Goal: Task Accomplishment & Management: Manage account settings

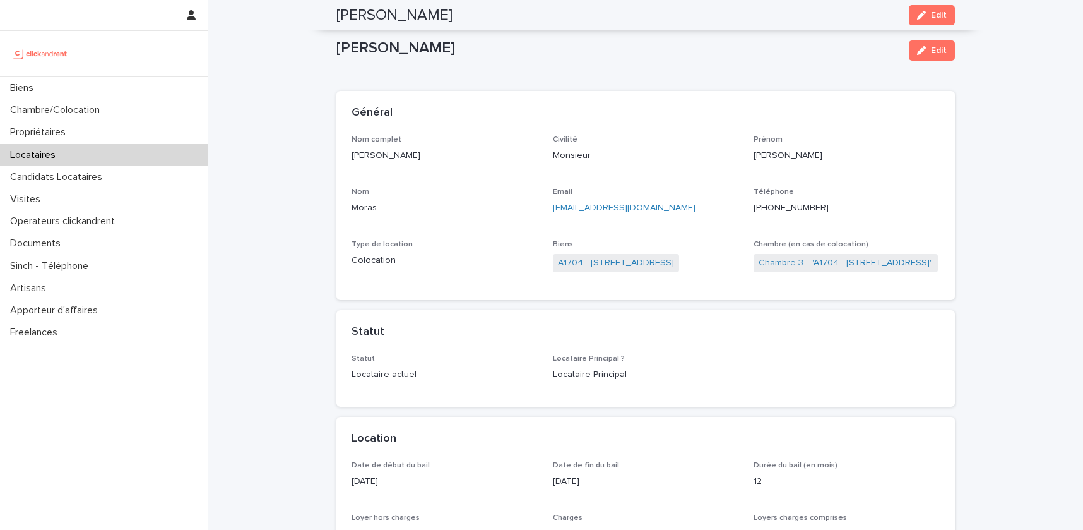
scroll to position [518, 0]
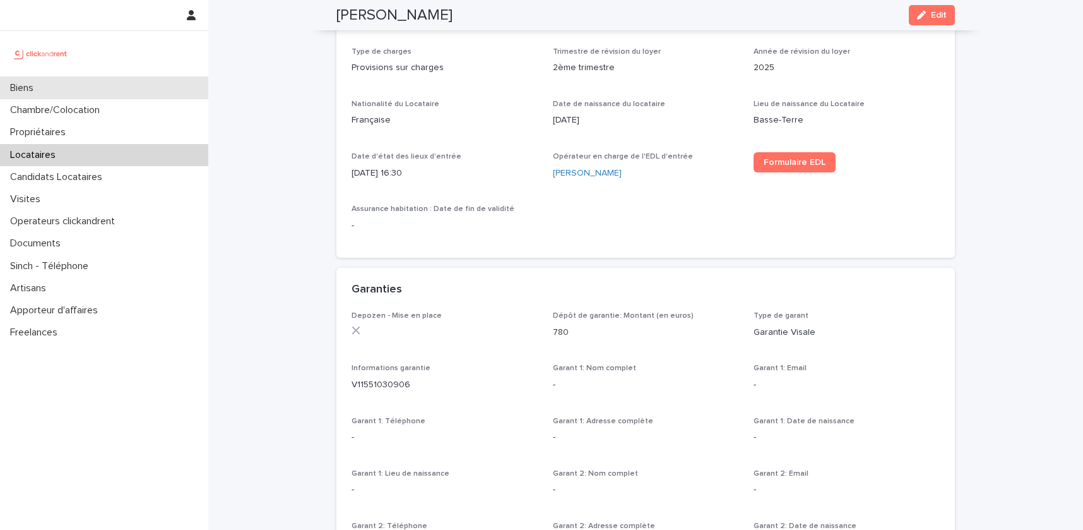
click at [52, 96] on div "Biens" at bounding box center [104, 88] width 208 height 22
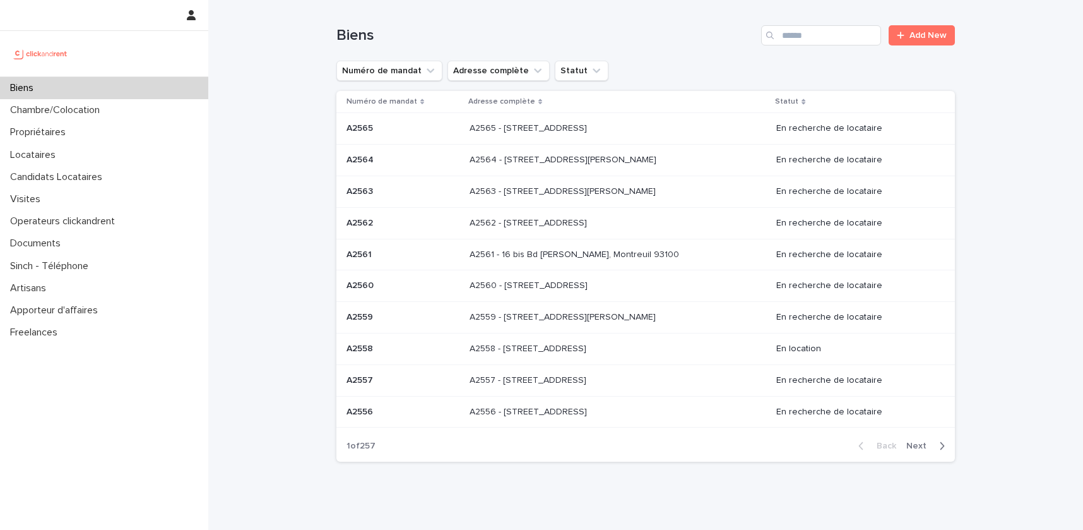
click at [769, 35] on icon "Search" at bounding box center [770, 36] width 8 height 8
click at [808, 35] on input "Search" at bounding box center [821, 35] width 120 height 20
paste input "*****"
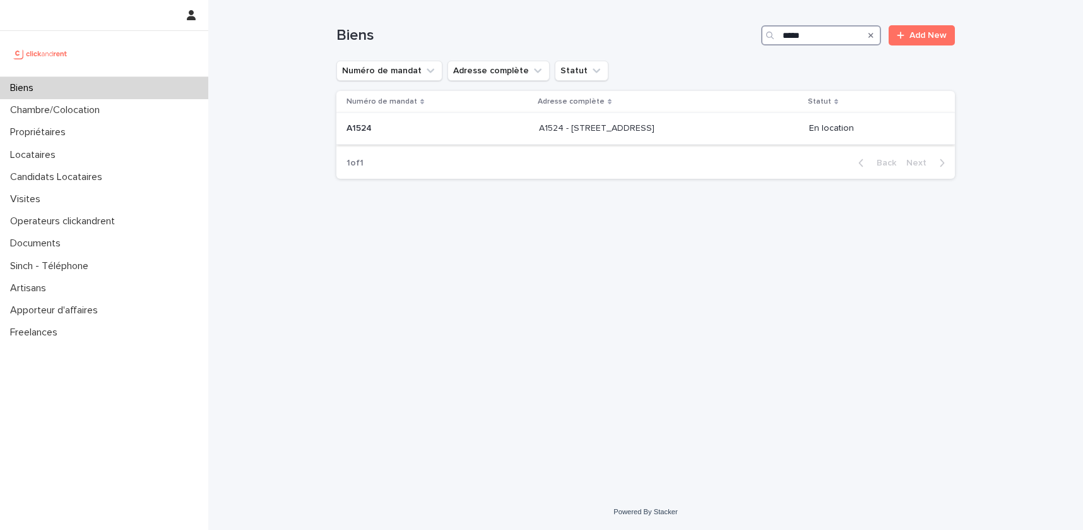
type input "*****"
click at [775, 122] on div "A1524 - 12 rue de Grenoble, Résidence Amouroux 1, Toulouse 31500 A1524 - 12 rue…" at bounding box center [669, 128] width 260 height 21
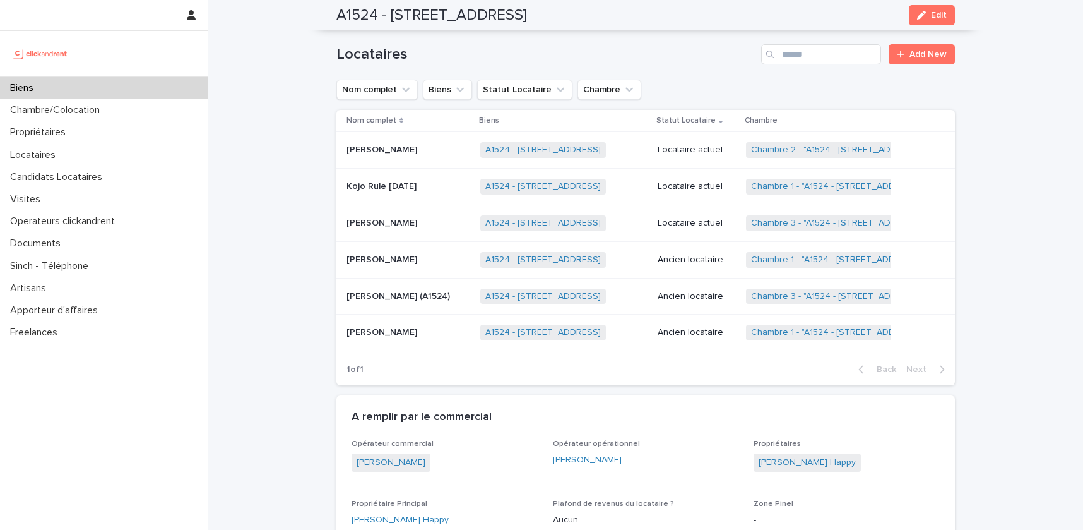
scroll to position [757, 0]
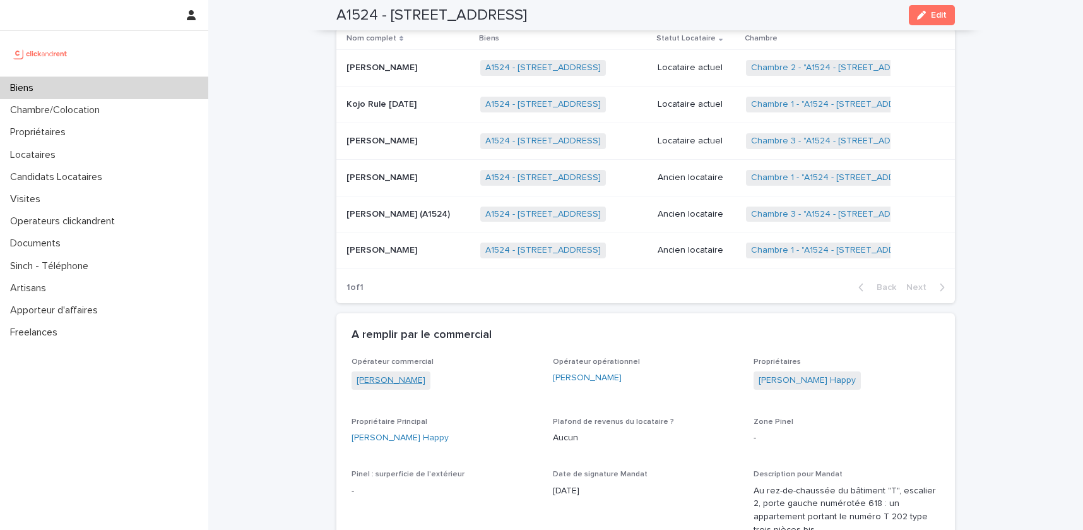
drag, startPoint x: 429, startPoint y: 365, endPoint x: 357, endPoint y: 365, distance: 71.3
click at [357, 371] on div "Victor Hecquet" at bounding box center [445, 381] width 186 height 21
copy link "Victor Hecquet"
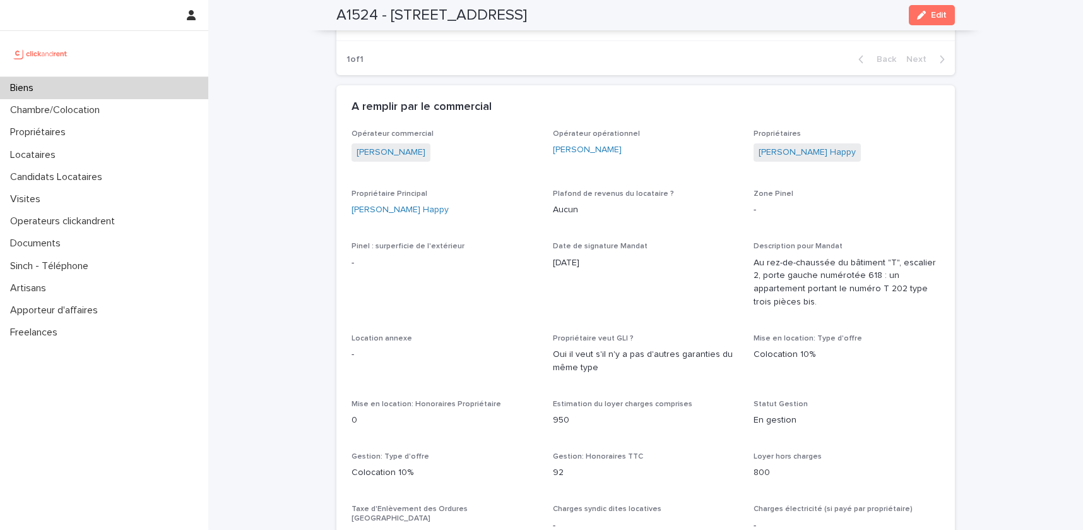
scroll to position [1009, 0]
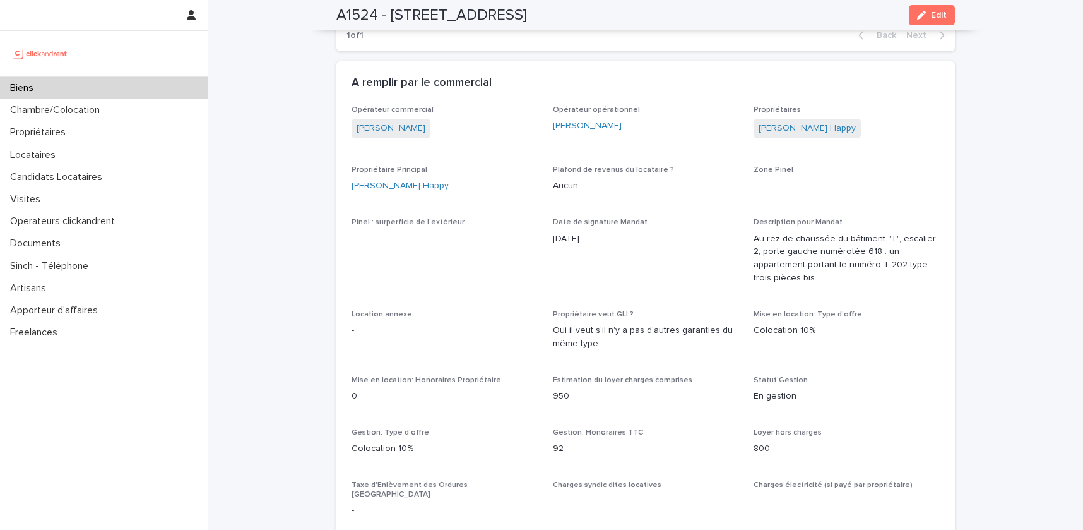
copy p "92"
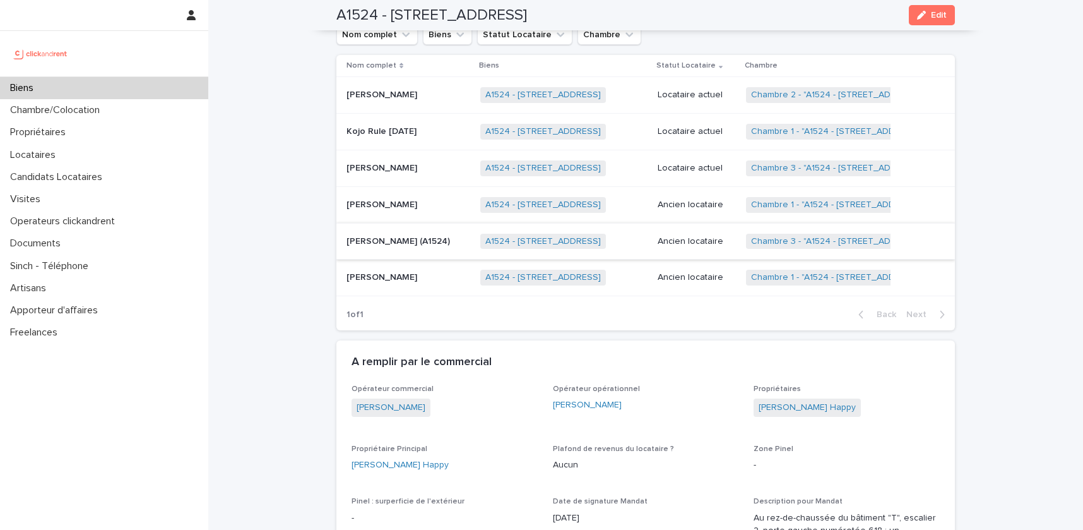
scroll to position [677, 0]
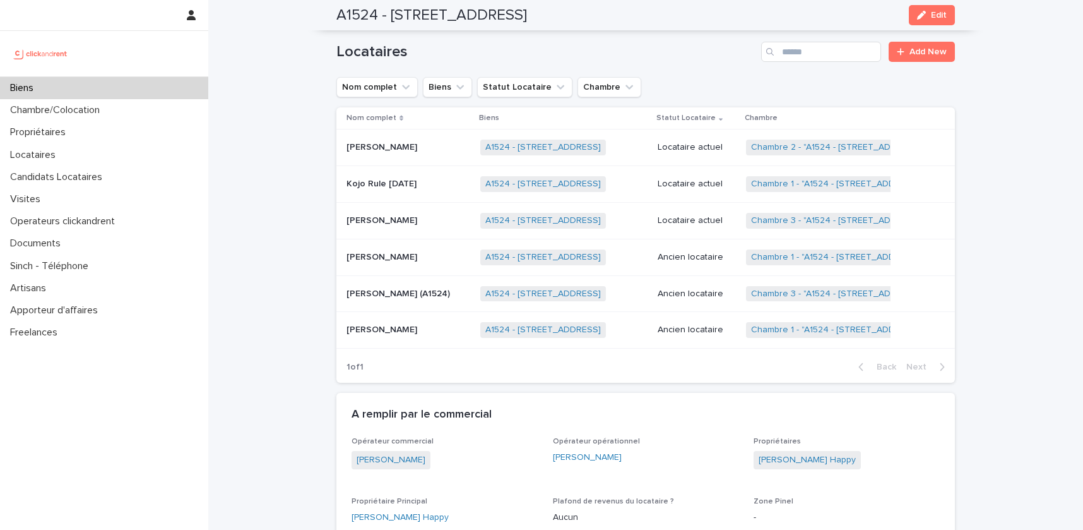
click at [399, 213] on p "Jeanne Avekor" at bounding box center [382, 219] width 73 height 13
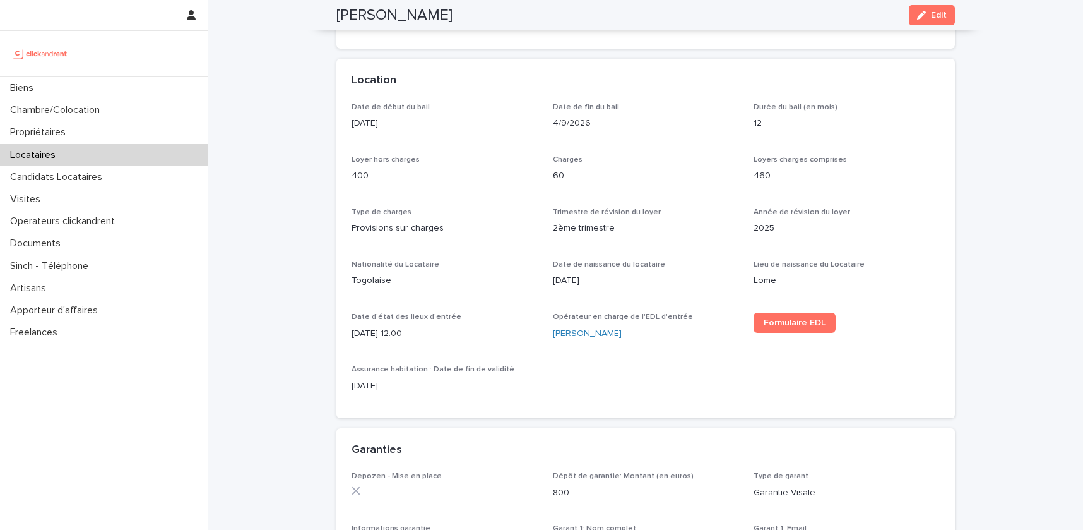
scroll to position [508, 0]
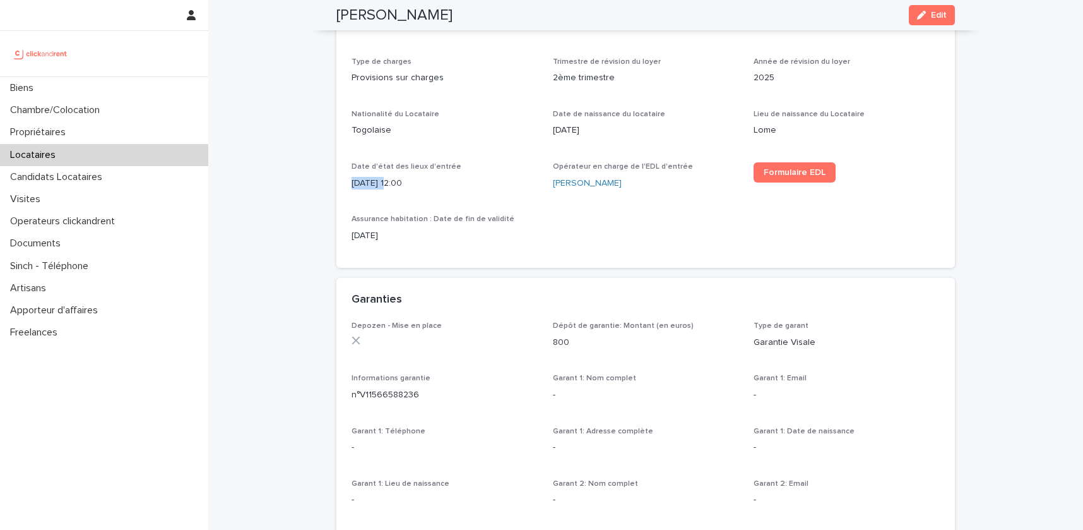
drag, startPoint x: 386, startPoint y: 182, endPoint x: 346, endPoint y: 182, distance: 40.4
click at [346, 182] on div "Date de début du bail 5/9/2025 Date de fin du bail 4/9/2026 Durée du bail (en m…" at bounding box center [645, 110] width 619 height 315
copy p "5/9/2025"
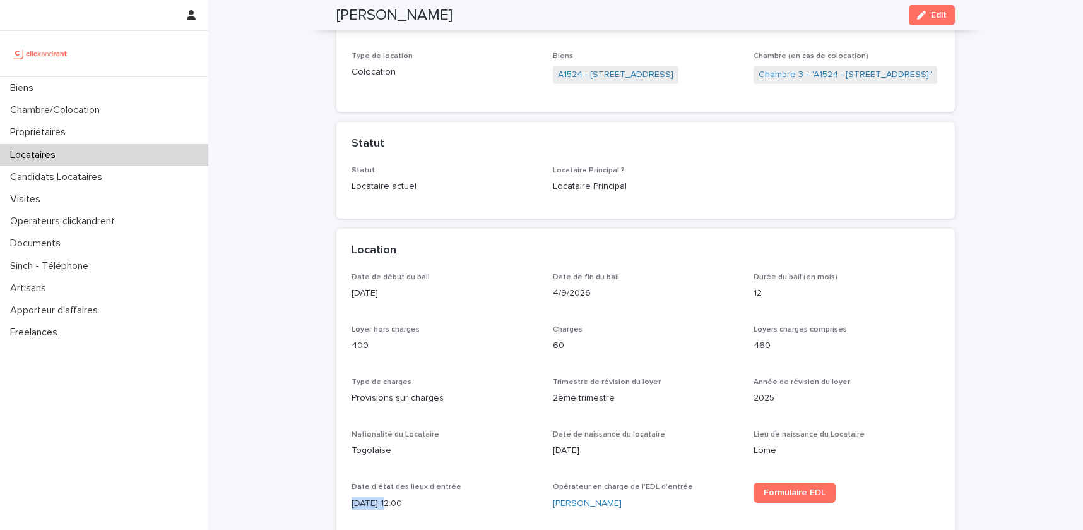
scroll to position [0, 0]
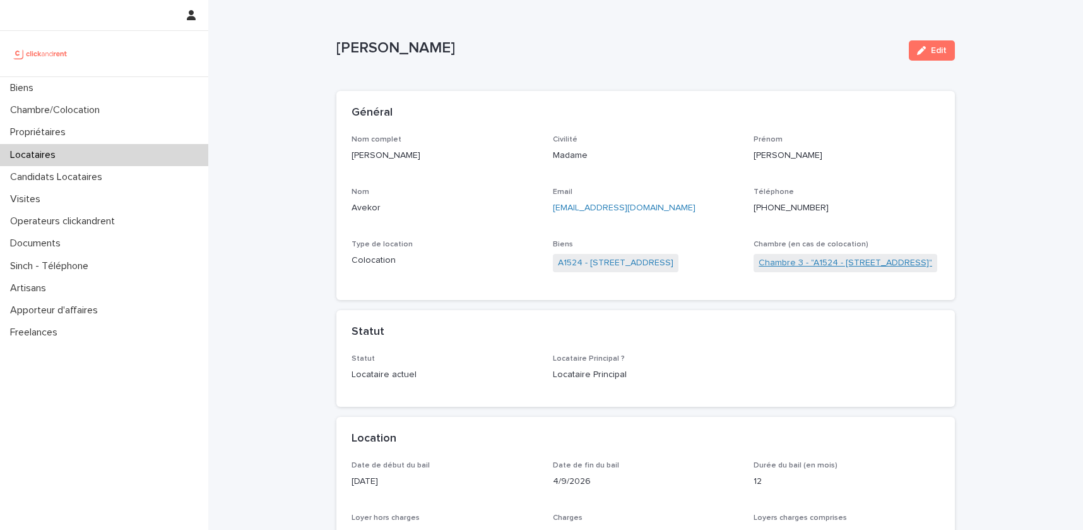
click at [848, 262] on link "Chambre 3 - "A1524 - 12 rue de Grenoble, Résidence Amouroux 1, Toulouse 31500"" at bounding box center [846, 262] width 174 height 13
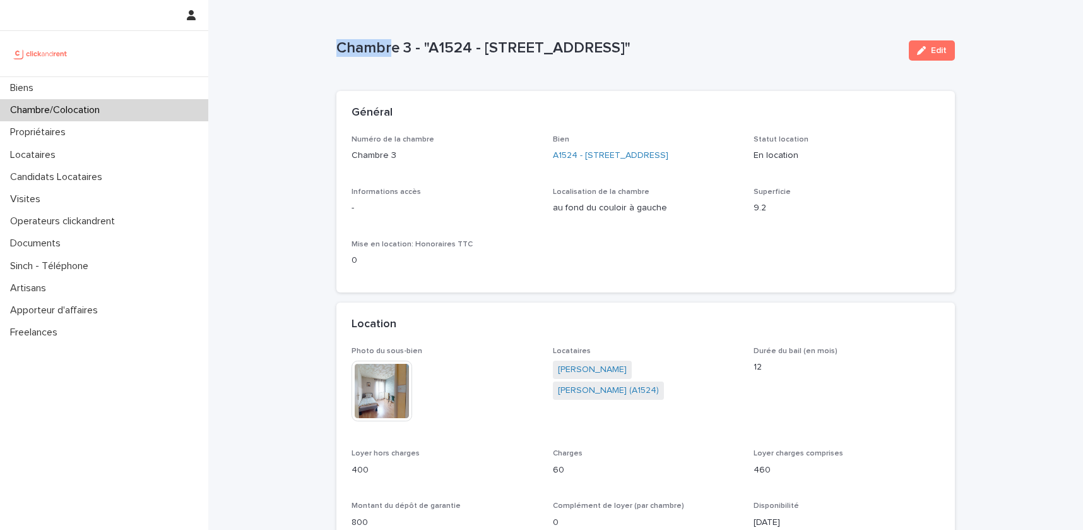
drag, startPoint x: 899, startPoint y: 50, endPoint x: 336, endPoint y: 52, distance: 563.0
click at [336, 52] on div "Chambre 3 - "A1524 - 12 rue de Grenoble, Résidence Amouroux 1, Toulouse 31500" …" at bounding box center [645, 50] width 619 height 50
click at [549, 55] on p "Chambre 3 - "A1524 - 12 rue de Grenoble, Résidence Amouroux 1, Toulouse 31500"" at bounding box center [617, 48] width 562 height 18
drag, startPoint x: 336, startPoint y: 46, endPoint x: 897, endPoint y: 49, distance: 561.1
click at [897, 49] on p "Chambre 3 - "A1524 - 12 rue de Grenoble, Résidence Amouroux 1, Toulouse 31500"" at bounding box center [617, 48] width 562 height 18
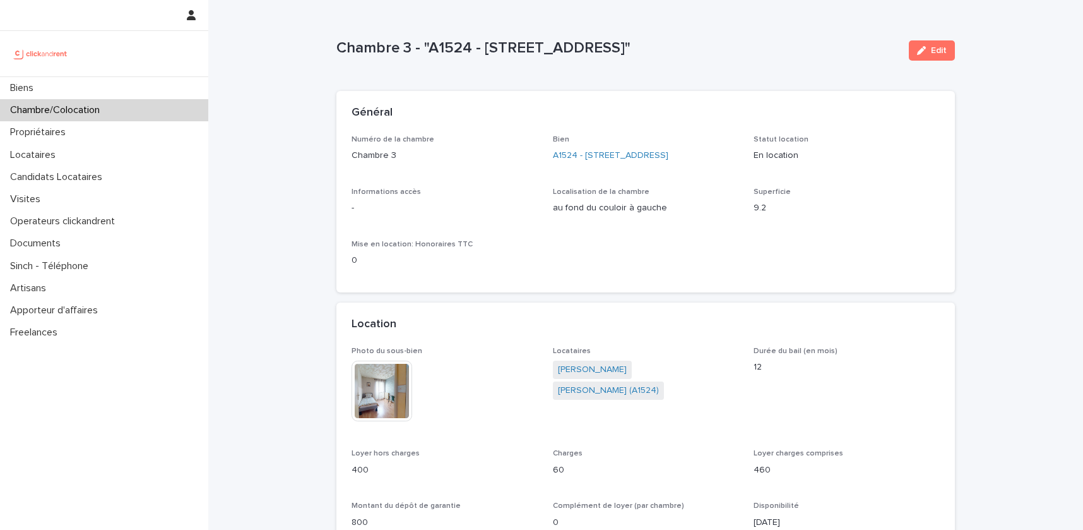
copy p "Chambre 3 - "A1524 - 12 rue de Grenoble, Résidence Amouroux 1, Toulouse 31500""
click at [657, 384] on link "Adrian Munsch (A1524)" at bounding box center [608, 390] width 101 height 13
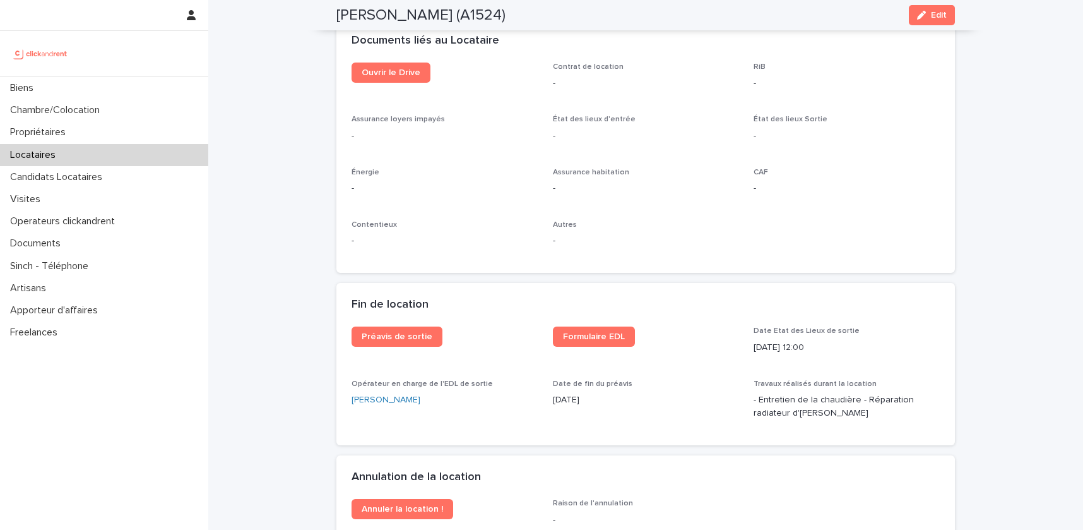
scroll to position [1414, 0]
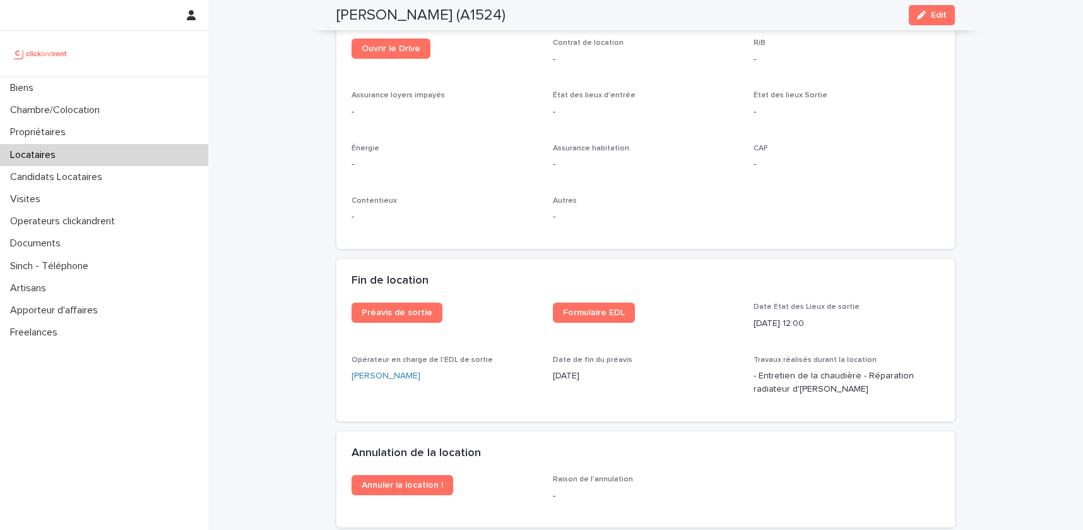
drag, startPoint x: 598, startPoint y: 364, endPoint x: 551, endPoint y: 363, distance: 47.3
click at [551, 363] on div "Préavis de sortie Formulaire EDL Date Etat des Lieux de sortie 19/4/2025 12:00 …" at bounding box center [646, 353] width 588 height 103
copy p "19/4/2025"
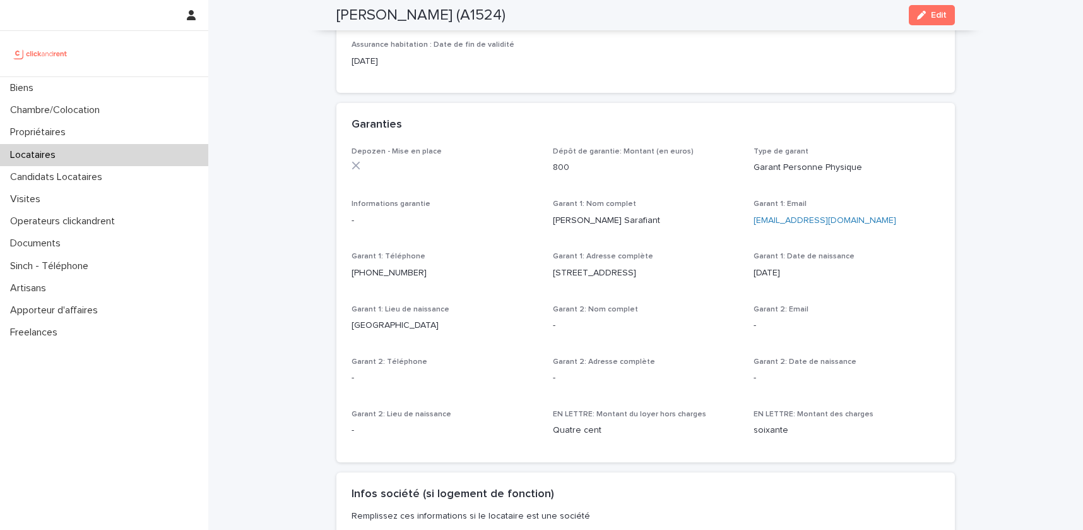
scroll to position [696, 0]
drag, startPoint x: 757, startPoint y: 154, endPoint x: 902, endPoint y: 162, distance: 144.7
click at [902, 162] on div "Type de garant Garant Personne Physique" at bounding box center [847, 164] width 186 height 37
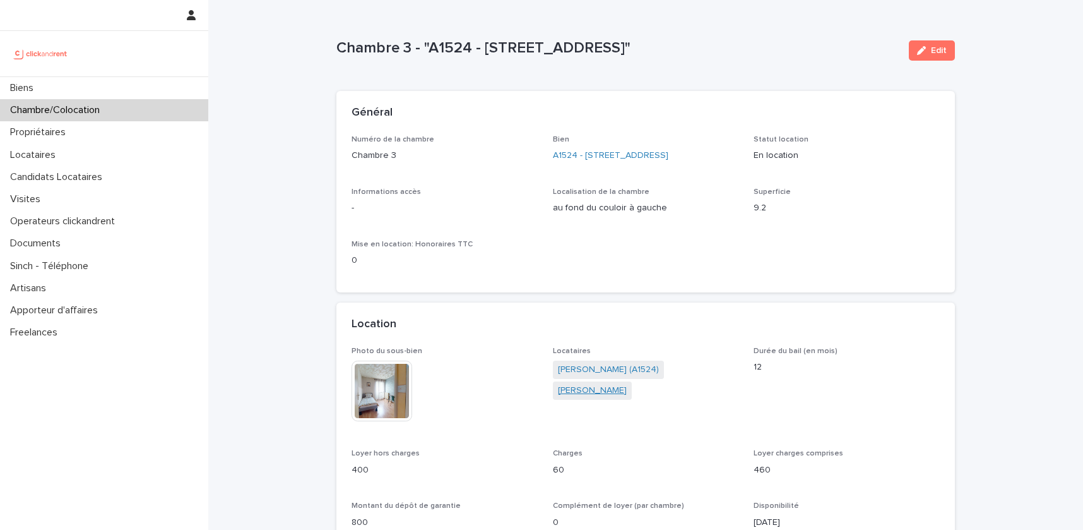
click at [627, 386] on link "Jeanne Avekor" at bounding box center [592, 390] width 69 height 13
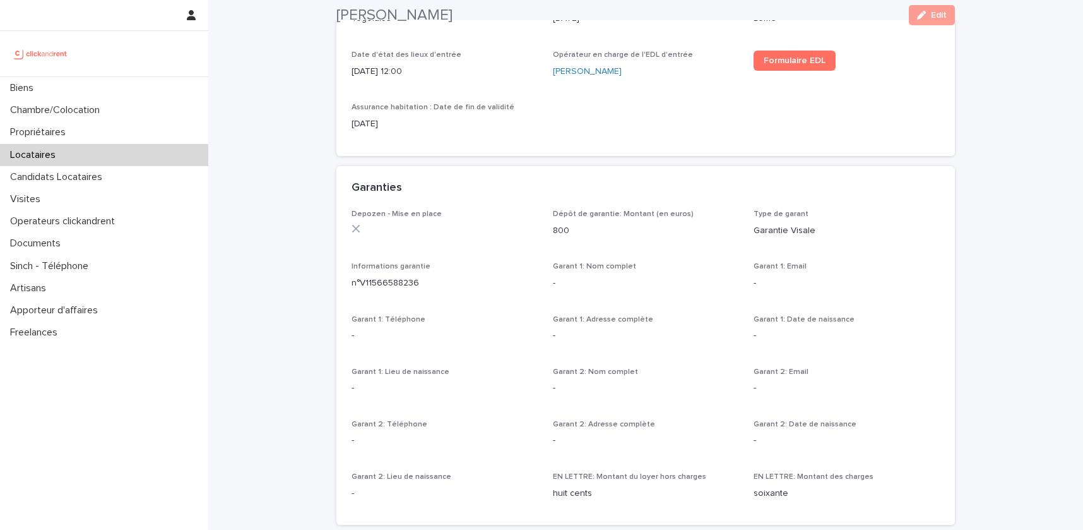
scroll to position [771, 0]
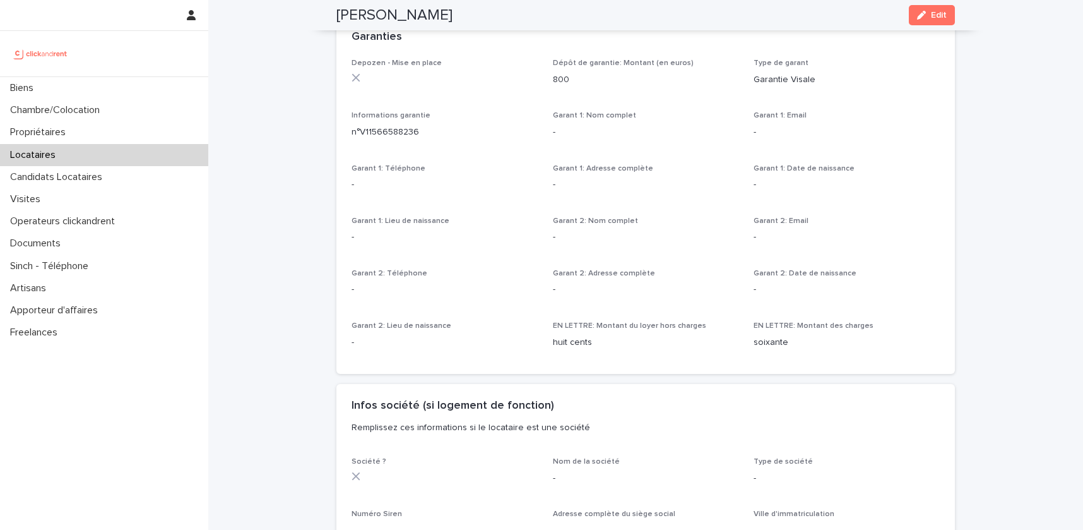
click at [761, 81] on p "Garantie Visale" at bounding box center [847, 79] width 186 height 13
drag, startPoint x: 365, startPoint y: 134, endPoint x: 451, endPoint y: 134, distance: 85.8
click at [451, 134] on p "n°V11566588236" at bounding box center [445, 132] width 186 height 13
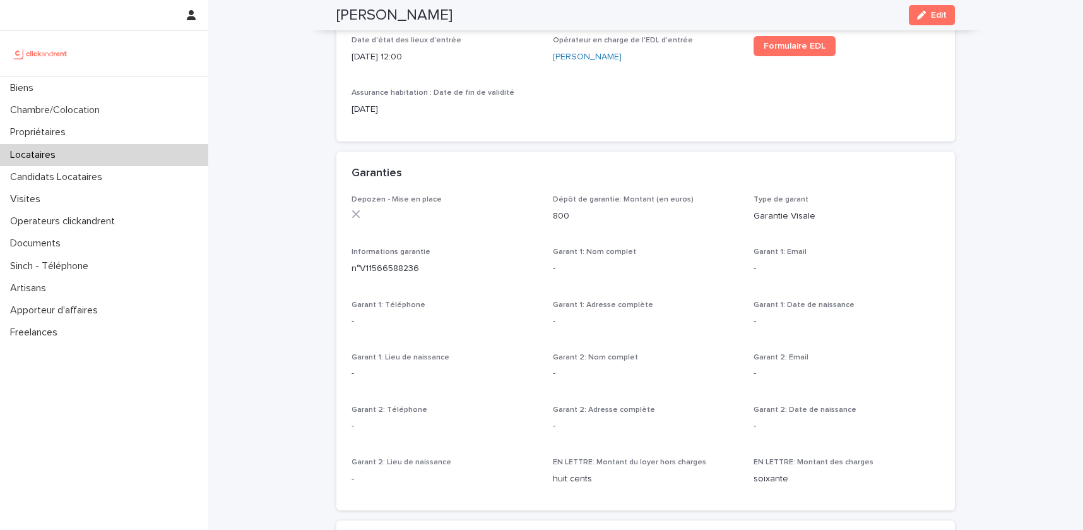
scroll to position [647, 0]
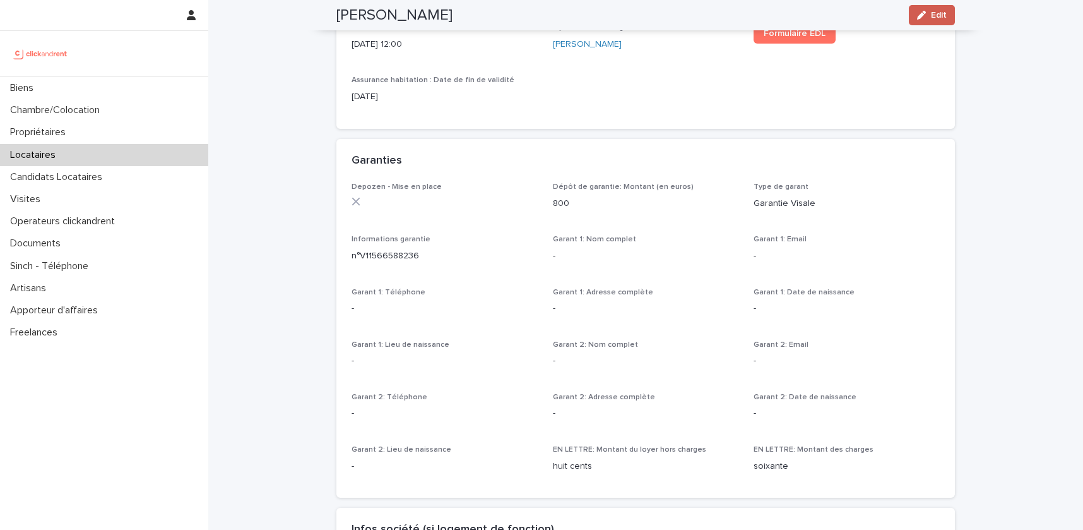
click at [921, 12] on icon "button" at bounding box center [921, 15] width 9 height 9
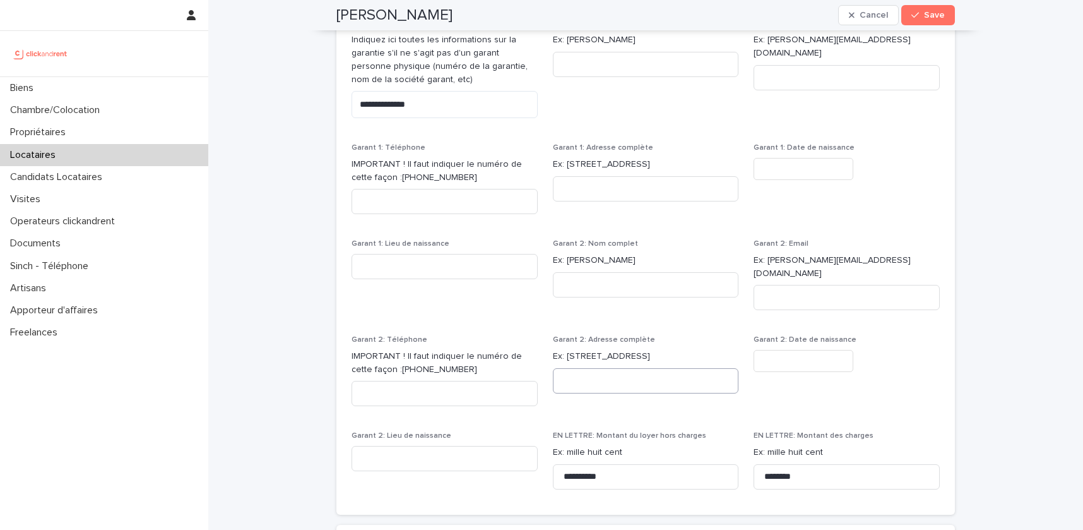
scroll to position [1340, 0]
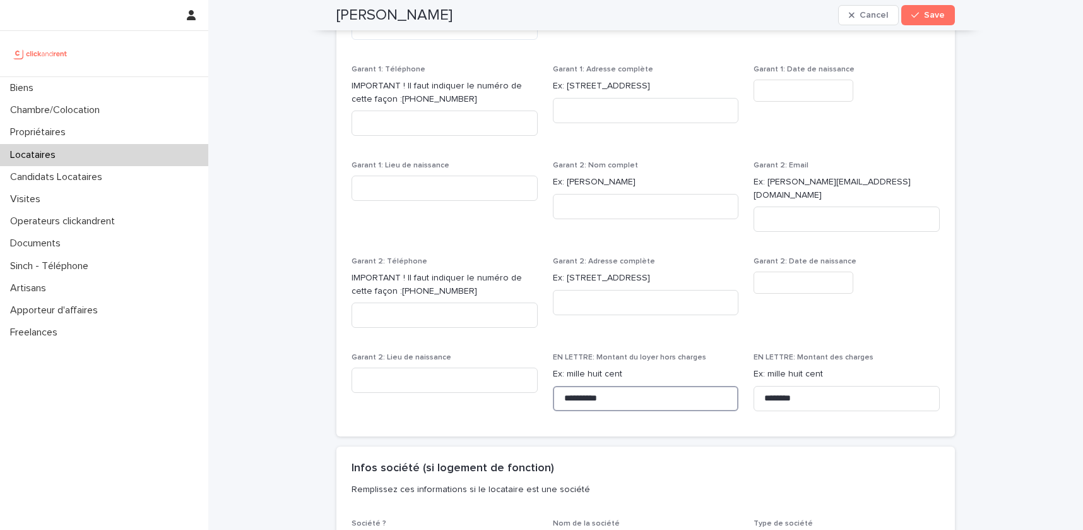
click at [571, 386] on input "**********" at bounding box center [646, 398] width 186 height 25
type input "**********"
click at [915, 13] on icon "button" at bounding box center [915, 15] width 8 height 9
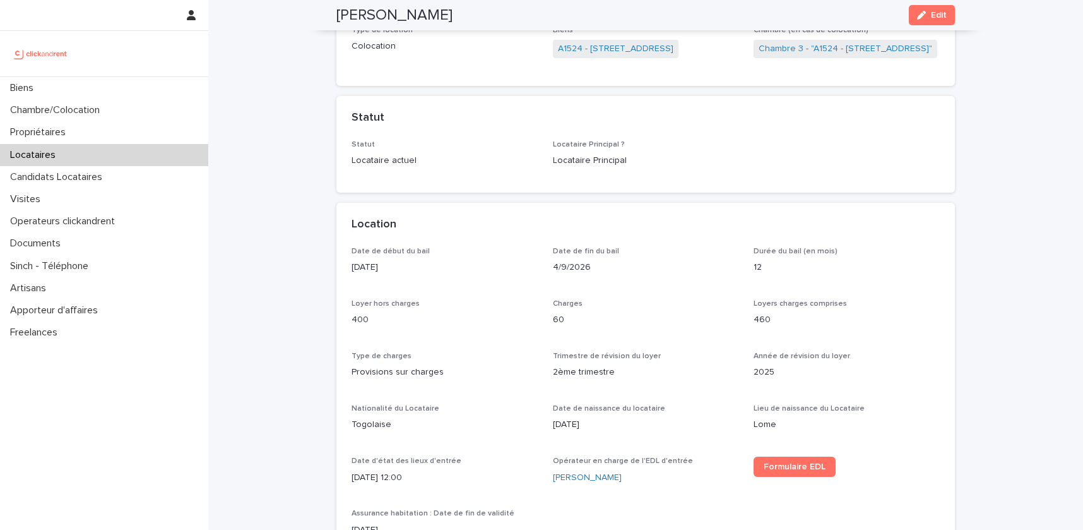
scroll to position [0, 0]
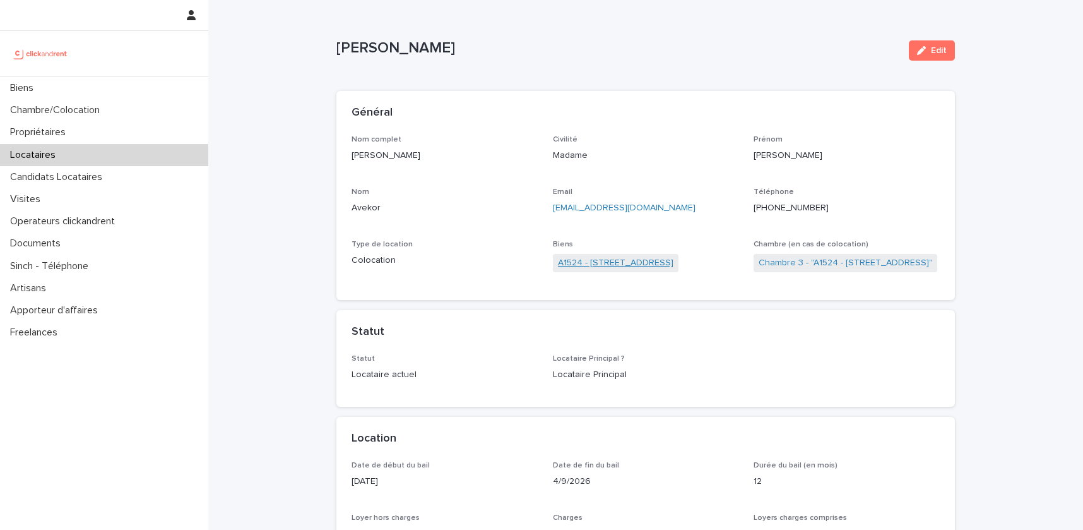
click at [615, 266] on link "A1524 - 12 rue de Grenoble, Résidence Amouroux 1, Toulouse 31500" at bounding box center [615, 262] width 115 height 13
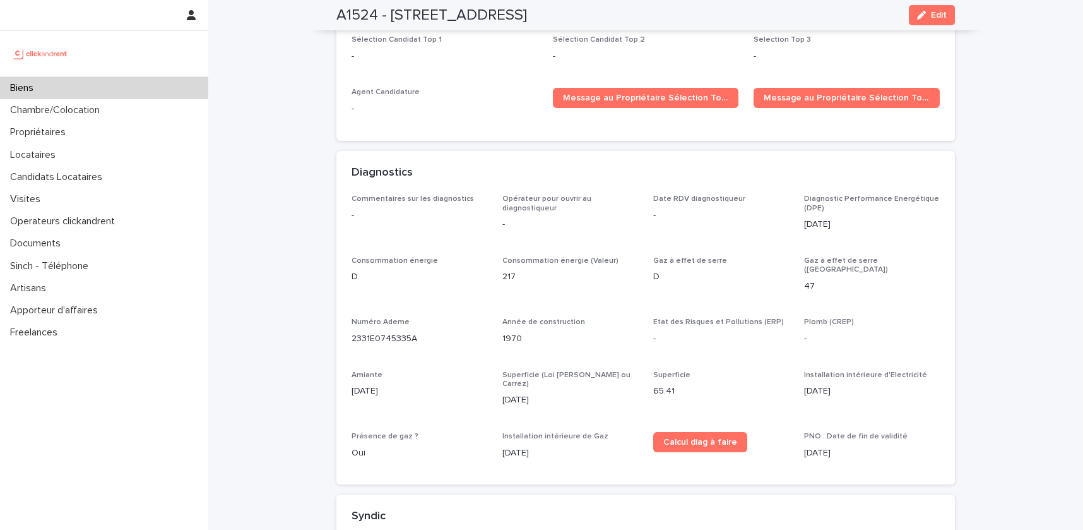
scroll to position [3991, 0]
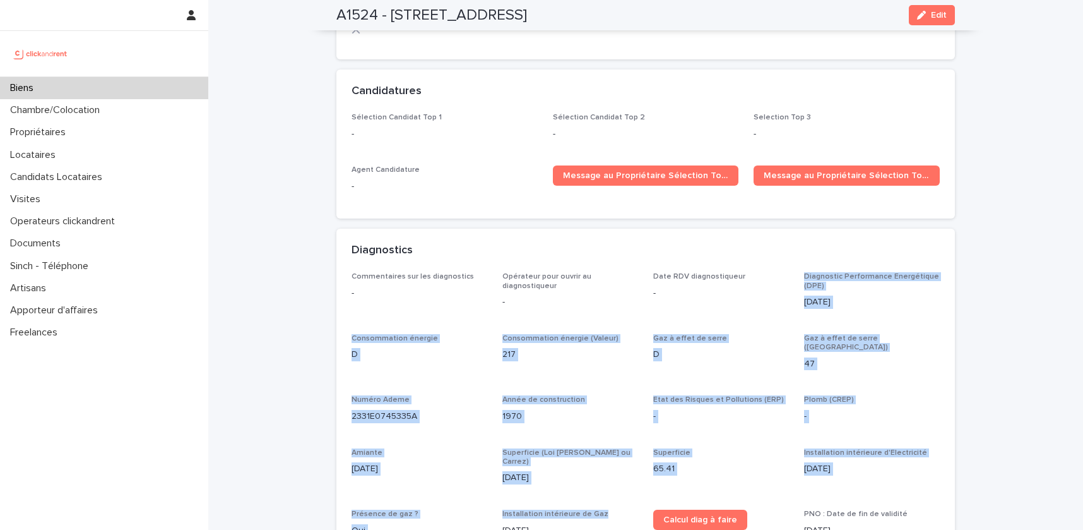
drag, startPoint x: 616, startPoint y: 437, endPoint x: 806, endPoint y: 220, distance: 289.0
click at [806, 272] on div "Commentaires sur les diagnostics - Opérateur pour ouvrir au diagnostiqueur - Da…" at bounding box center [646, 409] width 588 height 275
copy div "Diagnostic Performance Energétique (DPE) 7/3/2023 Consommation énergie D Consom…"
click at [44, 97] on div "Biens" at bounding box center [104, 88] width 208 height 22
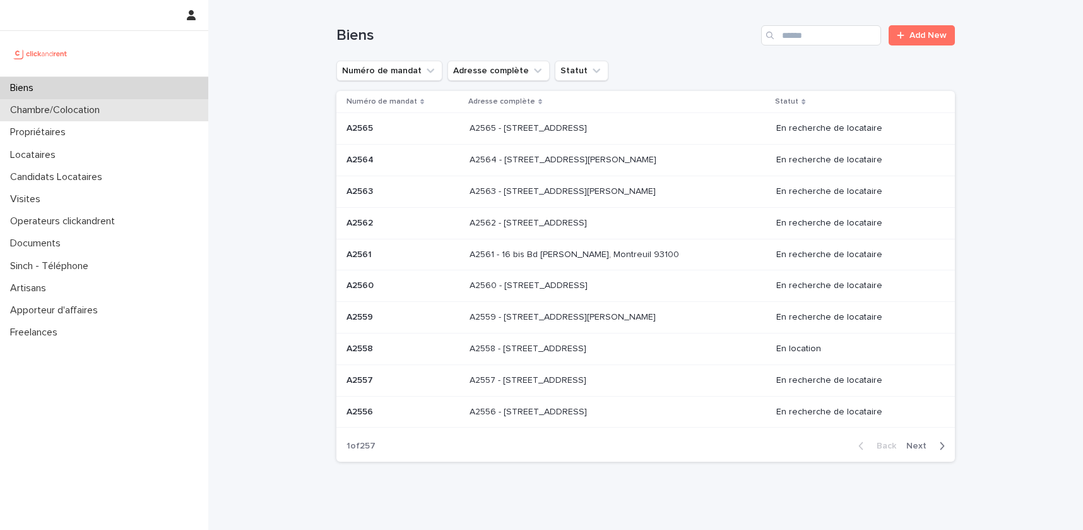
click at [60, 115] on p "Chambre/Colocation" at bounding box center [57, 110] width 105 height 12
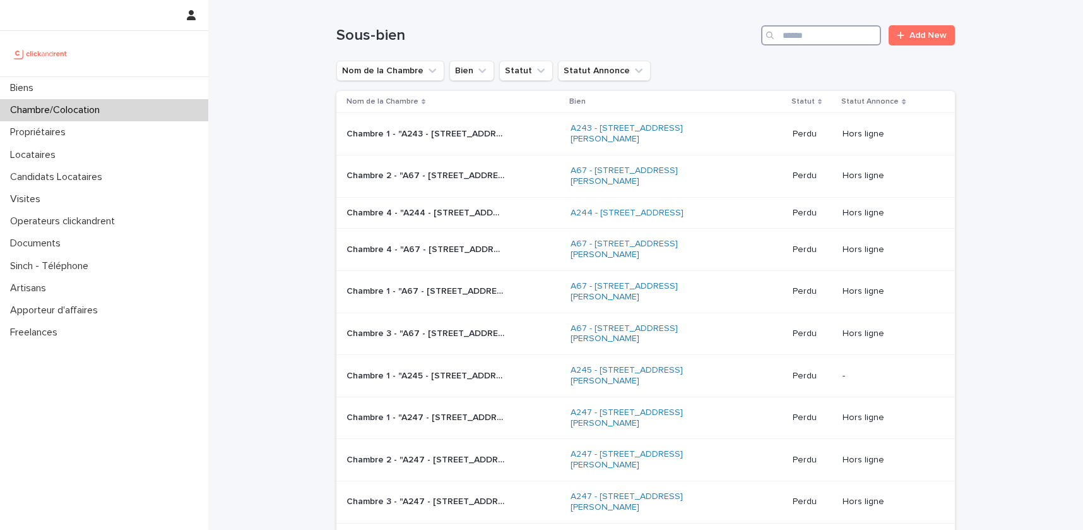
click at [822, 42] on input "Search" at bounding box center [821, 35] width 120 height 20
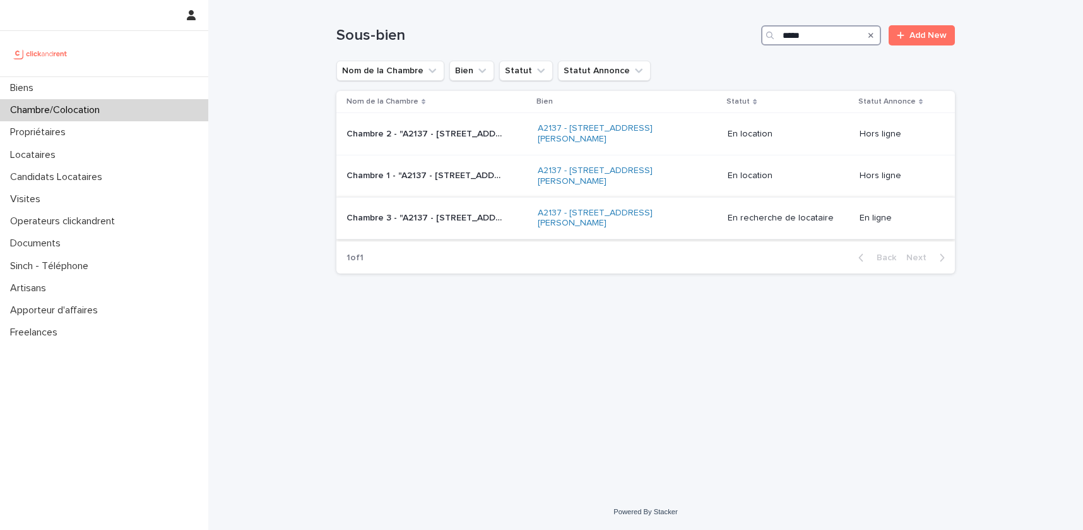
type input "*****"
click at [755, 208] on div "En recherche de locataire" at bounding box center [789, 218] width 122 height 21
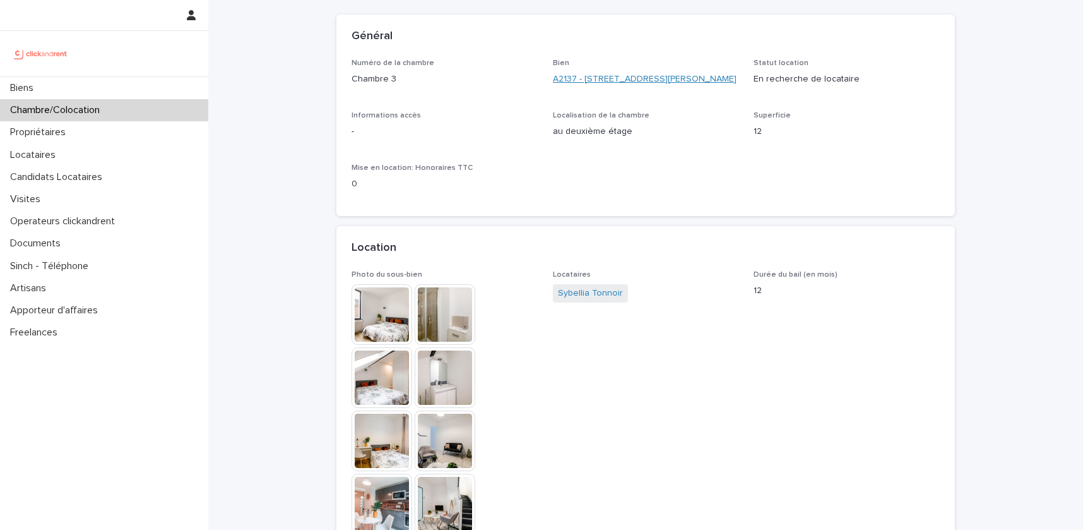
scroll to position [80, 0]
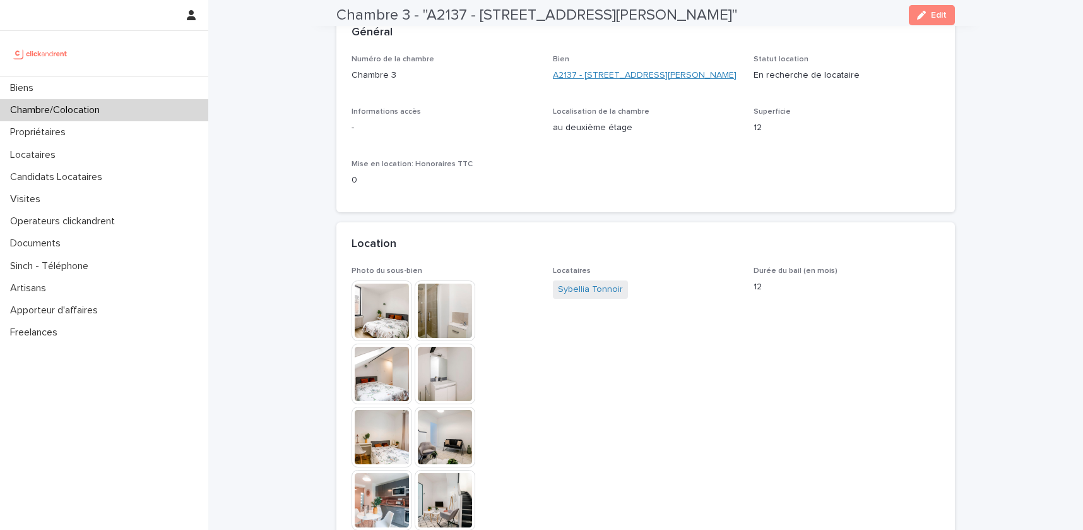
click at [636, 73] on link "A2137 - 15 rue Valentin Hauy, Amiens 80000" at bounding box center [645, 75] width 184 height 13
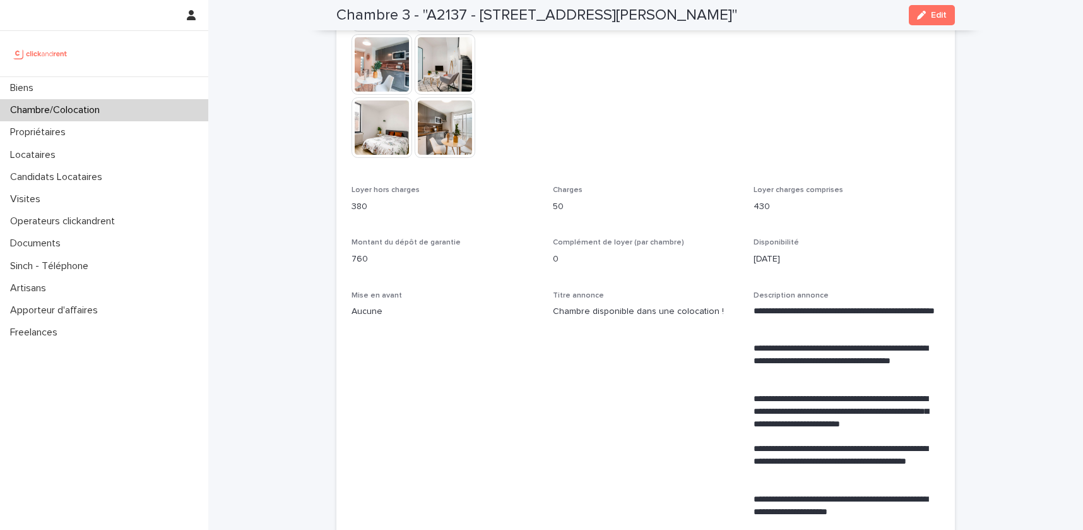
scroll to position [509, 0]
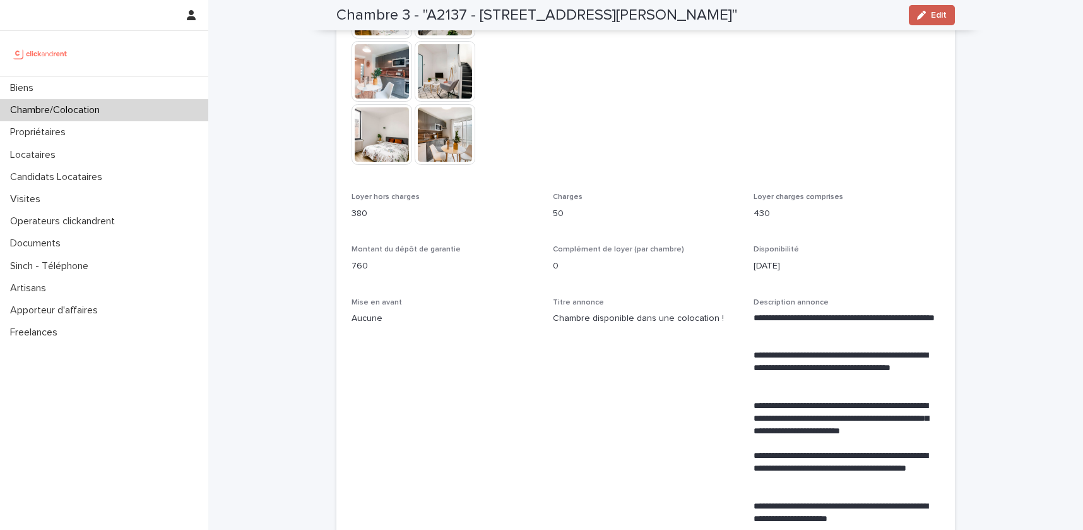
click at [941, 18] on span "Edit" at bounding box center [939, 15] width 16 height 9
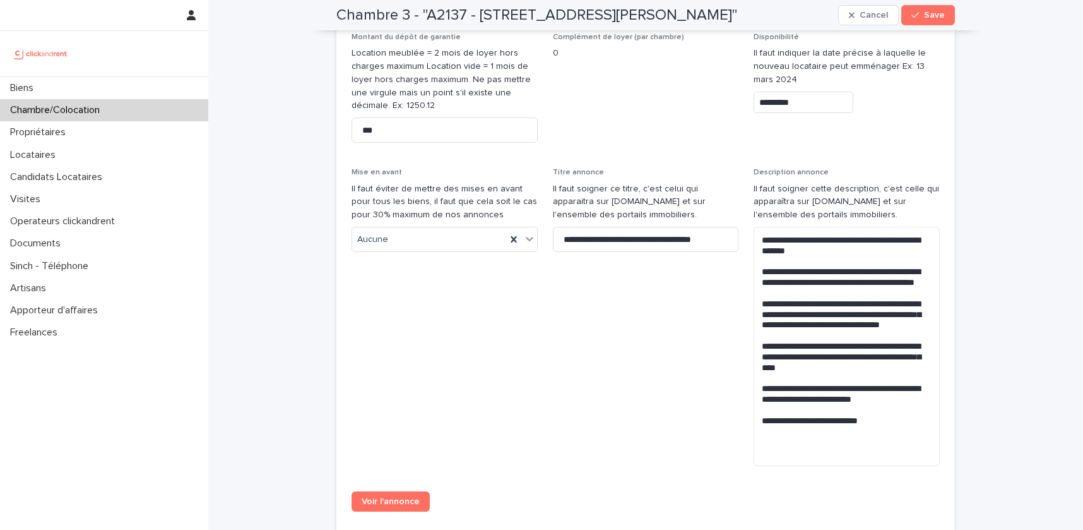
scroll to position [1129, 0]
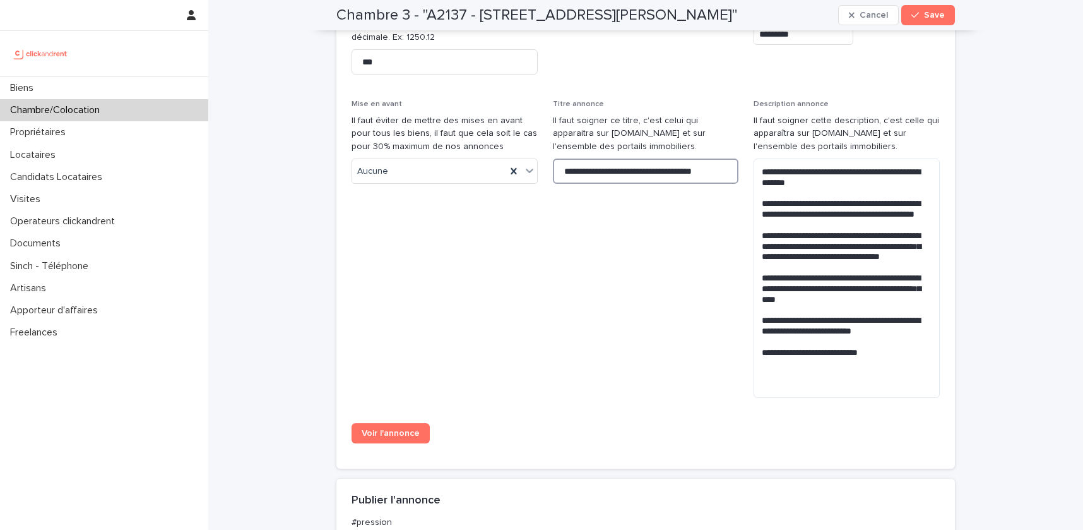
click at [577, 158] on input "**********" at bounding box center [646, 170] width 186 height 25
paste input
click at [573, 158] on input "**********" at bounding box center [646, 170] width 186 height 25
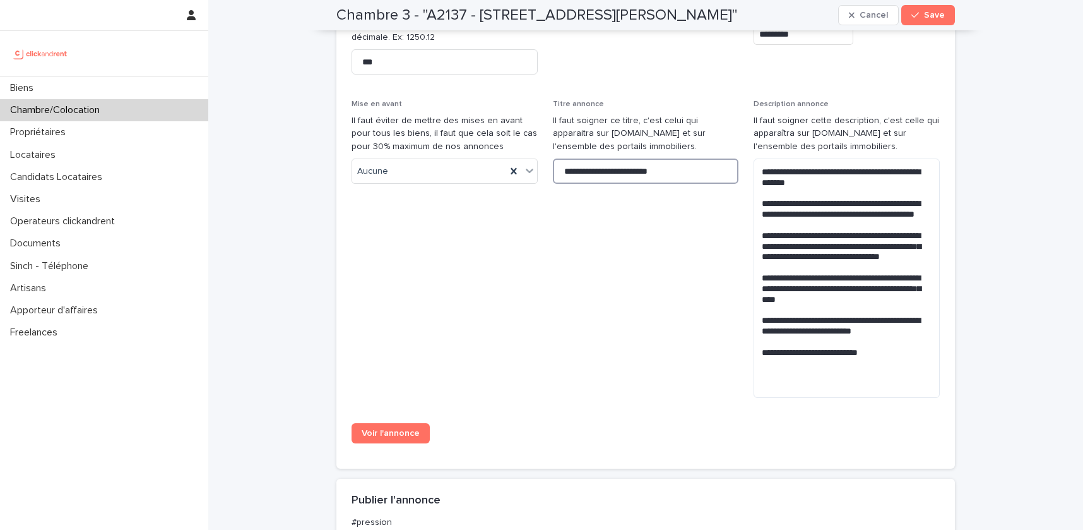
click at [595, 159] on input "**********" at bounding box center [646, 170] width 186 height 25
click at [692, 158] on input "**********" at bounding box center [646, 170] width 186 height 25
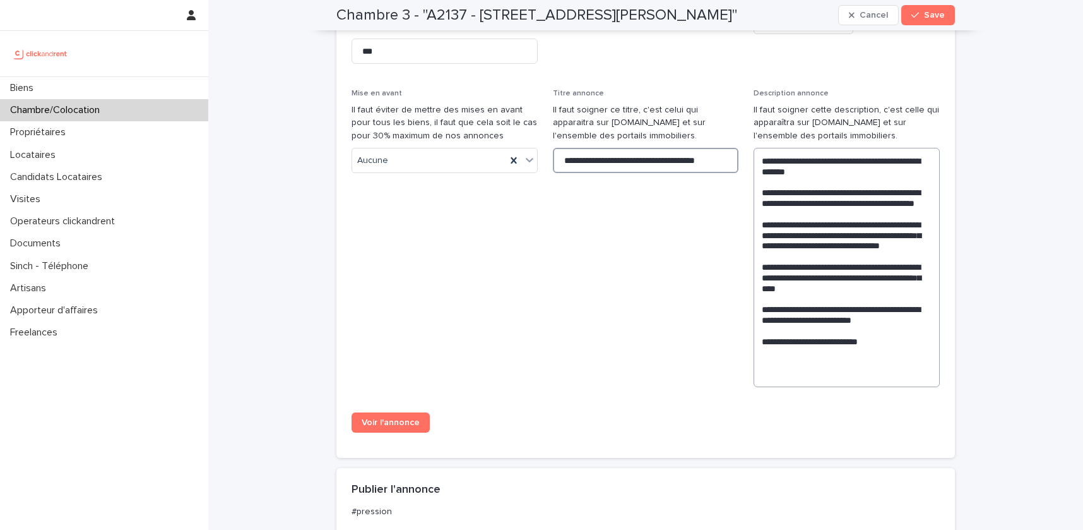
type input "**********"
click at [848, 297] on textarea "**********" at bounding box center [847, 267] width 186 height 239
click at [772, 297] on textarea "**********" at bounding box center [847, 267] width 186 height 239
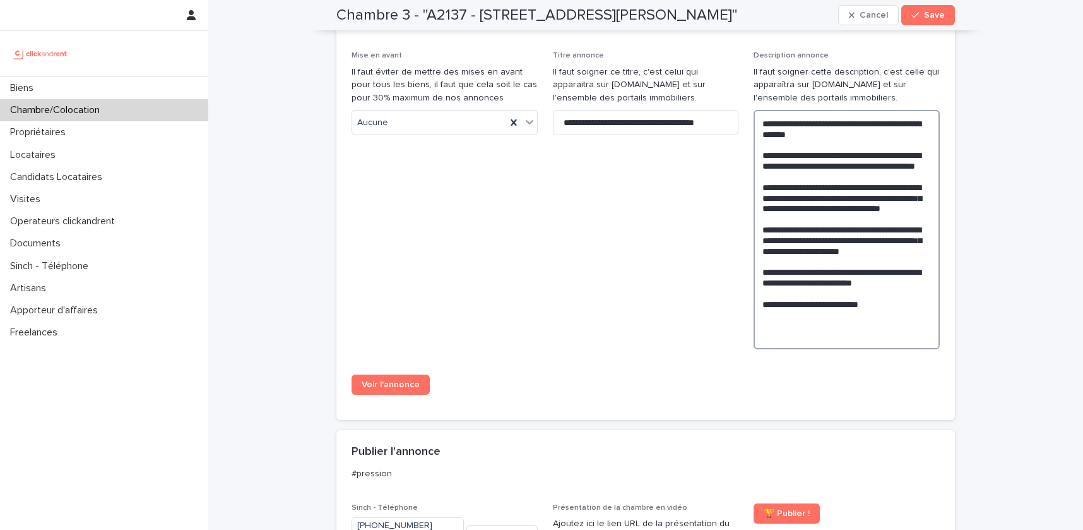
scroll to position [1198, 0]
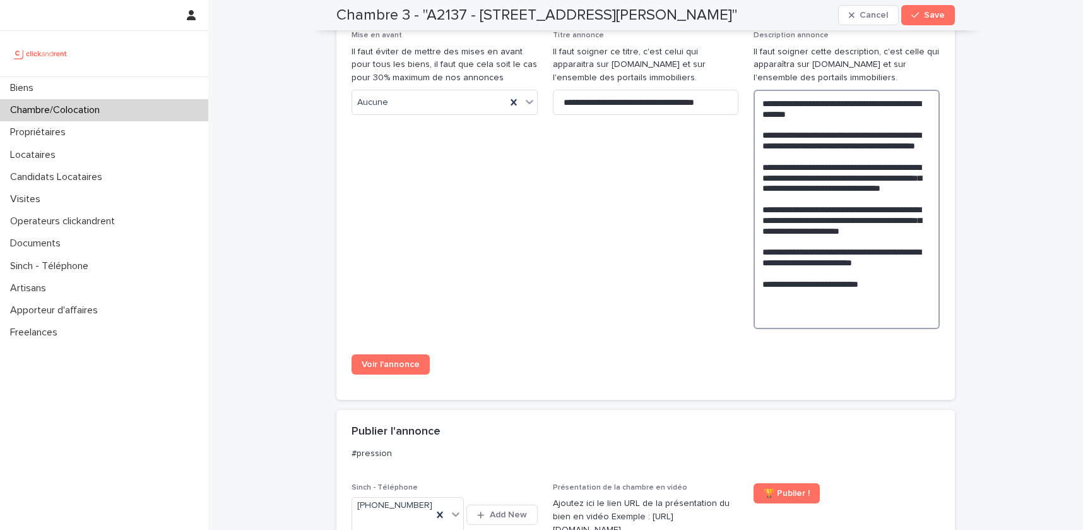
click at [870, 217] on textarea "**********" at bounding box center [847, 209] width 186 height 239
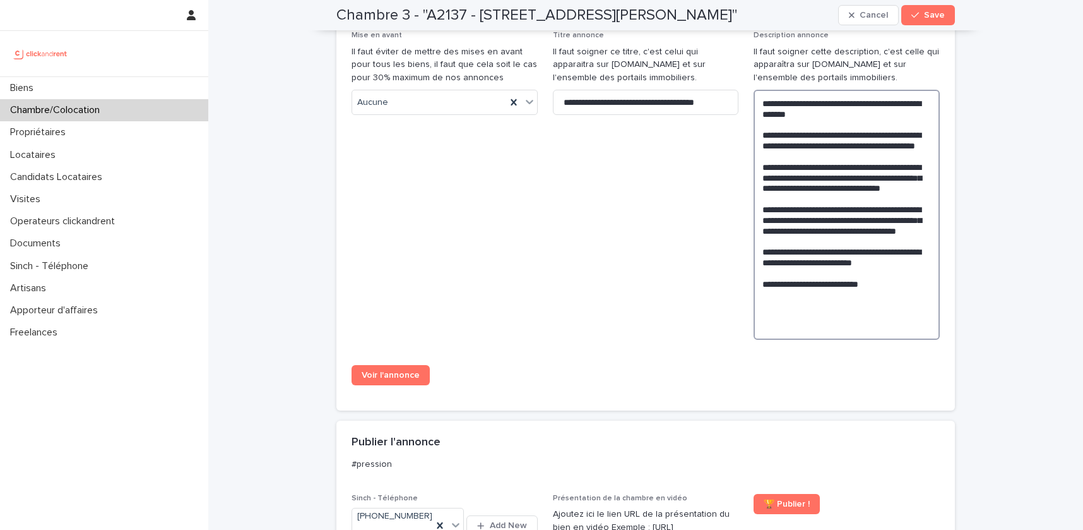
click at [874, 218] on textarea "**********" at bounding box center [847, 215] width 186 height 250
click at [824, 226] on textarea "**********" at bounding box center [847, 215] width 186 height 250
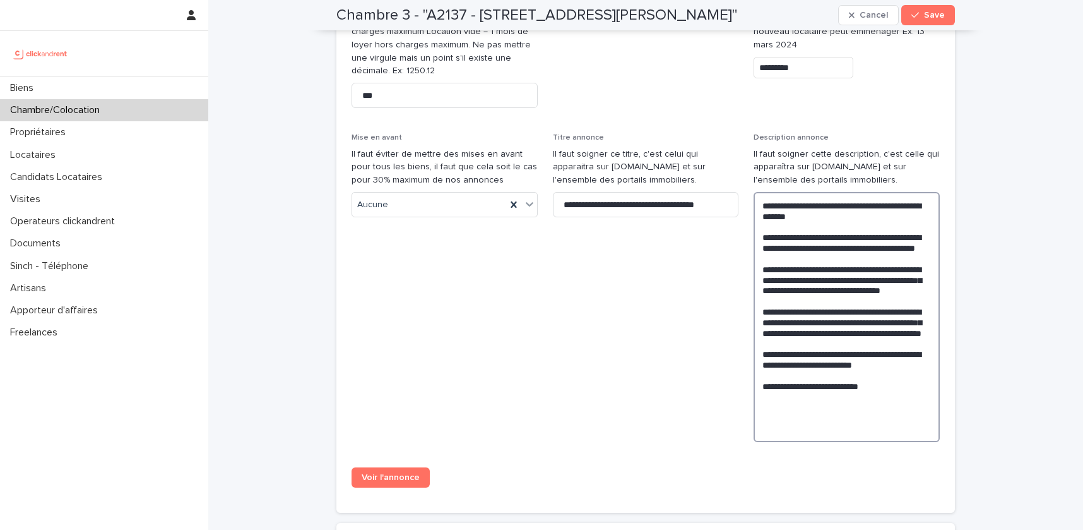
scroll to position [1094, 0]
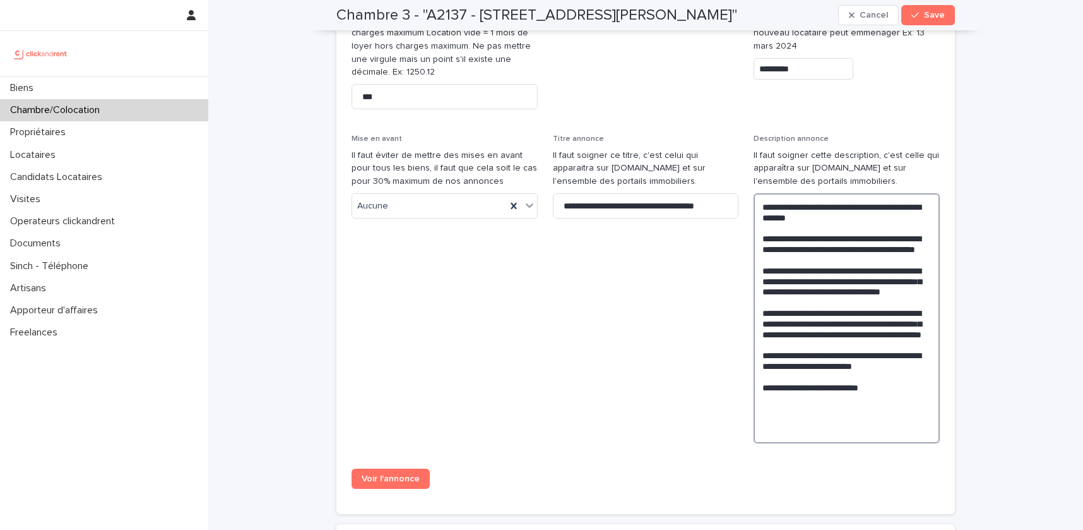
click at [861, 321] on textarea "**********" at bounding box center [847, 318] width 186 height 250
click at [0, 0] on lt-span "**** *" at bounding box center [0, 0] width 0 height 0
click at [821, 303] on textarea "**********" at bounding box center [847, 318] width 186 height 250
drag, startPoint x: 821, startPoint y: 303, endPoint x: 752, endPoint y: 301, distance: 69.5
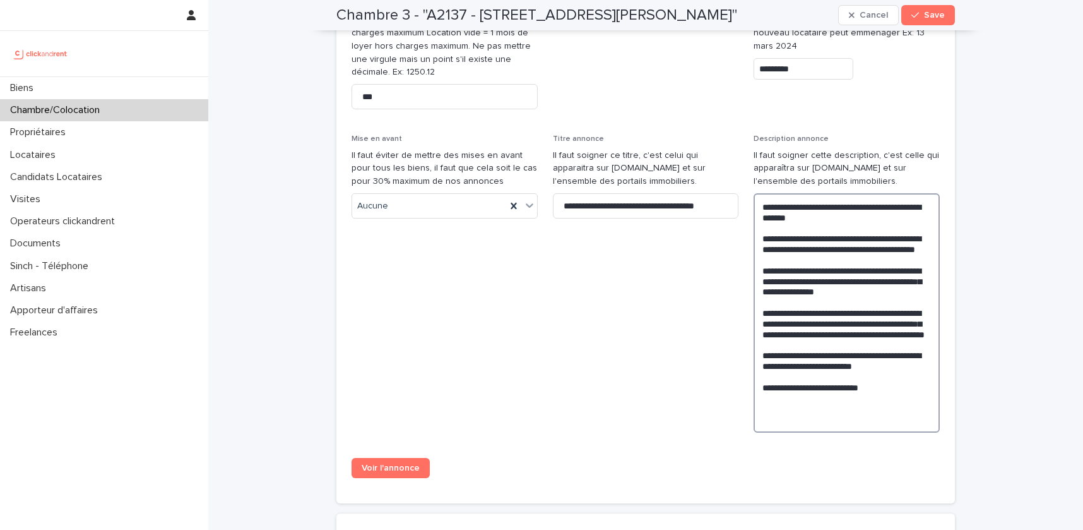
click at [911, 292] on textarea "**********" at bounding box center [847, 312] width 186 height 239
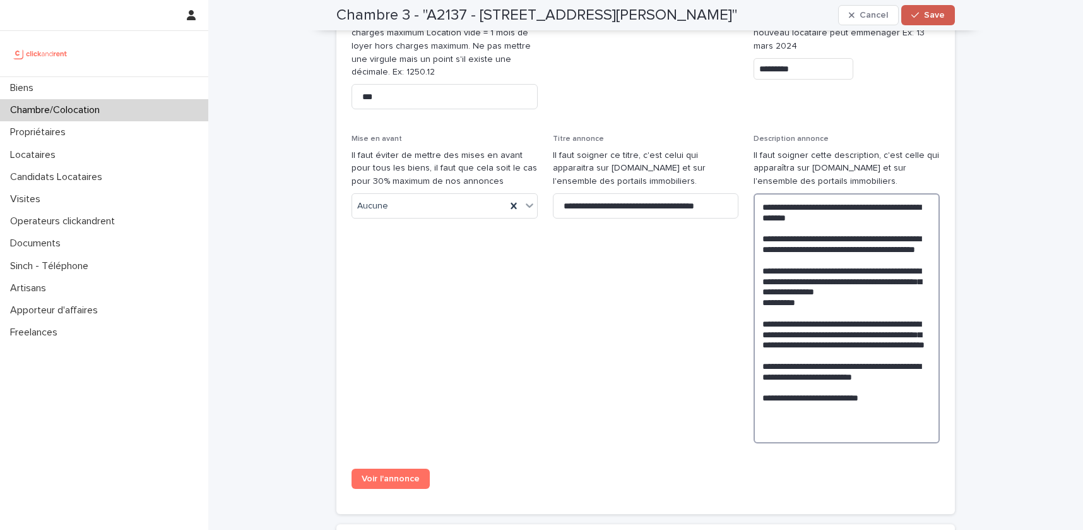
type textarea "**********"
click at [916, 11] on icon "button" at bounding box center [915, 15] width 8 height 9
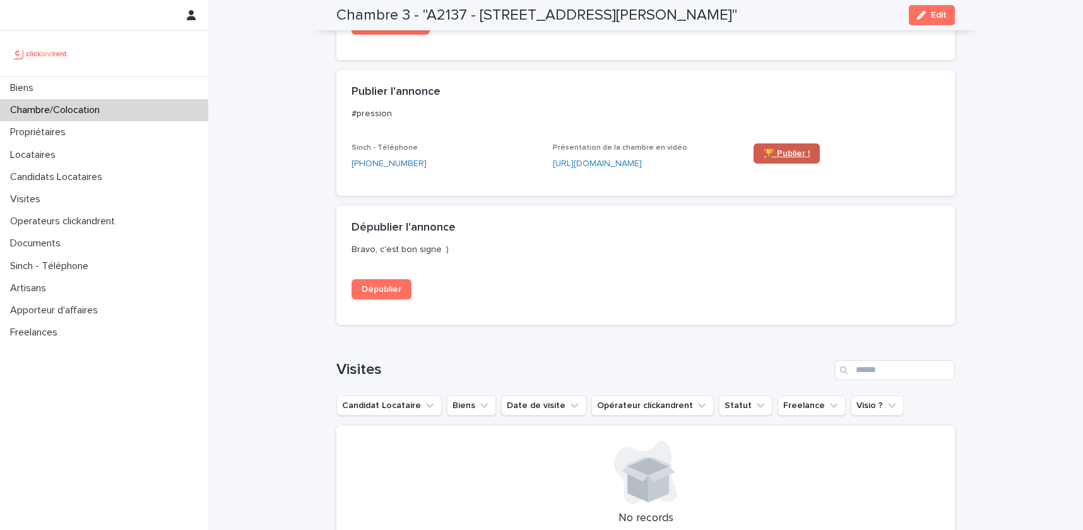
click at [791, 157] on span "🏆 Publier !" at bounding box center [787, 153] width 46 height 9
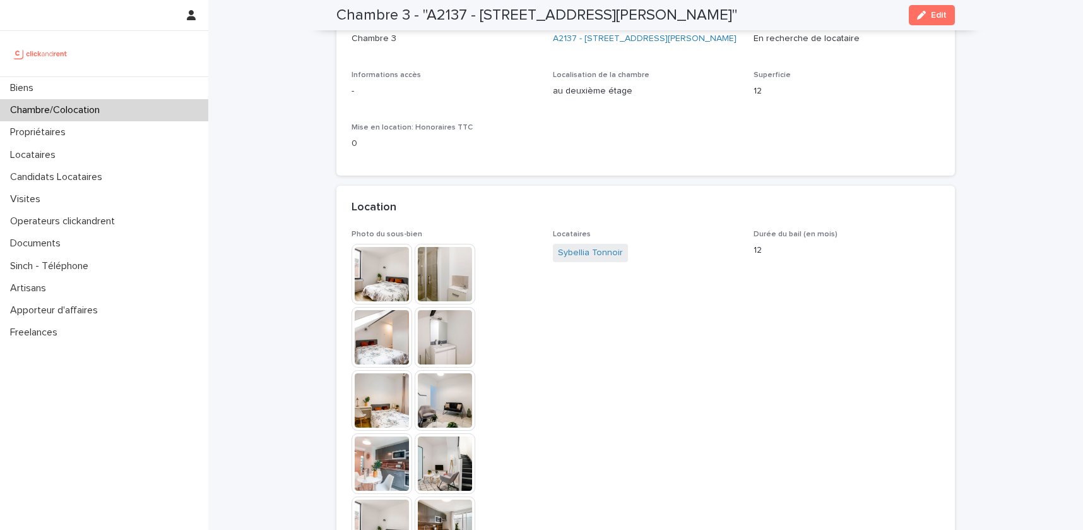
scroll to position [0, 0]
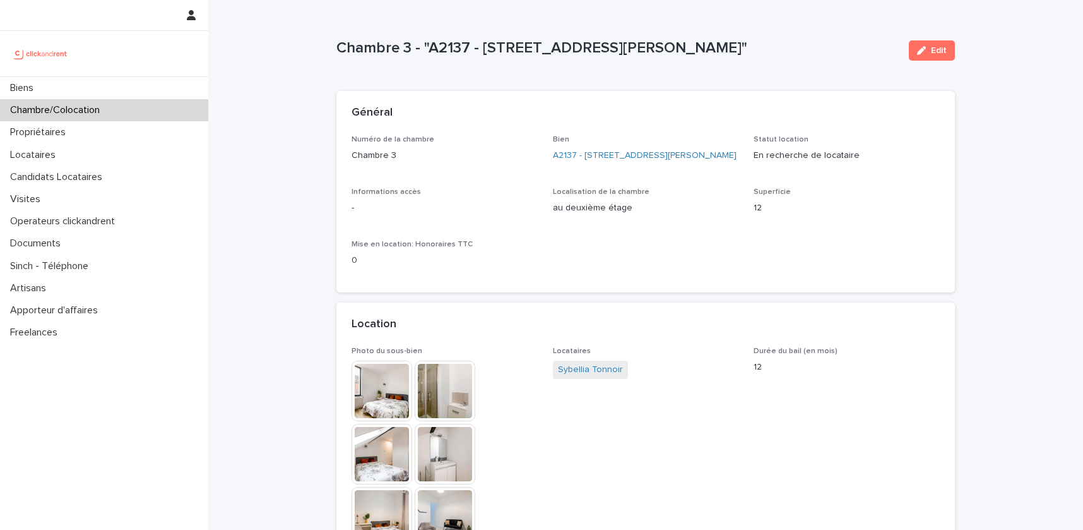
click at [446, 52] on p "Chambre 3 - "A2137 - 15 rue Valentin Hauy, Amiens 80000"" at bounding box center [617, 48] width 562 height 18
copy p "A2137"
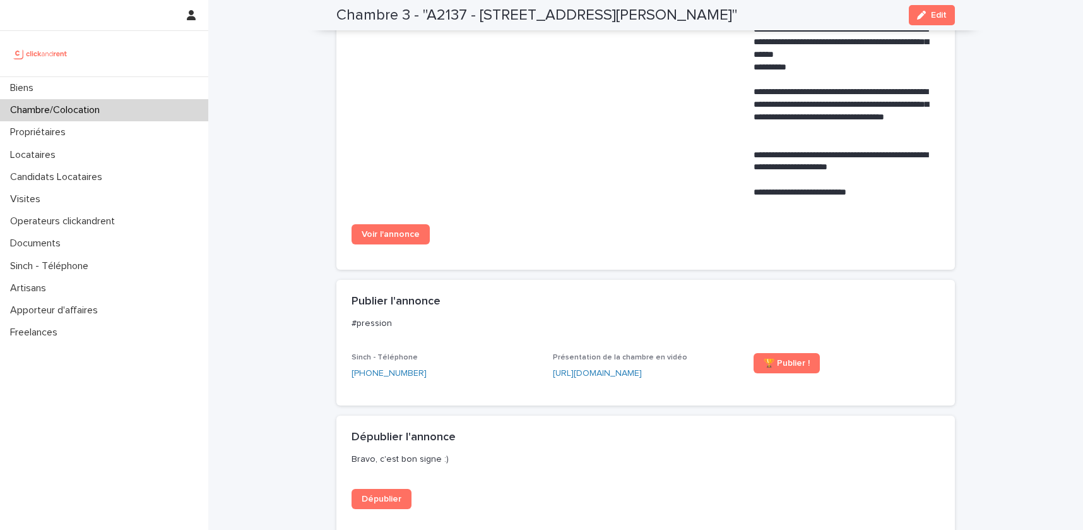
scroll to position [942, 0]
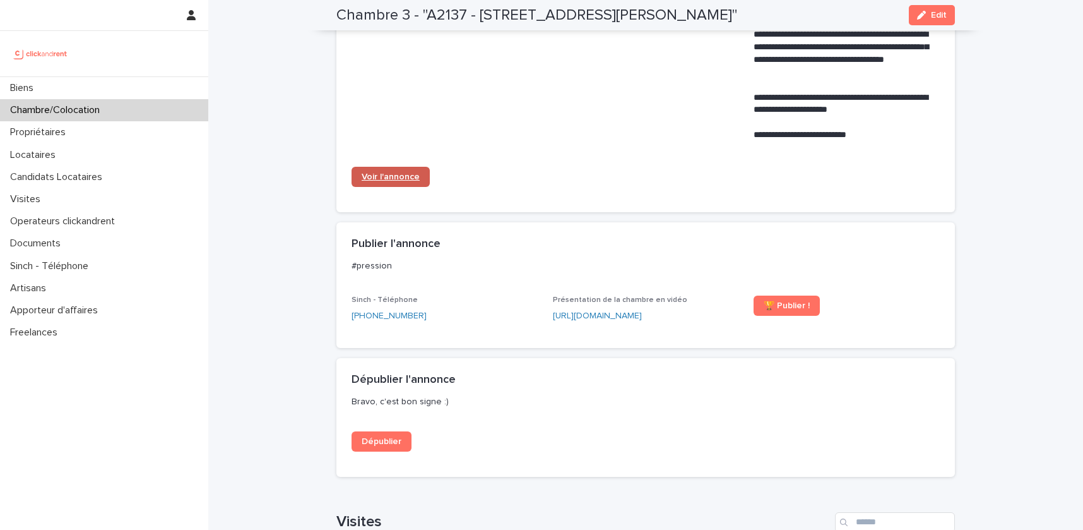
click at [411, 182] on link "Voir l'annonce" at bounding box center [391, 177] width 78 height 20
click at [95, 94] on div "Biens" at bounding box center [104, 88] width 208 height 22
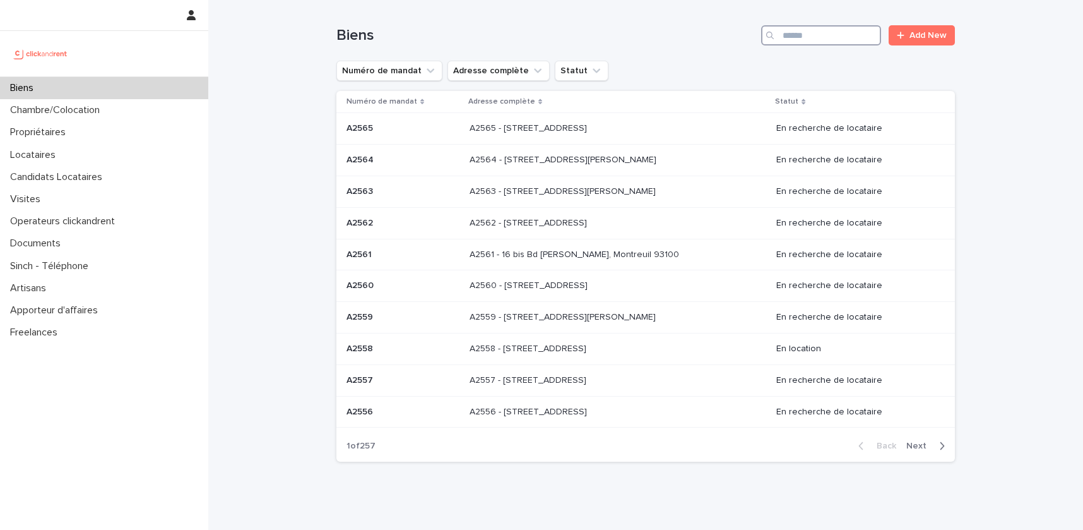
click at [839, 37] on input "Search" at bounding box center [821, 35] width 120 height 20
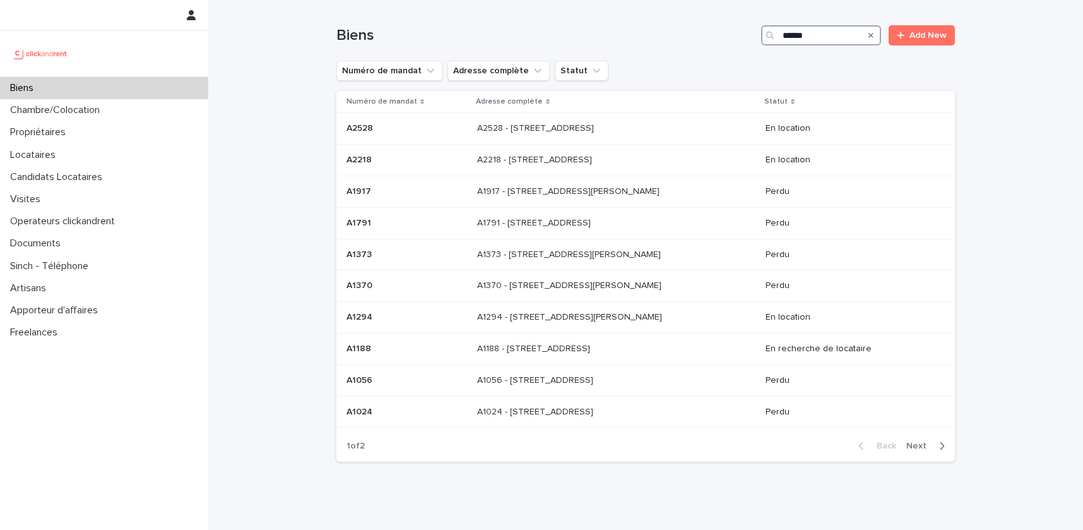
click at [819, 38] on input "******" at bounding box center [821, 35] width 120 height 20
paste input "Search"
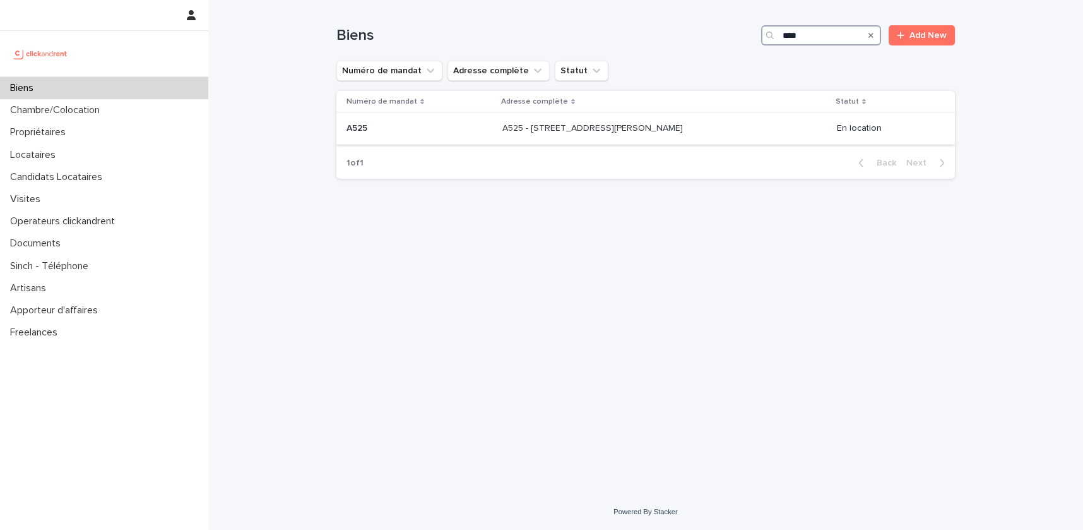
type input "****"
click at [568, 127] on p "A525 - 29 rue Henri Barbusse, Noisy-le-Sec 93130" at bounding box center [593, 127] width 183 height 13
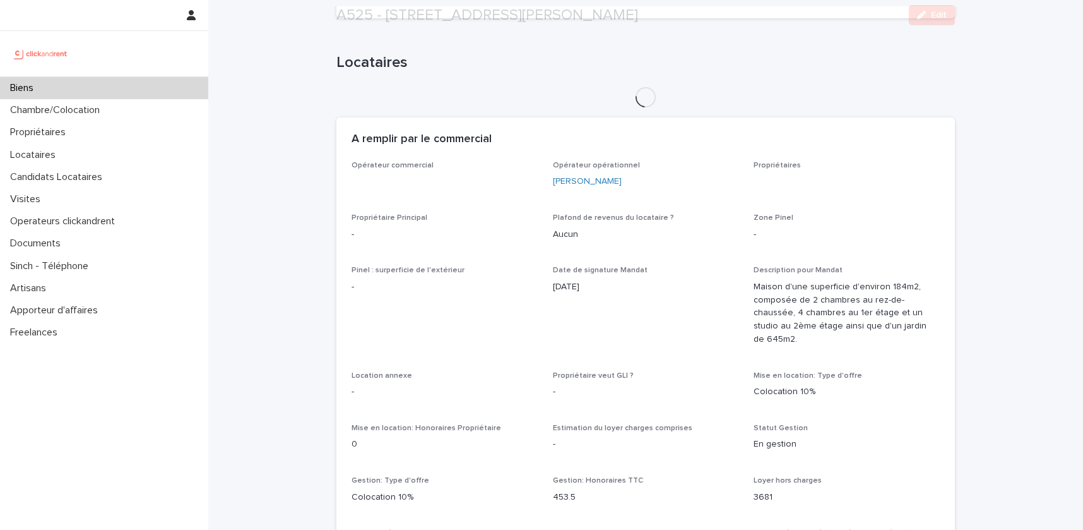
scroll to position [577, 0]
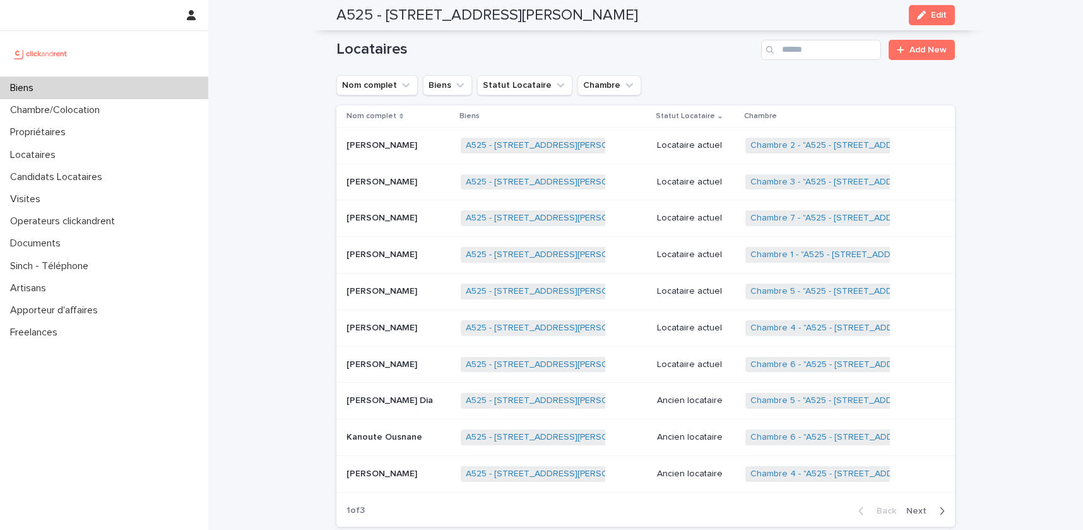
click at [49, 80] on div "Biens" at bounding box center [104, 88] width 208 height 22
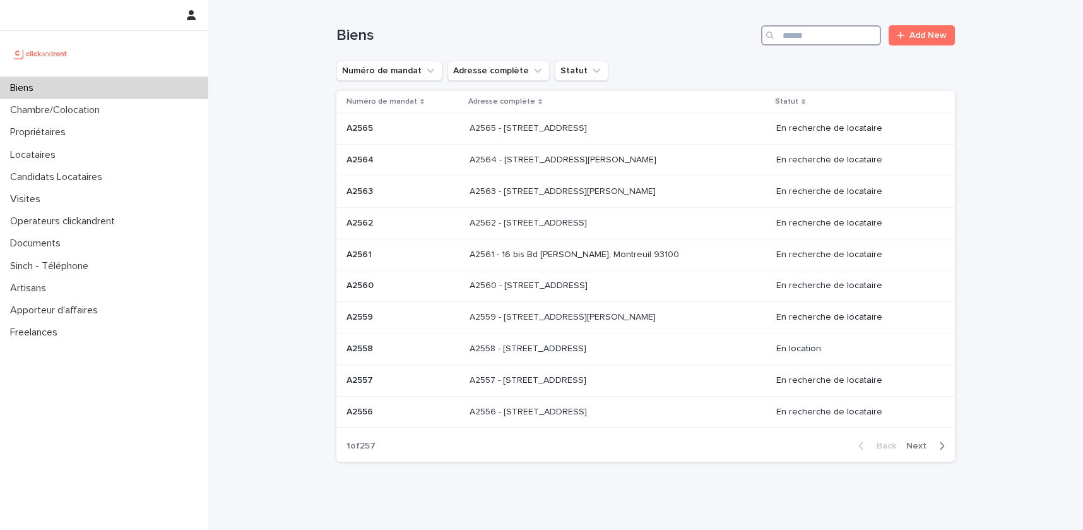
click at [829, 32] on input "Search" at bounding box center [821, 35] width 120 height 20
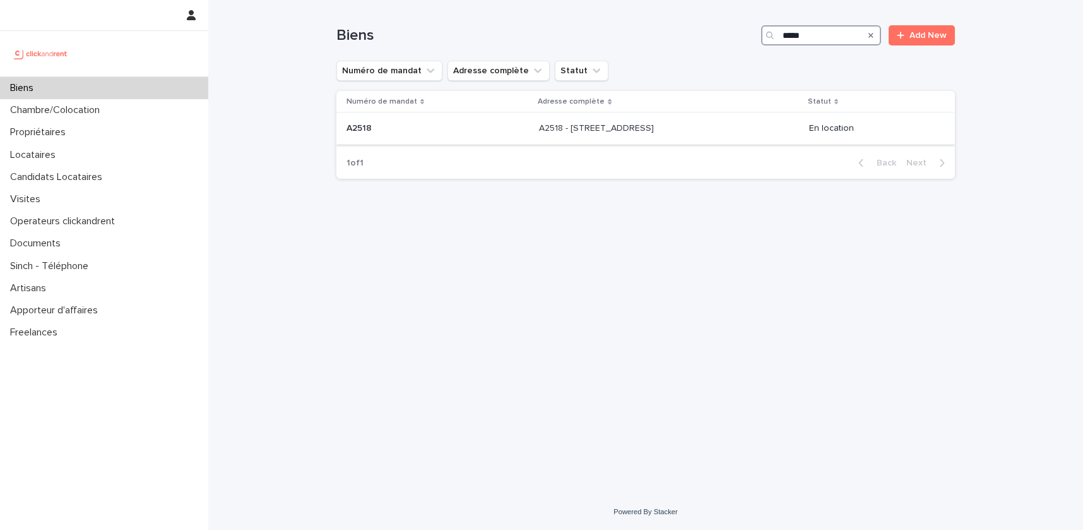
type input "*****"
click at [576, 125] on p "A2518 - 32 Rue de la Baïsse, Villeurbanne 69100" at bounding box center [597, 127] width 117 height 13
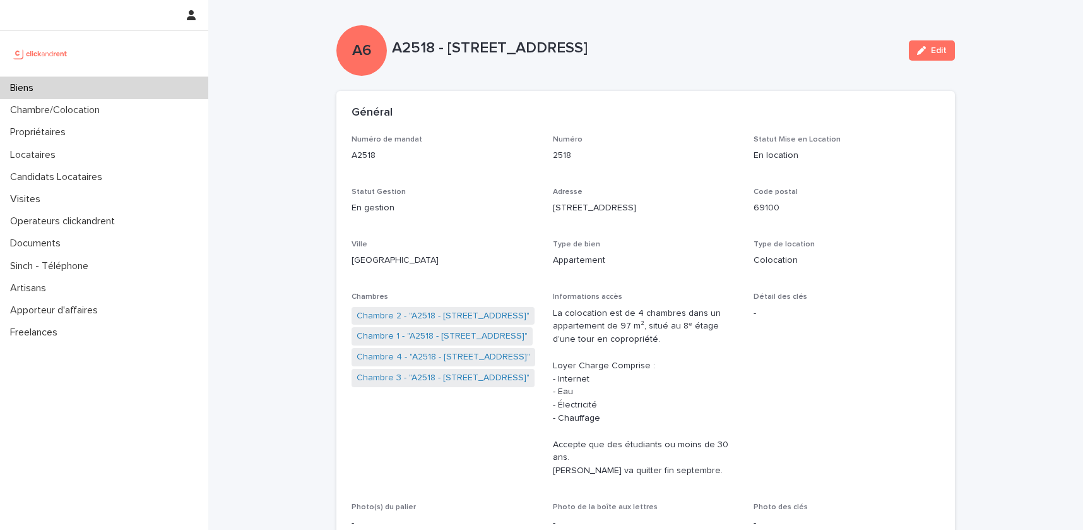
drag, startPoint x: 736, startPoint y: 49, endPoint x: 449, endPoint y: 46, distance: 286.5
click at [449, 46] on p "A2518 - 32 Rue de la Baïsse, Villeurbanne 69100" at bounding box center [645, 48] width 507 height 18
copy p "32 Rue de la Baïsse, Villeurbanne 69100"
click at [97, 95] on div "Biens" at bounding box center [104, 88] width 208 height 22
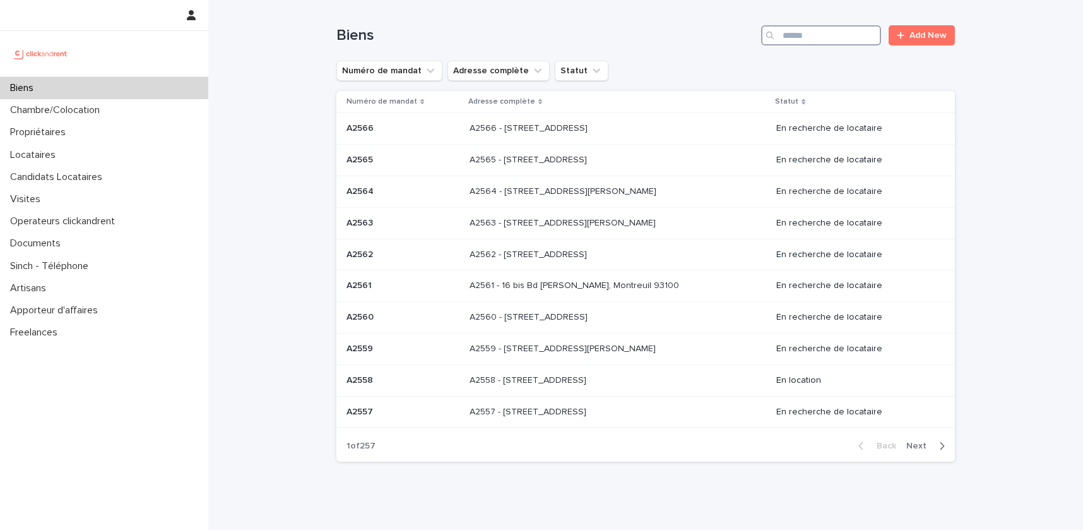
click at [863, 33] on input "Search" at bounding box center [821, 35] width 120 height 20
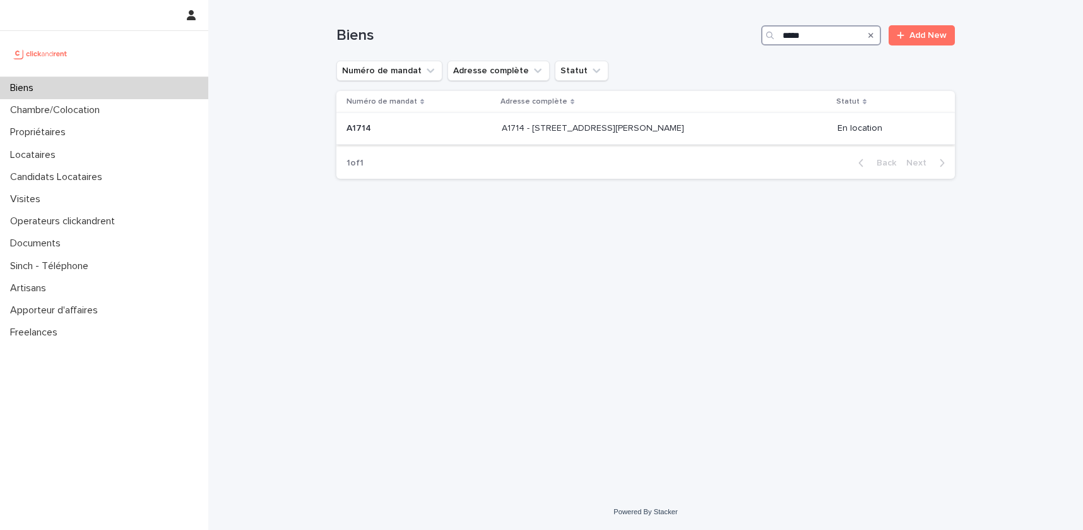
type input "*****"
click at [678, 132] on p "A1714 - 23 bis rue Edgar Quinet, La Courneuve 93120" at bounding box center [594, 127] width 185 height 13
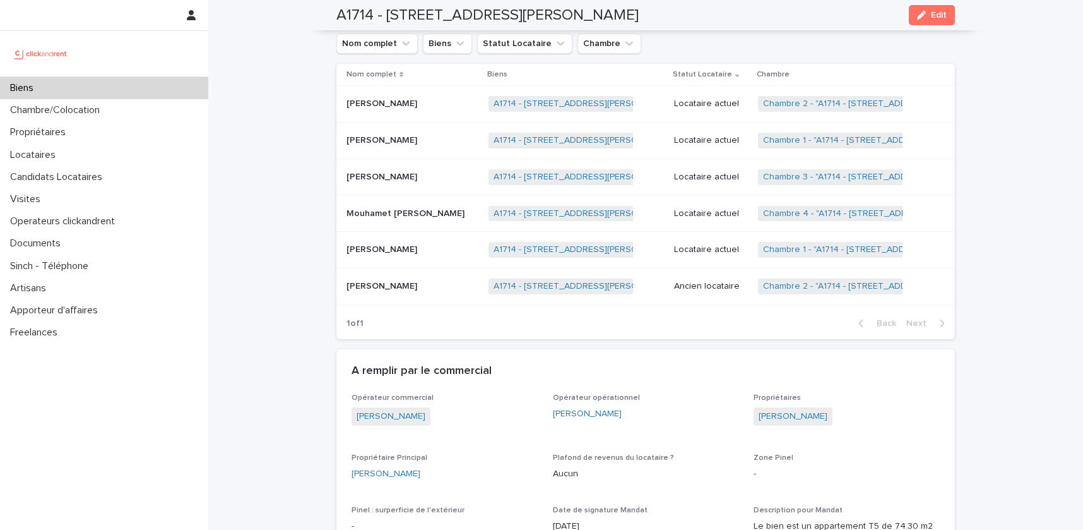
scroll to position [668, 0]
click at [656, 234] on td "A1714 - 23 bis rue Edgar Quinet, La Courneuve 93120 + 0" at bounding box center [576, 250] width 186 height 37
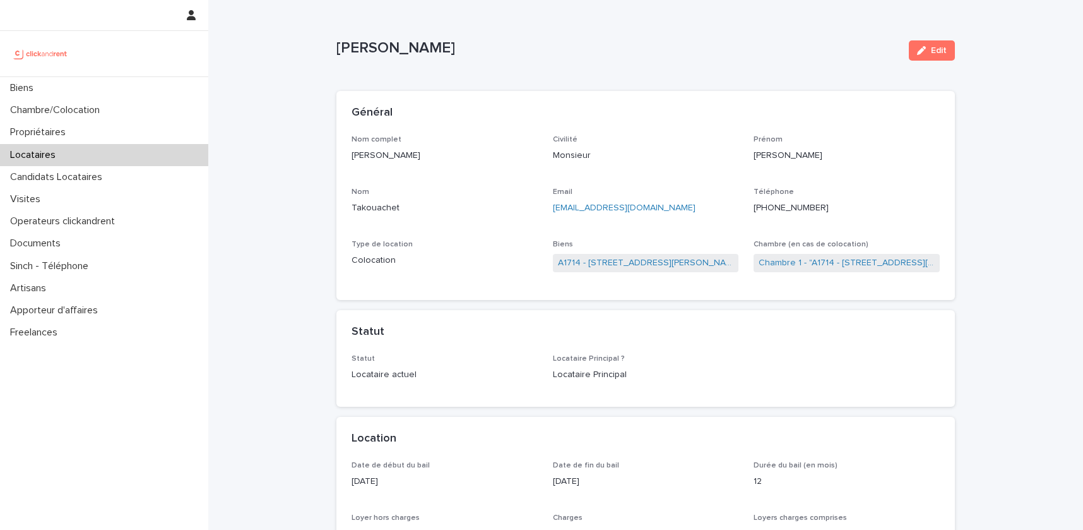
click at [403, 150] on p "Amir Takouachet" at bounding box center [445, 155] width 186 height 13
copy p "Amir Takouachet"
click at [71, 152] on div "Locataires" at bounding box center [104, 155] width 208 height 22
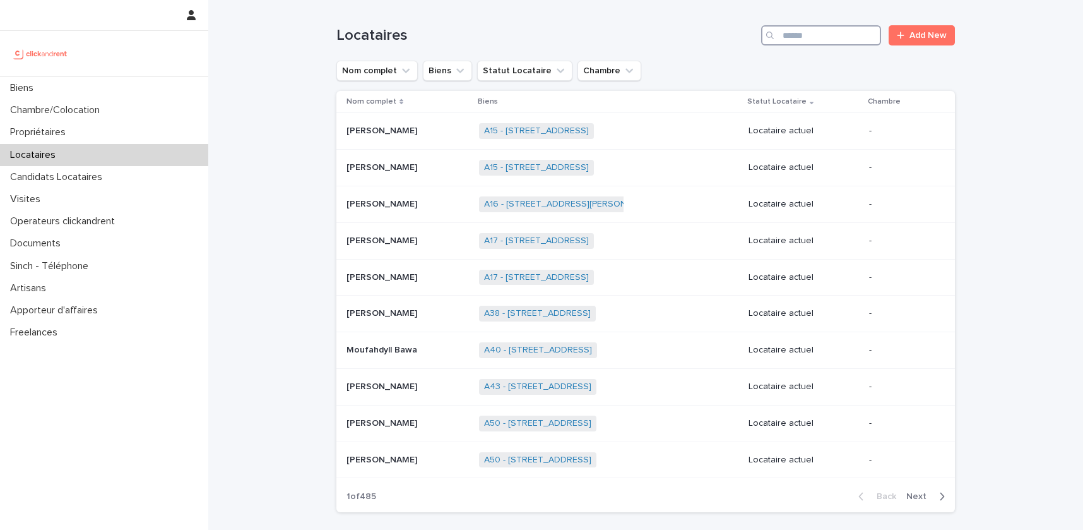
click at [806, 40] on input "Search" at bounding box center [821, 35] width 120 height 20
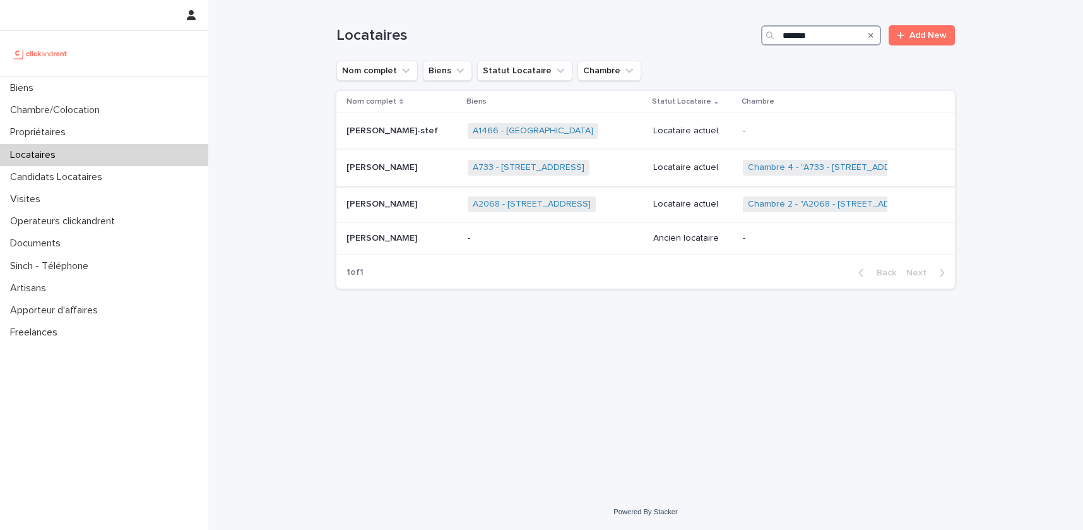
type input "*******"
click at [420, 165] on p "Thomas Enguerrand" at bounding box center [382, 166] width 73 height 13
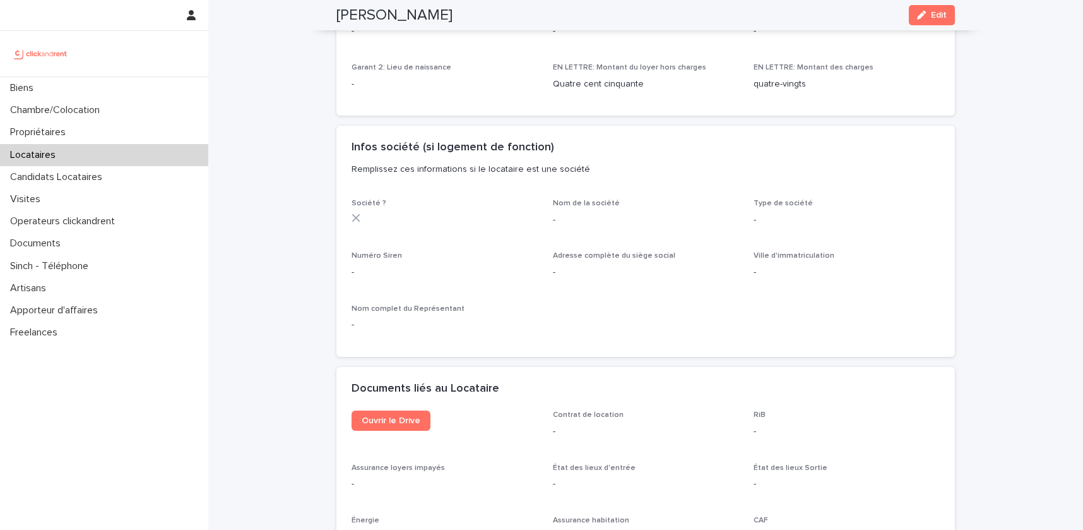
scroll to position [1184, 0]
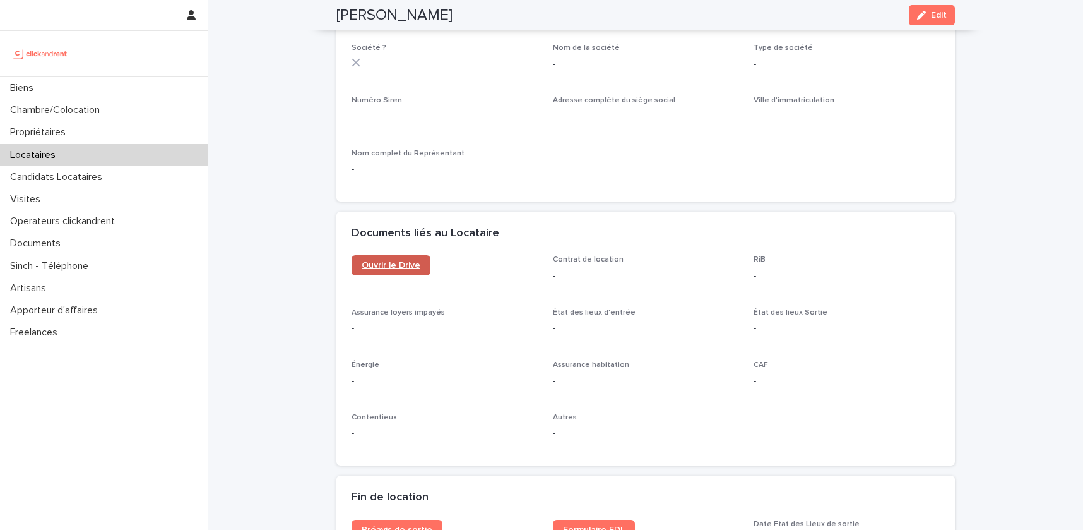
click at [410, 266] on span "Ouvrir le Drive" at bounding box center [391, 265] width 59 height 9
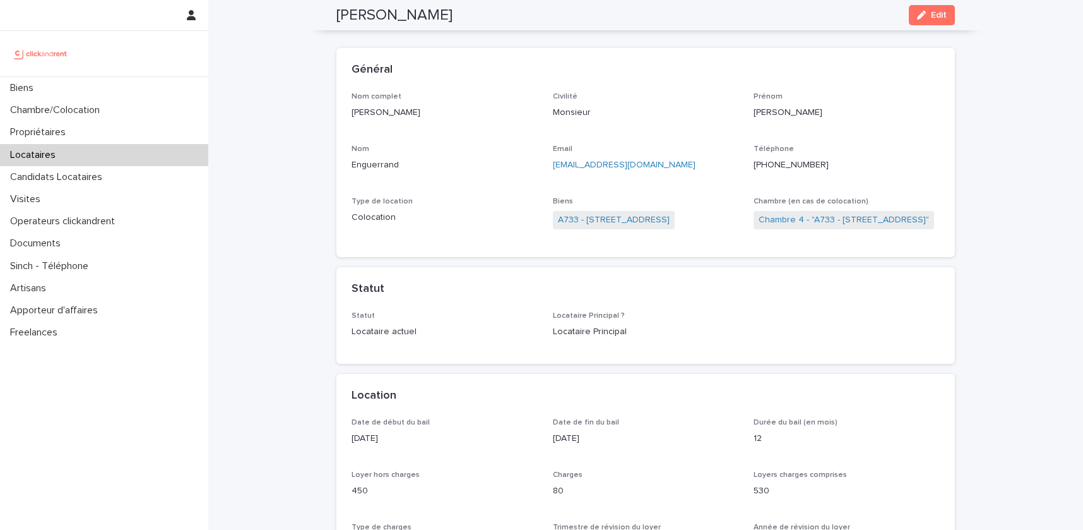
scroll to position [0, 0]
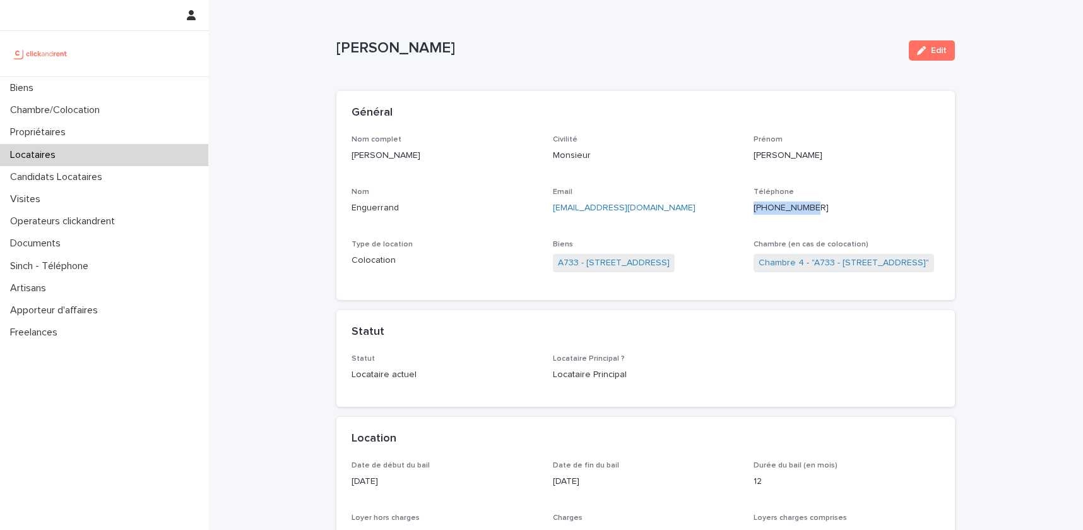
drag, startPoint x: 841, startPoint y: 210, endPoint x: 767, endPoint y: 210, distance: 73.8
click at [767, 210] on p "+33759583310" at bounding box center [847, 207] width 186 height 13
click at [127, 102] on div "Chambre/Colocation" at bounding box center [104, 110] width 208 height 22
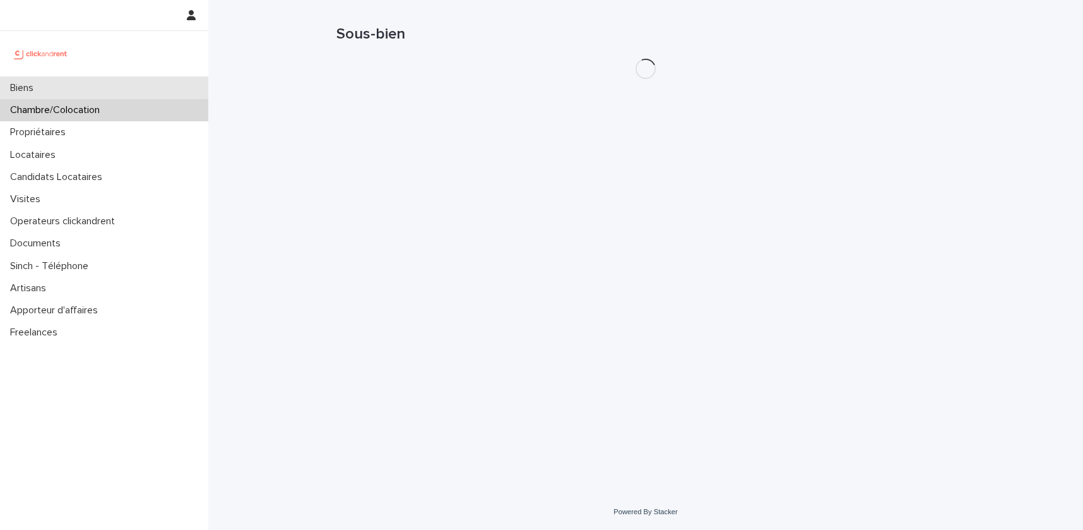
click at [131, 85] on div "Biens" at bounding box center [104, 88] width 208 height 22
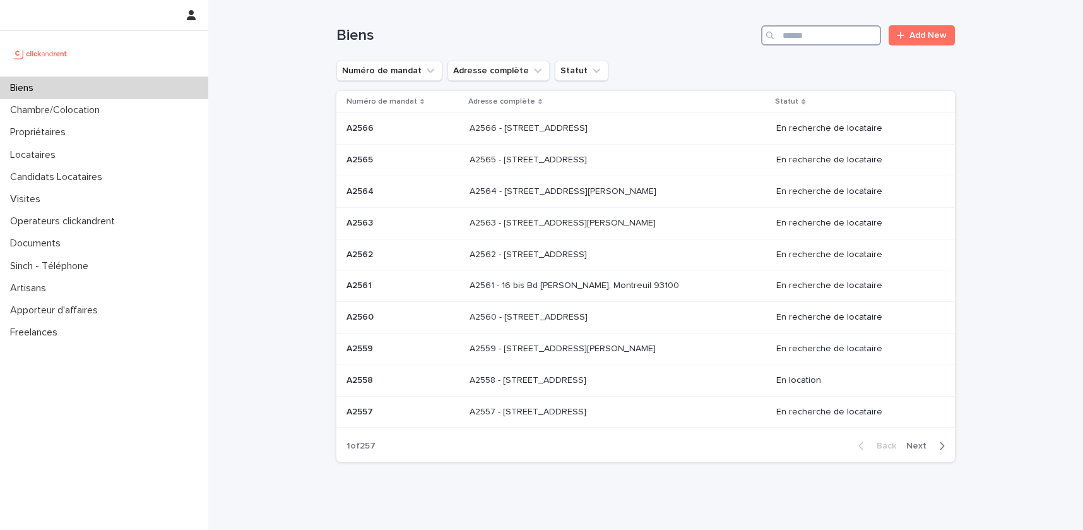
click at [808, 40] on input "Search" at bounding box center [821, 35] width 120 height 20
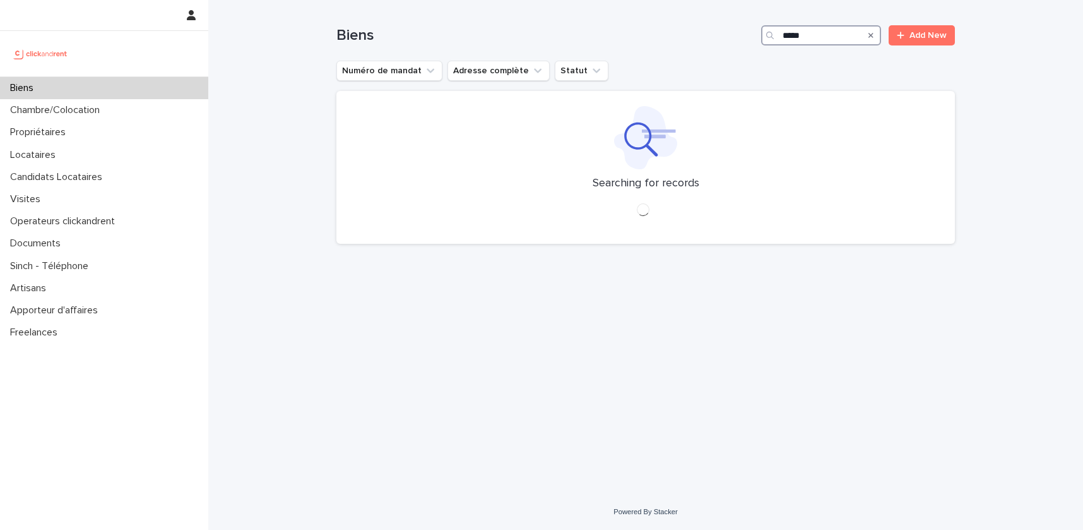
type input "*****"
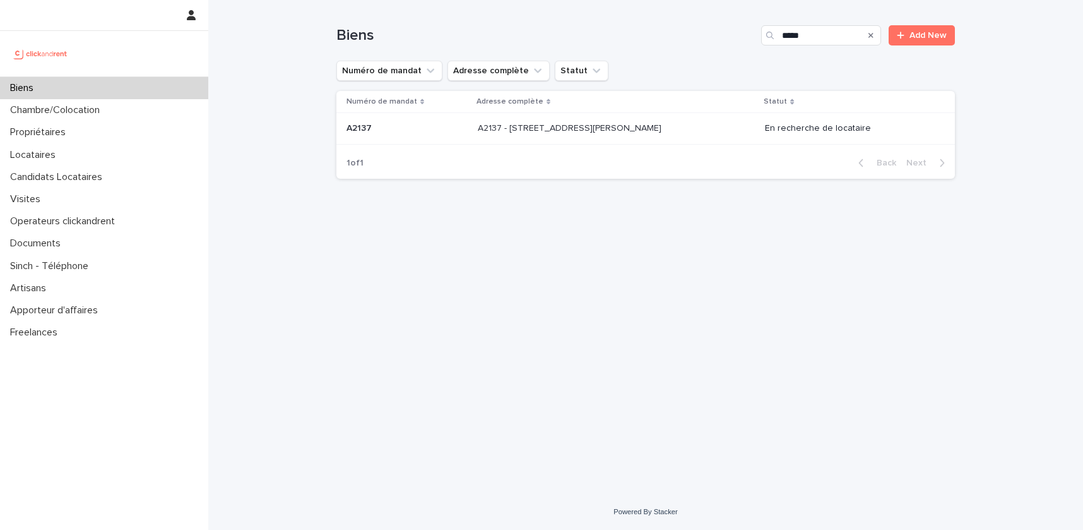
click at [687, 129] on p at bounding box center [583, 128] width 210 height 11
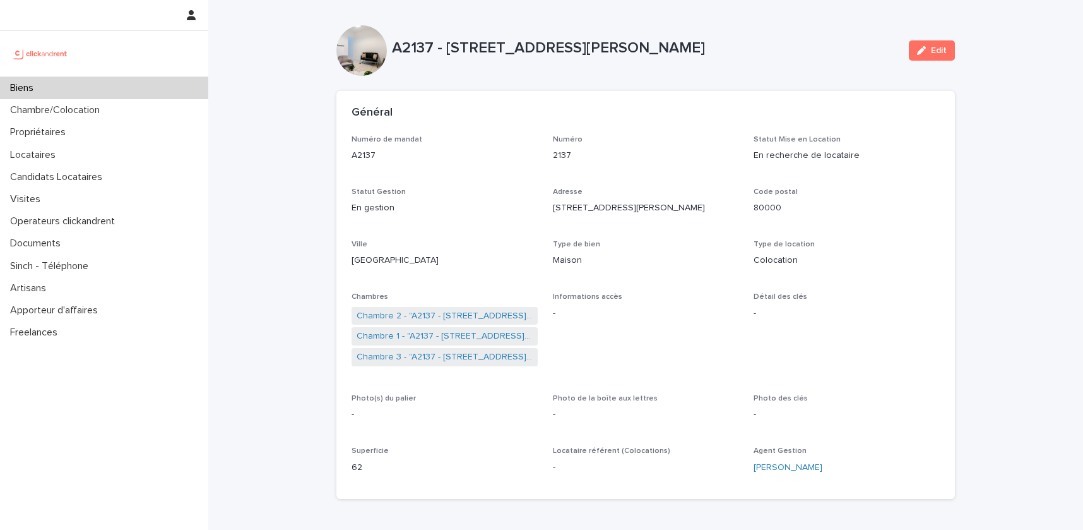
drag, startPoint x: 699, startPoint y: 46, endPoint x: 448, endPoint y: 50, distance: 250.6
click at [448, 50] on p "A2137 - 15 rue Valentin Hauy, Amiens 80000" at bounding box center [645, 48] width 507 height 18
click at [80, 130] on div "Propriétaires" at bounding box center [104, 132] width 208 height 22
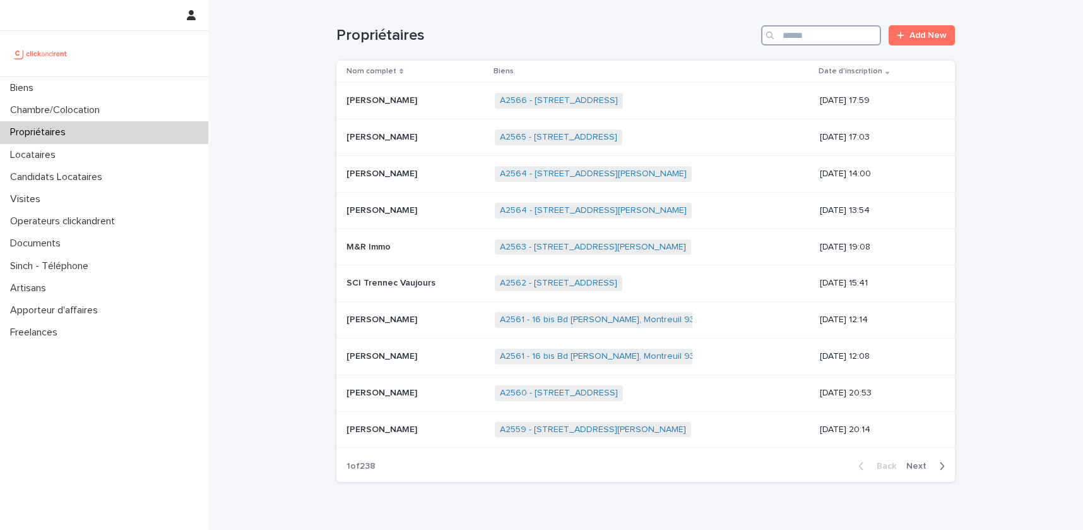
click at [807, 38] on input "Search" at bounding box center [821, 35] width 120 height 20
paste input "******"
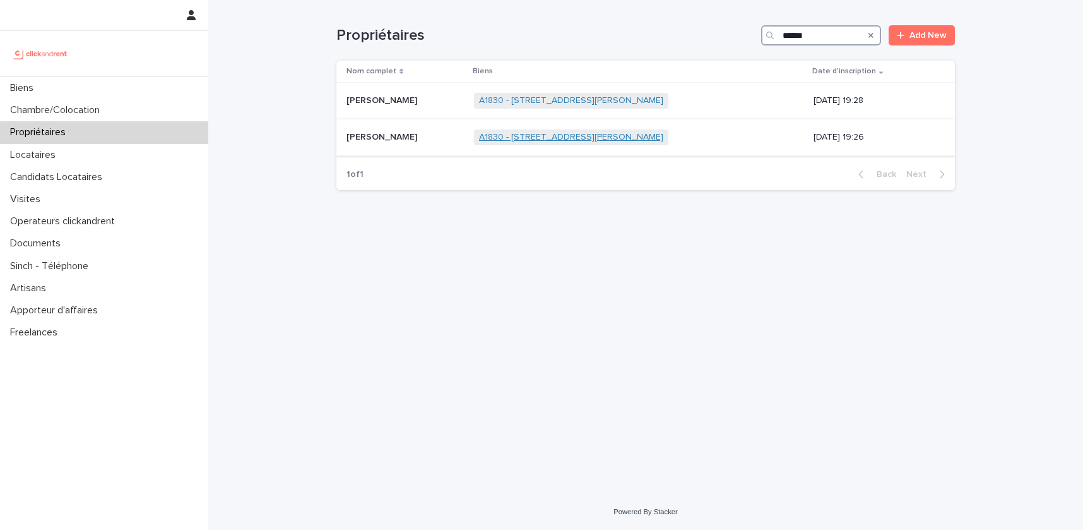
type input "******"
click at [556, 134] on link "A1830 - [STREET_ADDRESS][PERSON_NAME]" at bounding box center [571, 137] width 184 height 11
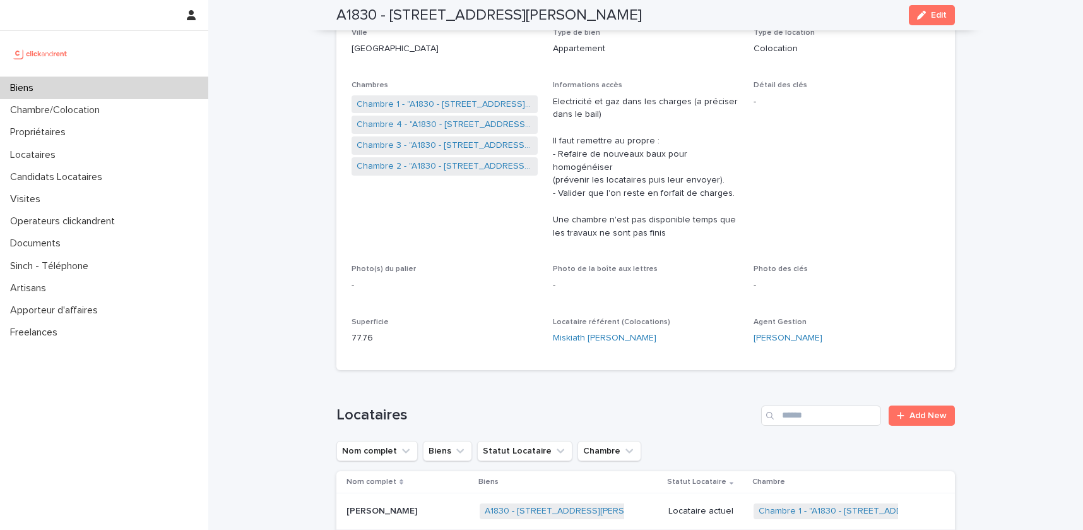
scroll to position [211, 0]
click at [426, 145] on link "Chambre 3 - "A1830 - 2 rue Pierre Forfait, Rouen 76100"" at bounding box center [445, 145] width 176 height 13
click at [432, 125] on link "Chambre 4 - "A1830 - 2 rue Pierre Forfait, Rouen 76100"" at bounding box center [445, 124] width 176 height 13
click at [437, 105] on link "Chambre 1 - "A1830 - 2 rue Pierre Forfait, Rouen 76100"" at bounding box center [445, 104] width 176 height 13
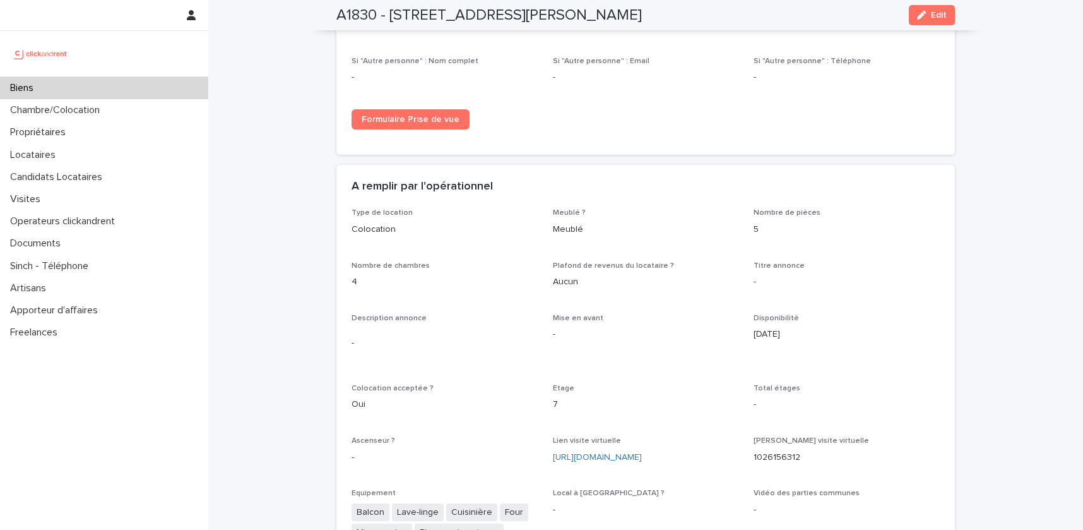
scroll to position [2090, 0]
drag, startPoint x: 565, startPoint y: 380, endPoint x: 552, endPoint y: 362, distance: 22.5
click at [553, 381] on div "Etage 7" at bounding box center [646, 399] width 186 height 37
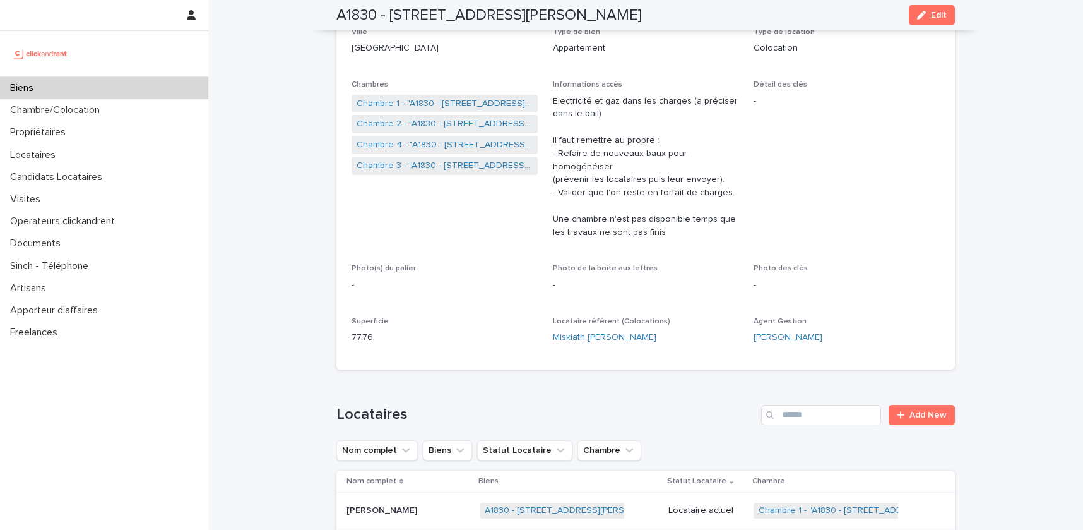
scroll to position [211, 0]
click at [451, 124] on link "Chambre 2 - "A1830 - 2 rue Pierre Forfait, Rouen 76100"" at bounding box center [445, 125] width 176 height 13
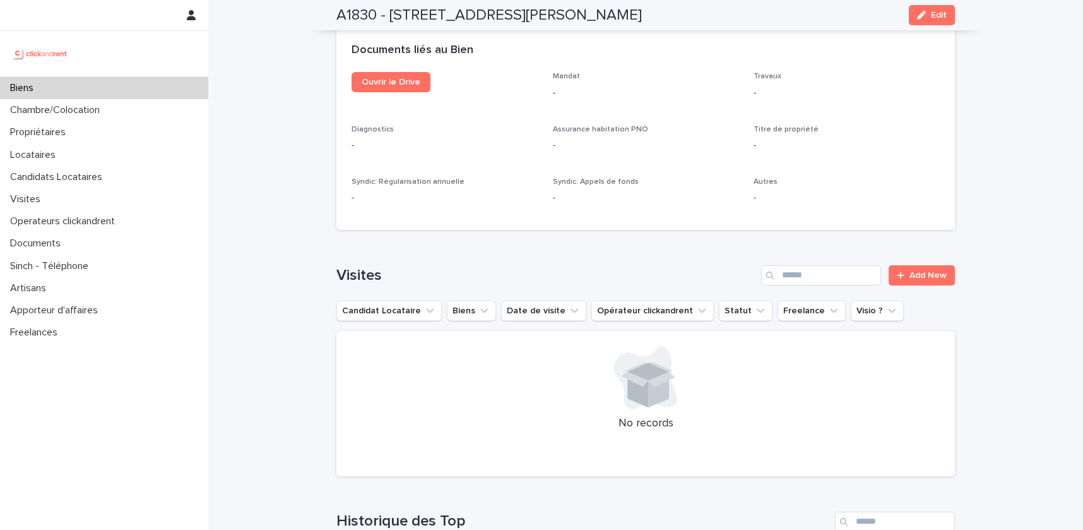
scroll to position [4136, 0]
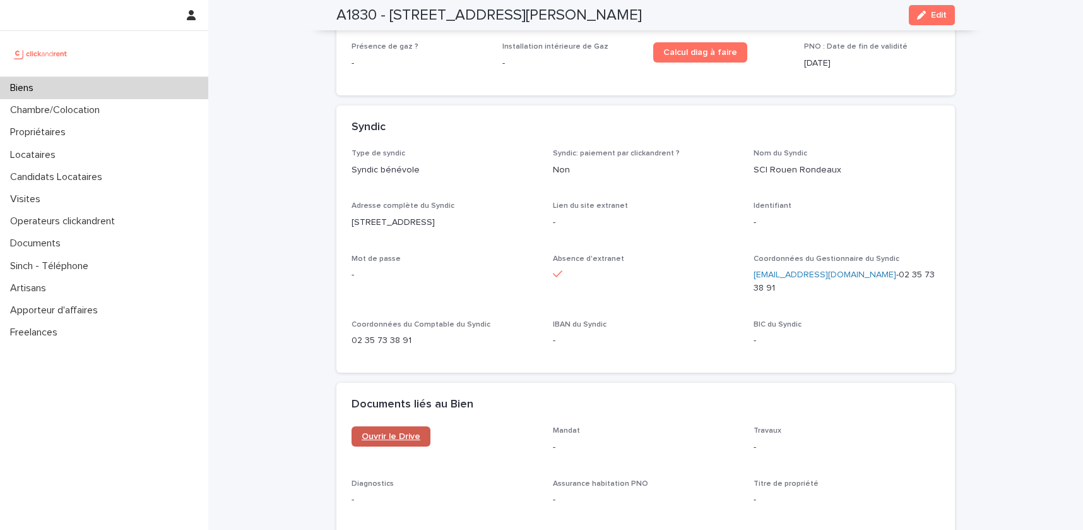
click at [405, 432] on span "Ouvrir le Drive" at bounding box center [391, 436] width 59 height 9
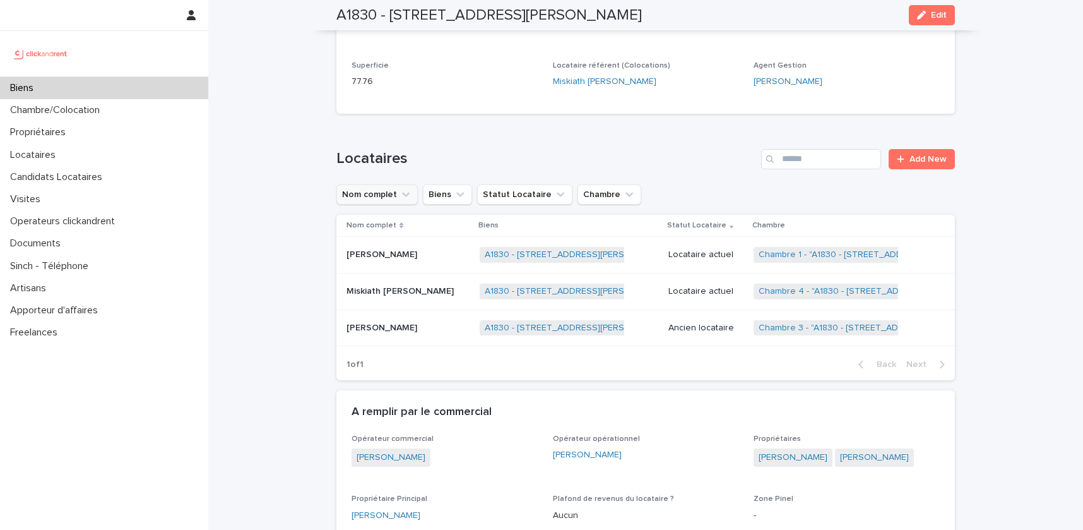
scroll to position [388, 0]
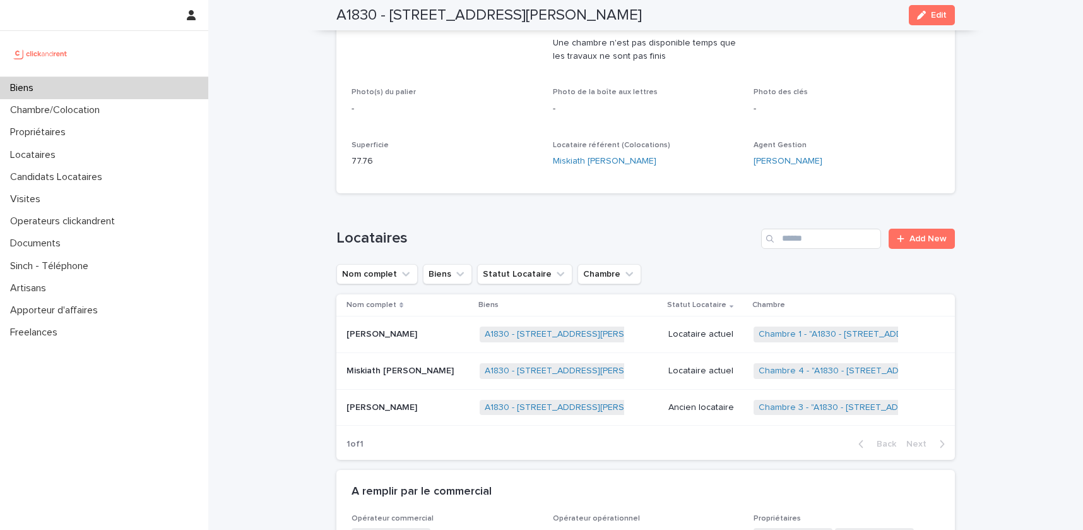
click at [709, 365] on p "Locataire actuel" at bounding box center [705, 370] width 75 height 11
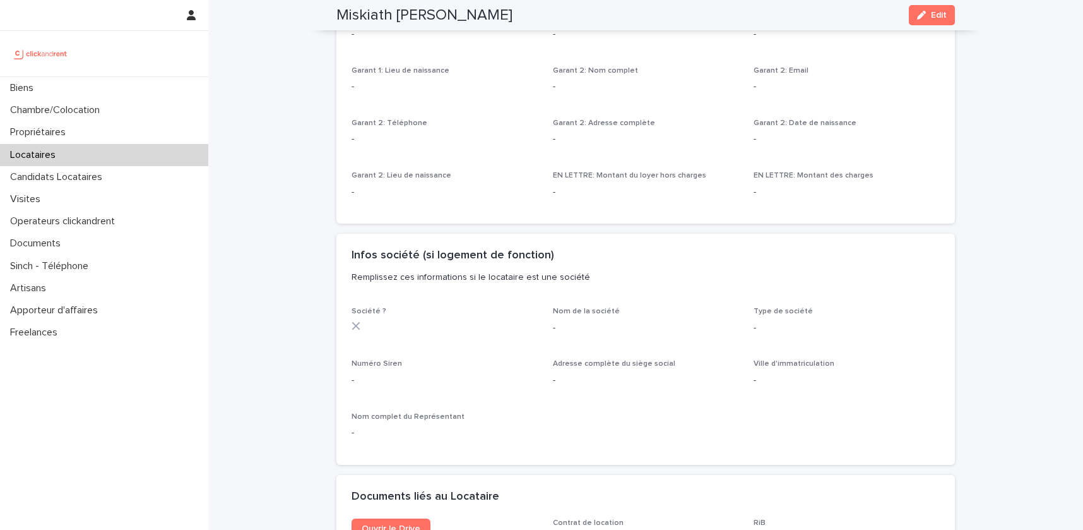
scroll to position [967, 0]
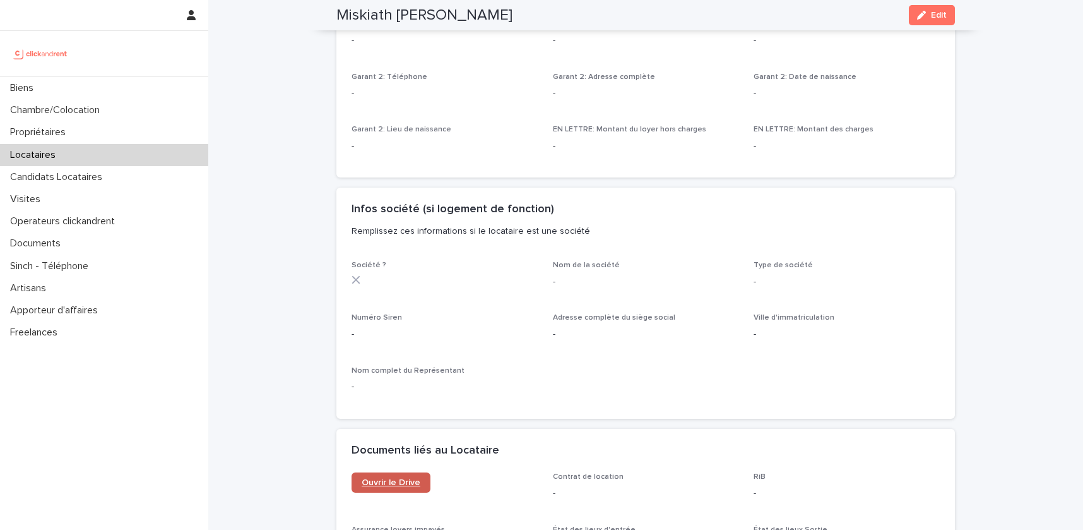
click at [410, 481] on span "Ouvrir le Drive" at bounding box center [391, 482] width 59 height 9
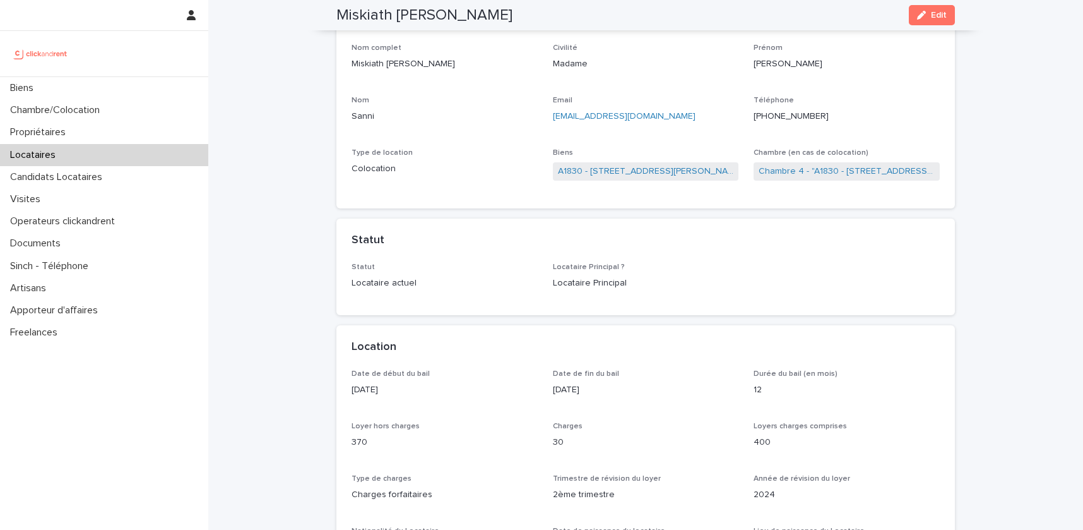
scroll to position [0, 0]
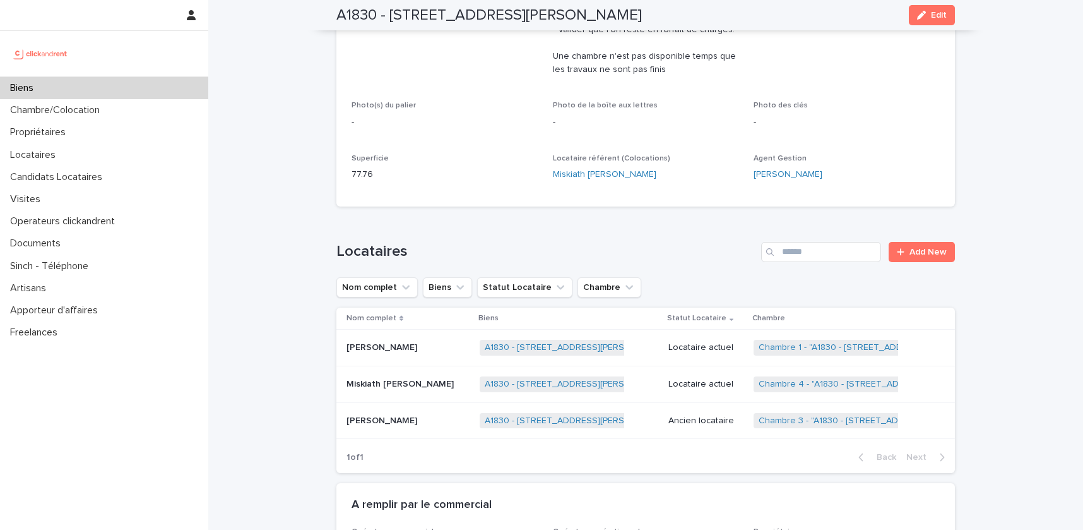
scroll to position [439, 0]
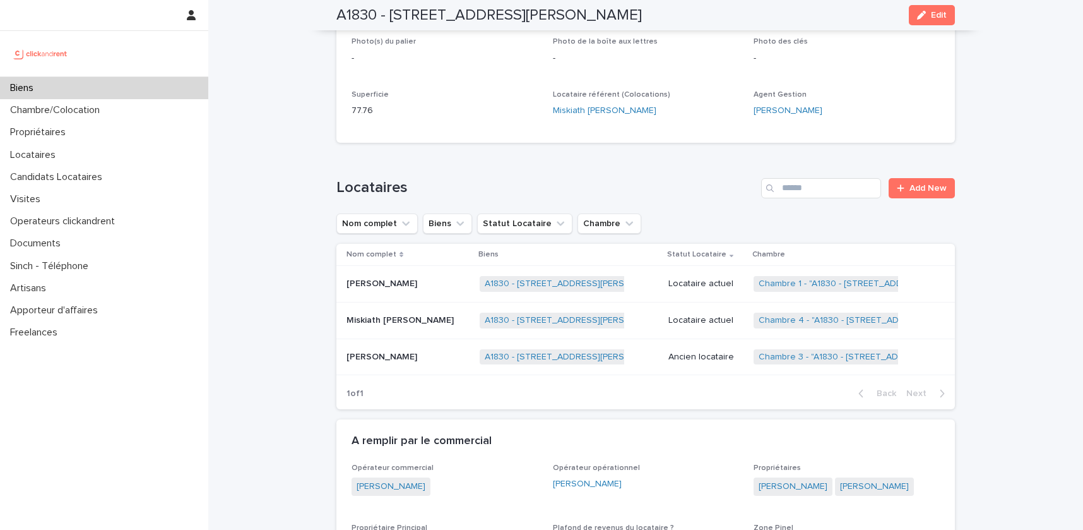
drag, startPoint x: 909, startPoint y: 473, endPoint x: 756, endPoint y: 473, distance: 152.7
click at [756, 477] on div "Servane Mignot Jean-Yves Mignot" at bounding box center [847, 487] width 186 height 21
click at [833, 278] on link "Chambre 1 - "A1830 - 2 rue Pierre Forfait, Rouen 76100"" at bounding box center [879, 283] width 240 height 11
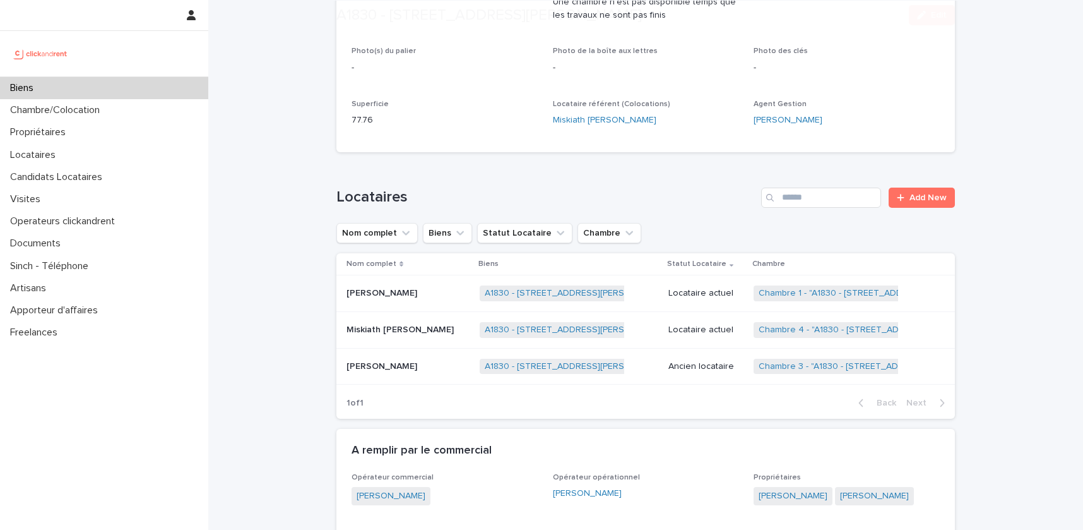
scroll to position [501, 0]
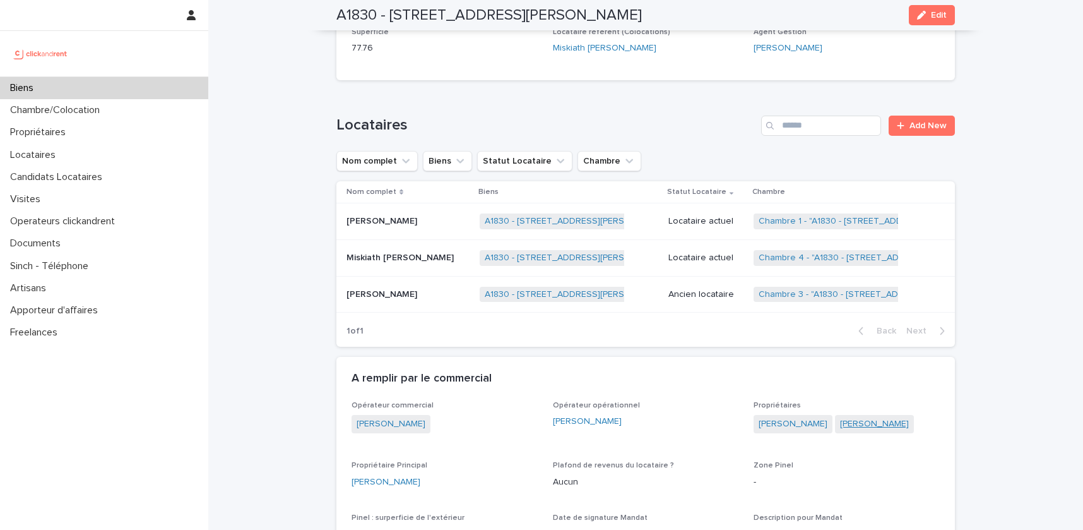
click at [859, 417] on link "Jean-Yves Mignot" at bounding box center [874, 423] width 69 height 13
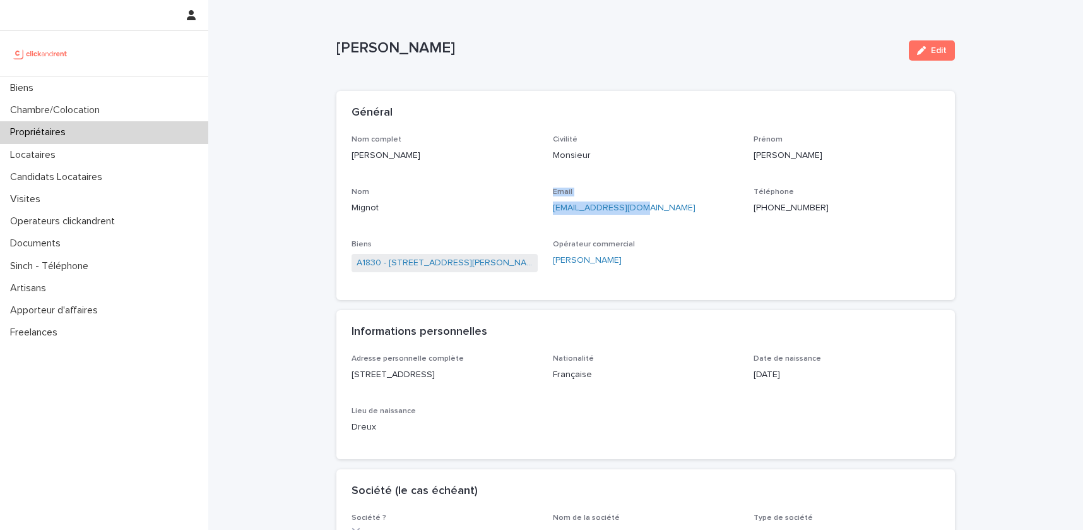
drag, startPoint x: 637, startPoint y: 210, endPoint x: 543, endPoint y: 211, distance: 93.4
click at [543, 211] on div "Nom complet Jean-Yves Mignot Civilité Monsieur Prénom Jean-Yves Nom Mignot Emai…" at bounding box center [646, 210] width 588 height 150
click at [632, 223] on div "Email jymignot@hotmail.fr" at bounding box center [646, 205] width 186 height 37
drag, startPoint x: 636, startPoint y: 209, endPoint x: 548, endPoint y: 211, distance: 87.8
click at [548, 211] on div "Nom complet Jean-Yves Mignot Civilité Monsieur Prénom Jean-Yves Nom Mignot Emai…" at bounding box center [646, 210] width 588 height 150
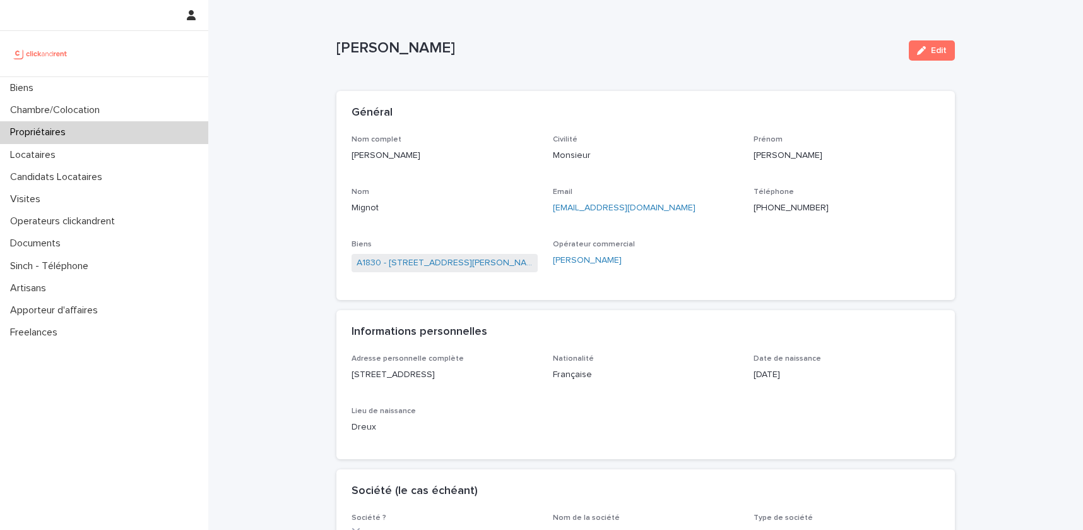
click at [391, 46] on p "Jean-Yves Mignot" at bounding box center [617, 48] width 562 height 18
drag, startPoint x: 391, startPoint y: 46, endPoint x: 355, endPoint y: 46, distance: 36.0
click at [355, 46] on p "Jean-Yves Mignot" at bounding box center [617, 48] width 562 height 18
drag, startPoint x: 536, startPoint y: 376, endPoint x: 431, endPoint y: 376, distance: 104.8
click at [431, 376] on p "1115 rue les Pelcats, 27260 La Chapelle Bayvel" at bounding box center [445, 374] width 186 height 13
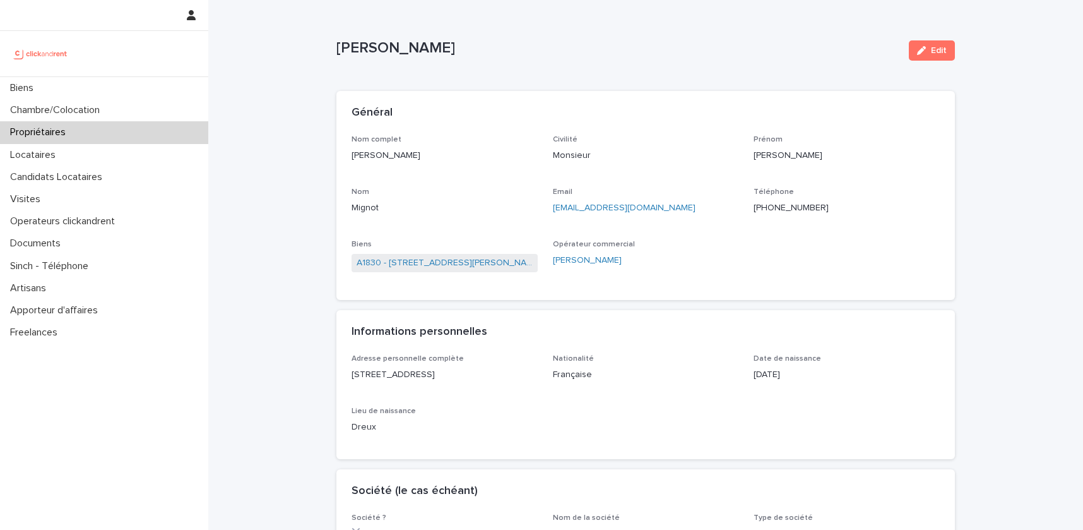
click at [411, 377] on p "1115 rue les Pelcats, 27260 La Chapelle Bayvel" at bounding box center [445, 374] width 186 height 13
drag, startPoint x: 411, startPoint y: 377, endPoint x: 350, endPoint y: 378, distance: 60.6
click at [350, 378] on div "Adresse personnelle complète 1115 rue les Pelcats, 27260 La Chapelle Bayvel Nat…" at bounding box center [645, 406] width 619 height 105
drag, startPoint x: 465, startPoint y: 45, endPoint x: 338, endPoint y: 45, distance: 126.9
click at [338, 45] on p "Jean-Yves Mignot" at bounding box center [617, 48] width 562 height 18
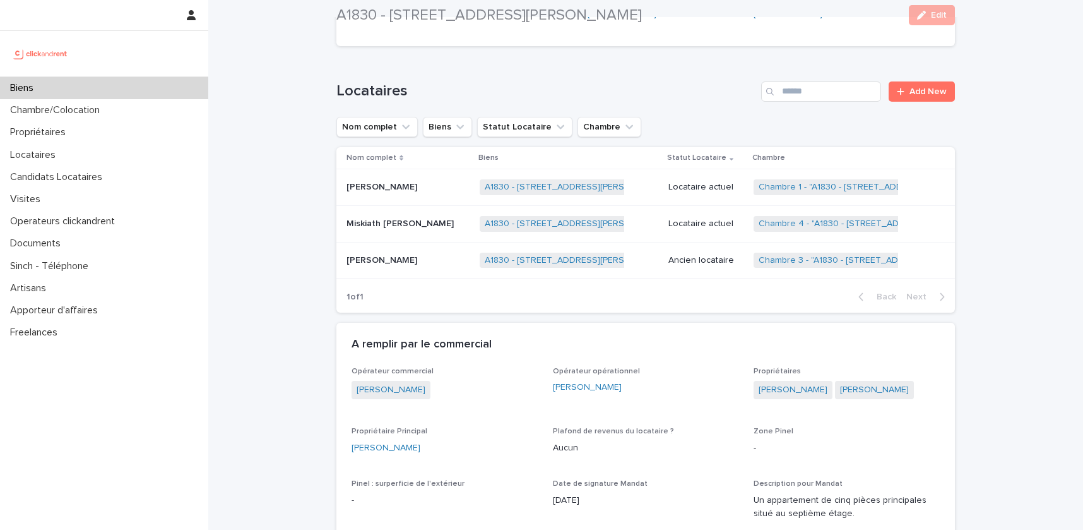
scroll to position [562, 0]
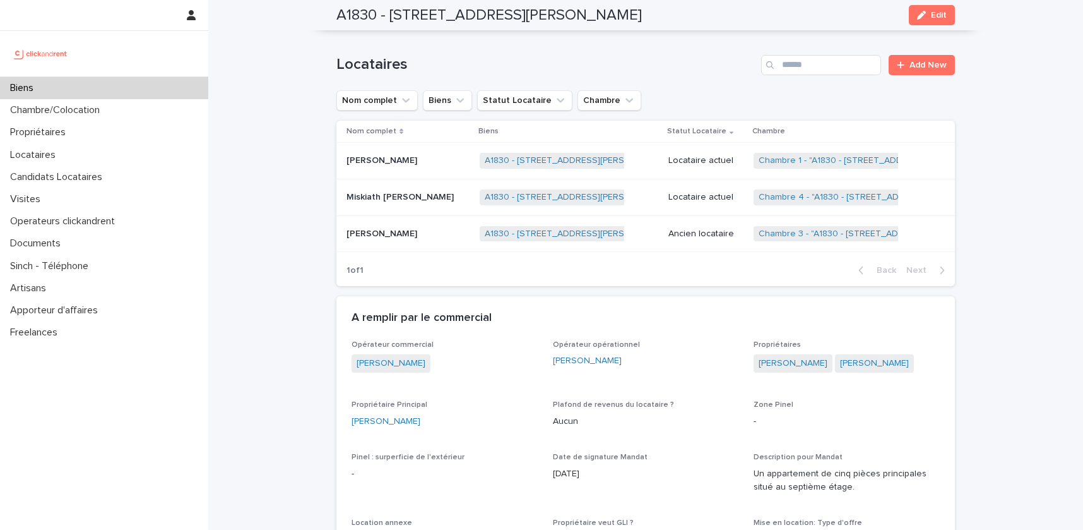
click at [677, 340] on p "Opérateur opérationnel" at bounding box center [646, 344] width 186 height 9
click at [867, 357] on link "Servane Mignot" at bounding box center [874, 363] width 69 height 13
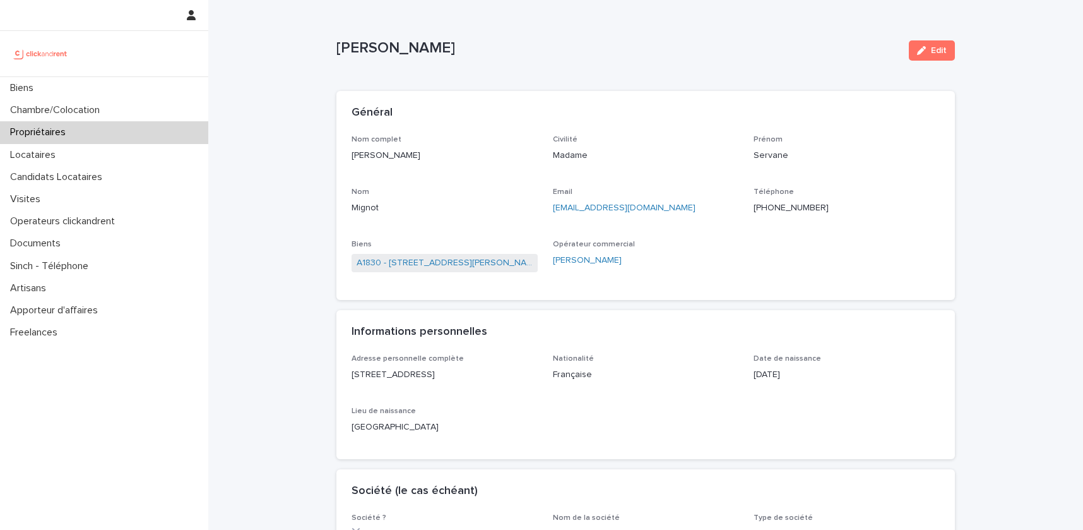
click at [398, 151] on p "Servane Mignot" at bounding box center [445, 155] width 186 height 13
drag, startPoint x: 398, startPoint y: 151, endPoint x: 367, endPoint y: 151, distance: 30.9
click at [367, 151] on p "Servane Mignot" at bounding box center [445, 155] width 186 height 13
drag, startPoint x: 526, startPoint y: 264, endPoint x: 388, endPoint y: 264, distance: 138.2
click at [388, 264] on div "A1830 - [STREET_ADDRESS][PERSON_NAME]" at bounding box center [445, 264] width 186 height 21
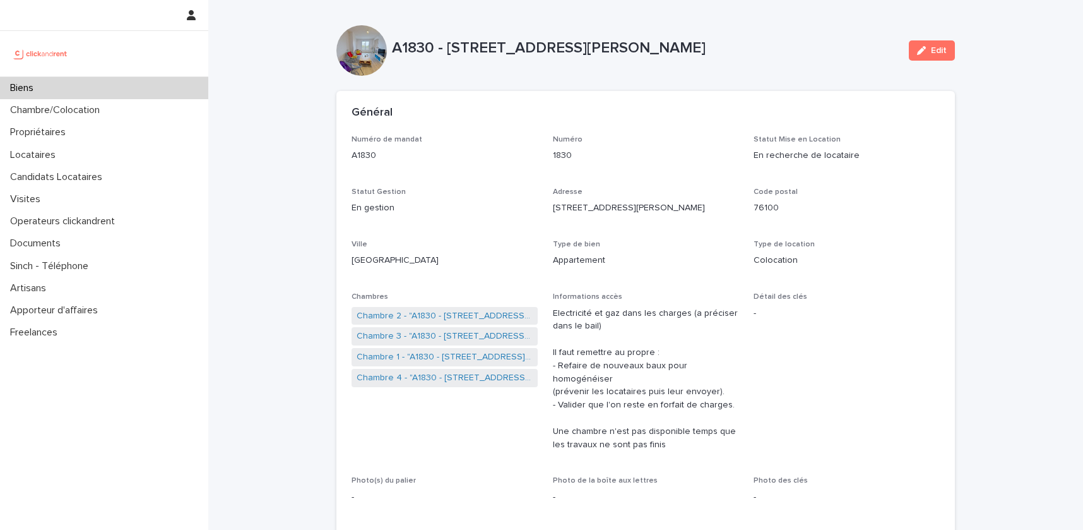
click at [34, 88] on p "Biens" at bounding box center [24, 88] width 38 height 12
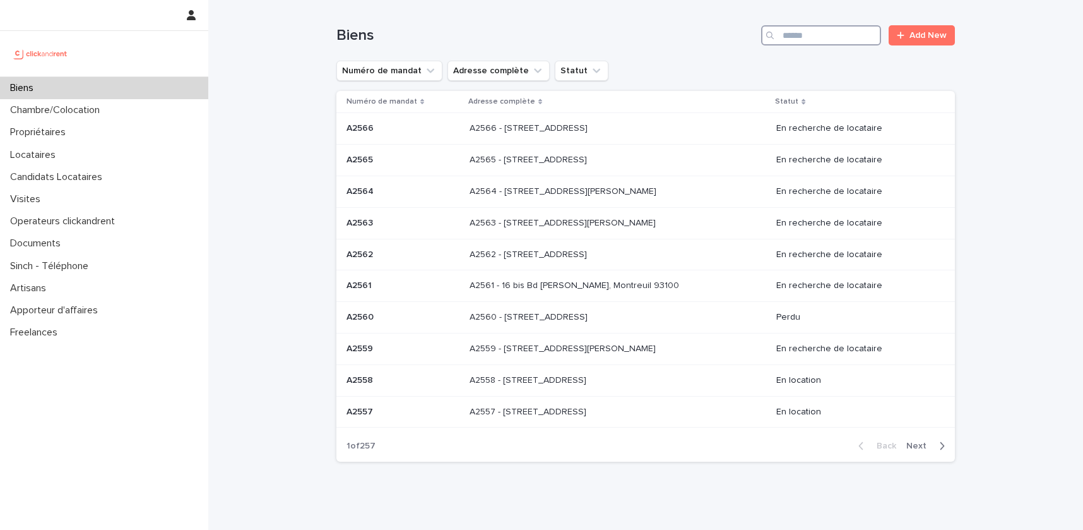
click at [839, 42] on input "Search" at bounding box center [821, 35] width 120 height 20
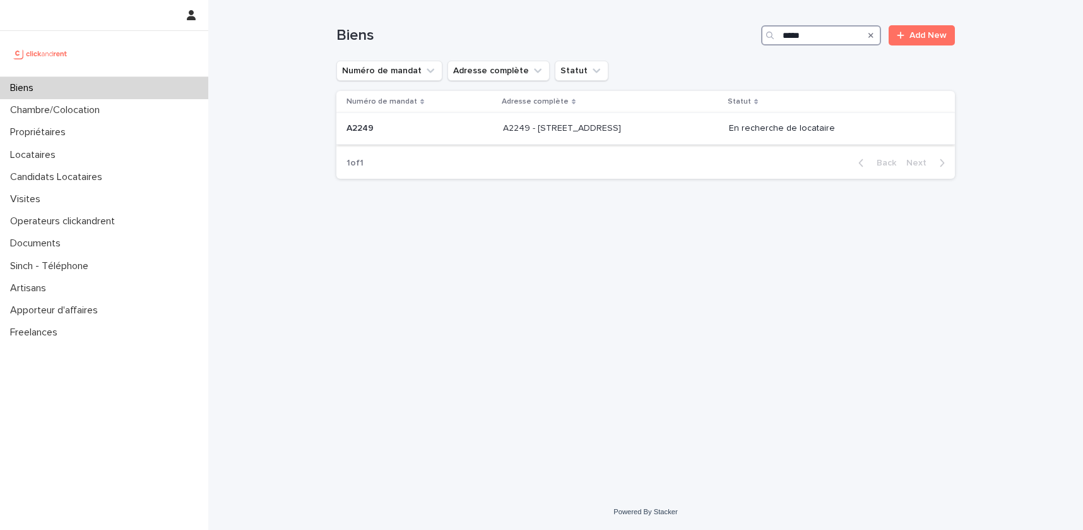
type input "*****"
click at [685, 134] on div "A2249 - 14 Rue de la Fontaine, Torcy 77200 A2249 - 14 Rue de la Fontaine, Torcy…" at bounding box center [611, 128] width 216 height 21
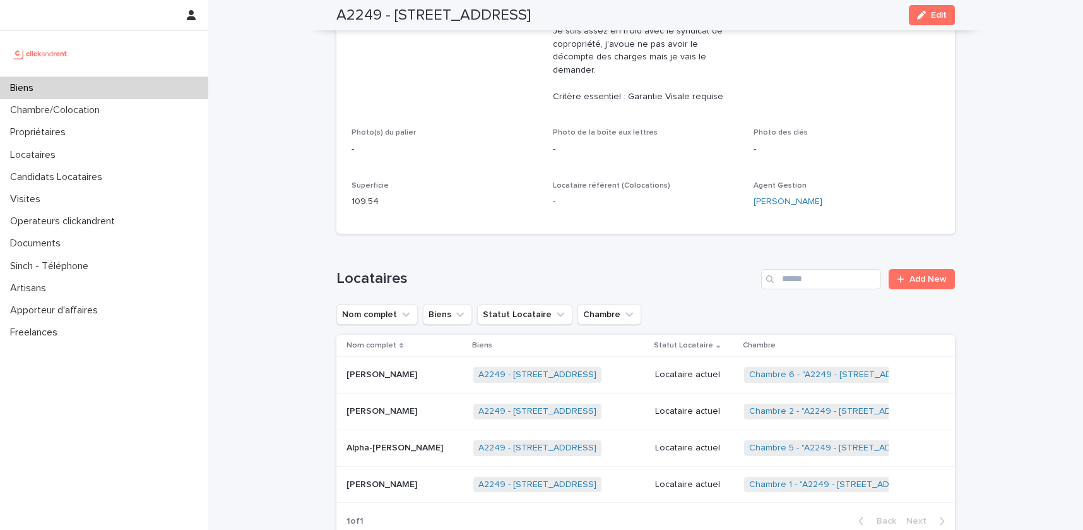
scroll to position [466, 0]
click at [44, 151] on p "Locataires" at bounding box center [35, 155] width 61 height 12
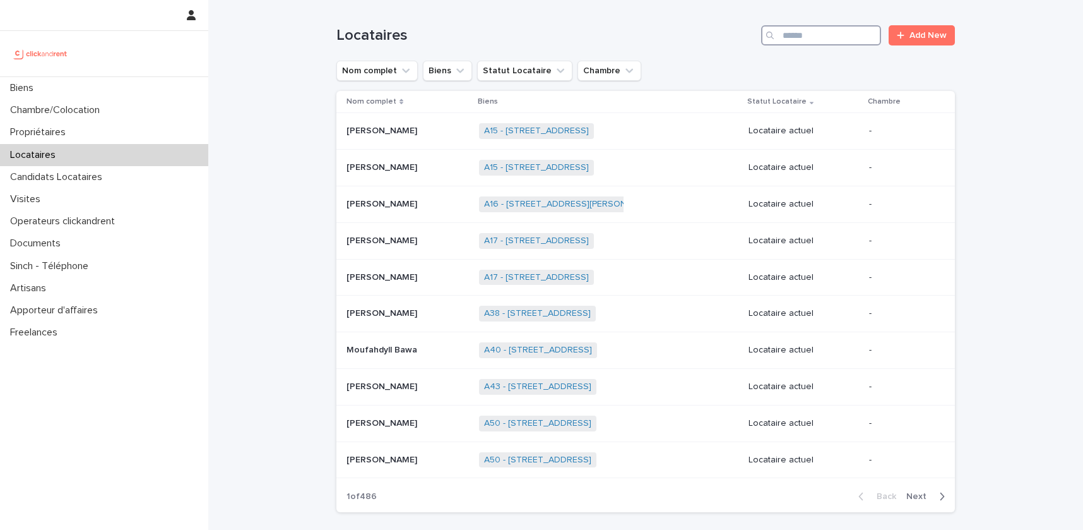
click at [840, 41] on input "Search" at bounding box center [821, 35] width 120 height 20
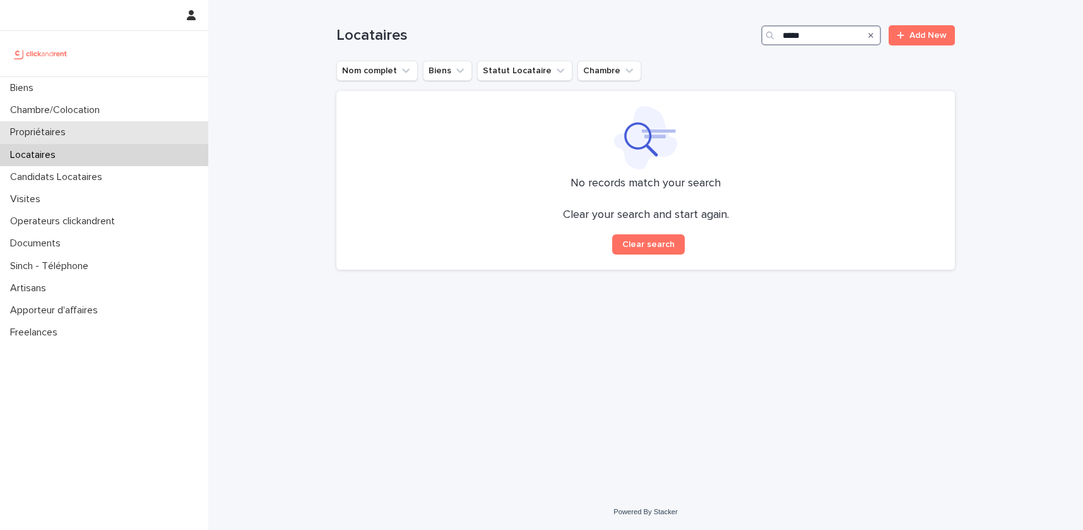
type input "*****"
click at [35, 146] on div "Locataires" at bounding box center [104, 155] width 208 height 22
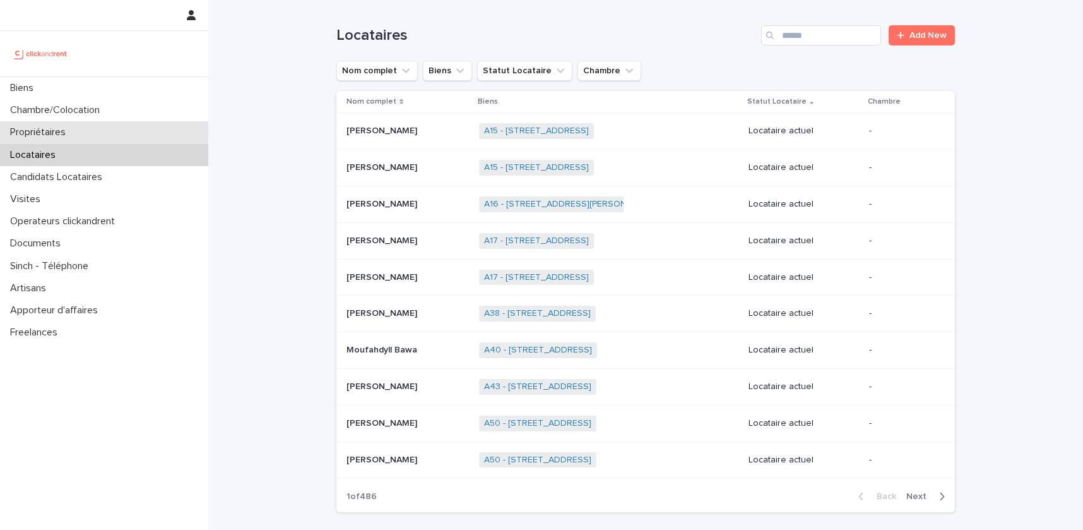
click at [45, 133] on p "Propriétaires" at bounding box center [40, 132] width 71 height 12
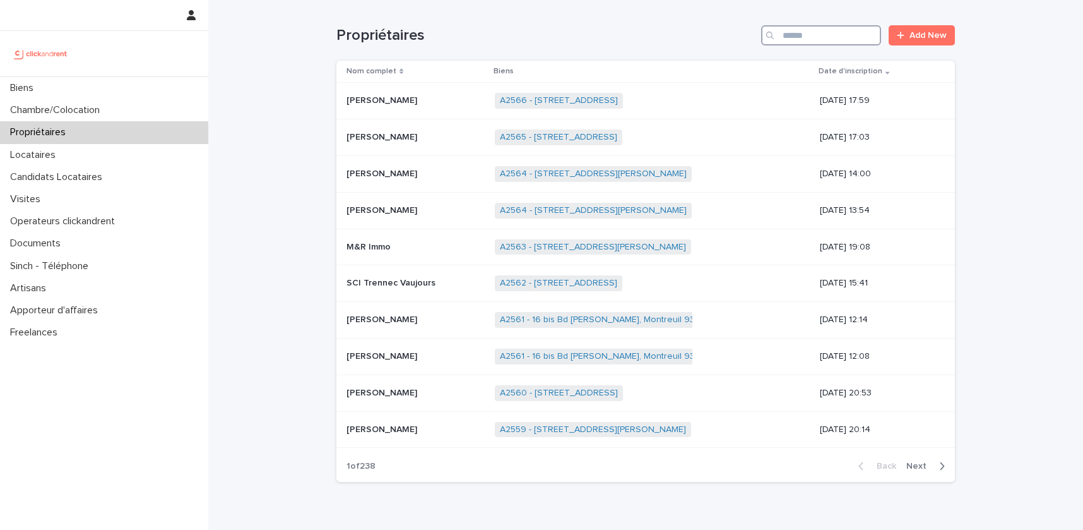
click at [805, 37] on input "Search" at bounding box center [821, 35] width 120 height 20
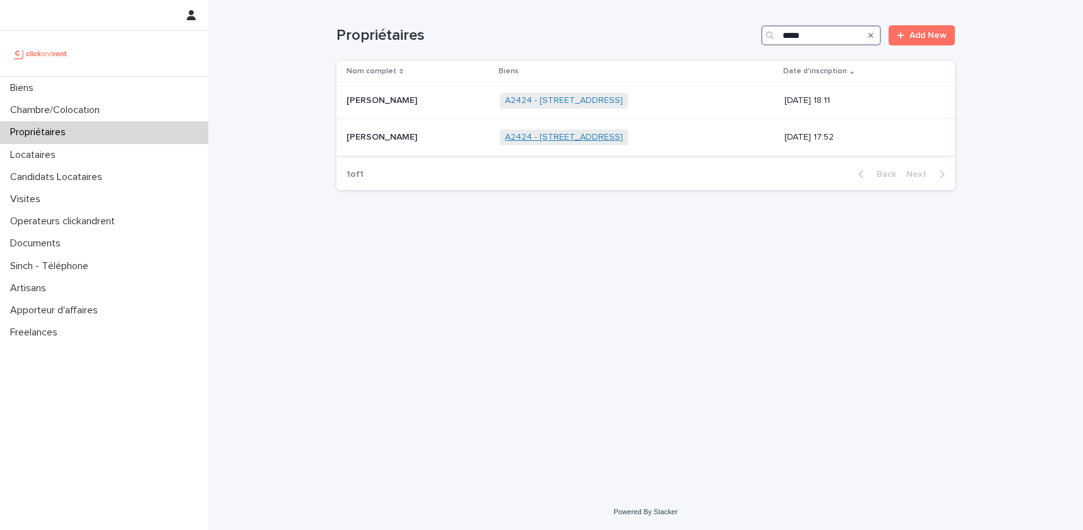
type input "*****"
click at [505, 139] on link "A2424 - 46 rue Brisout de Barneville, Rouen 76100" at bounding box center [564, 137] width 118 height 11
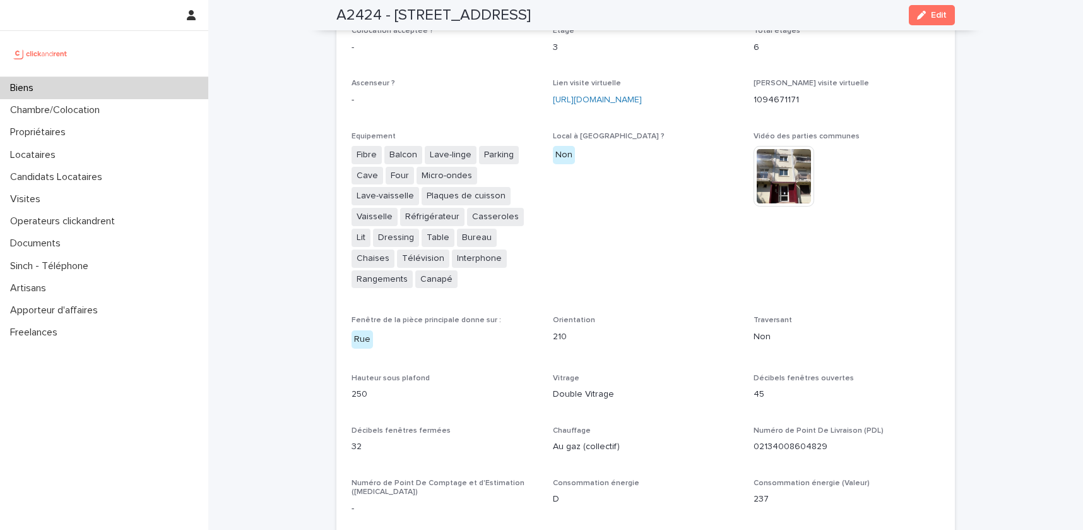
scroll to position [2947, 0]
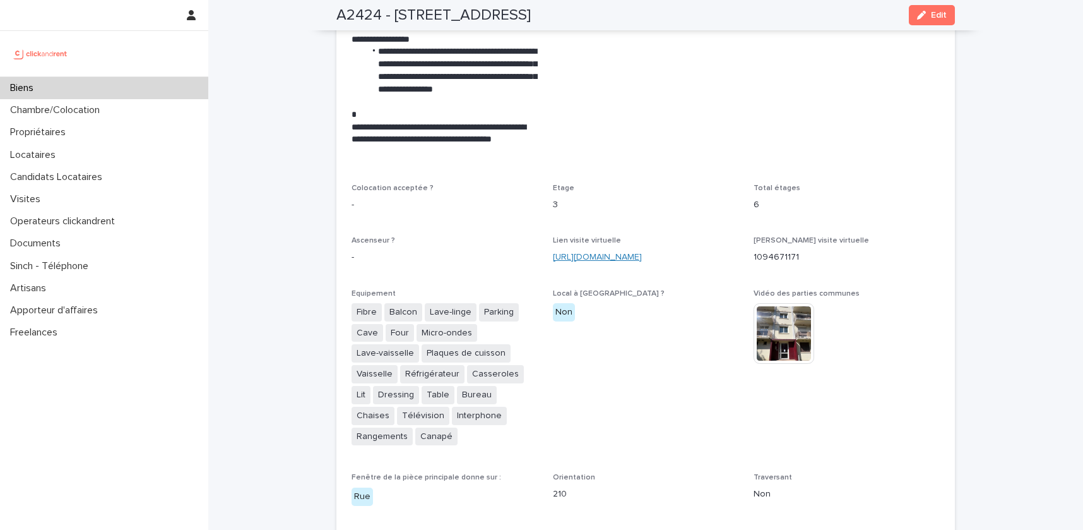
click at [603, 252] on link "https://my.matterport.com/show/?m=9WJcaaoZCWy" at bounding box center [597, 256] width 89 height 9
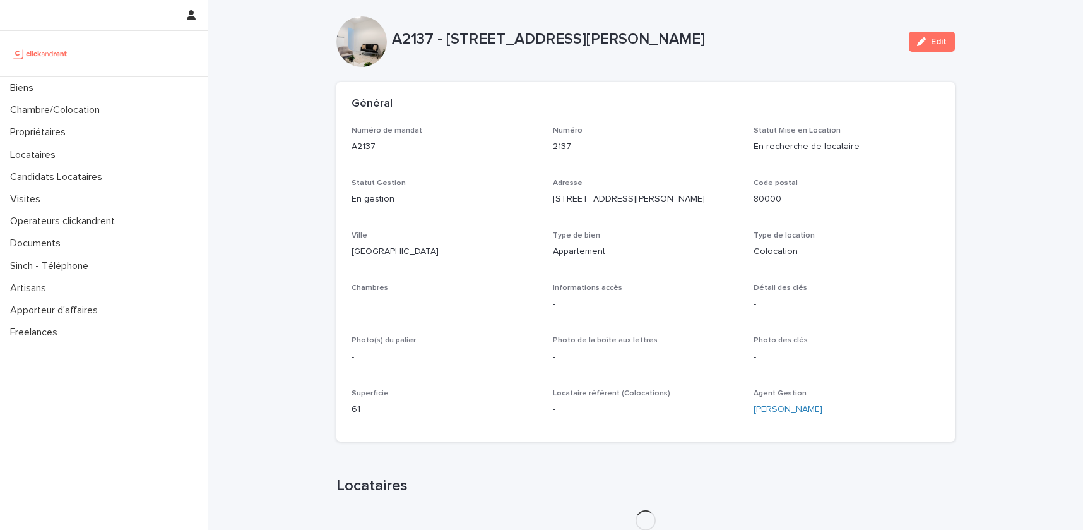
scroll to position [11, 0]
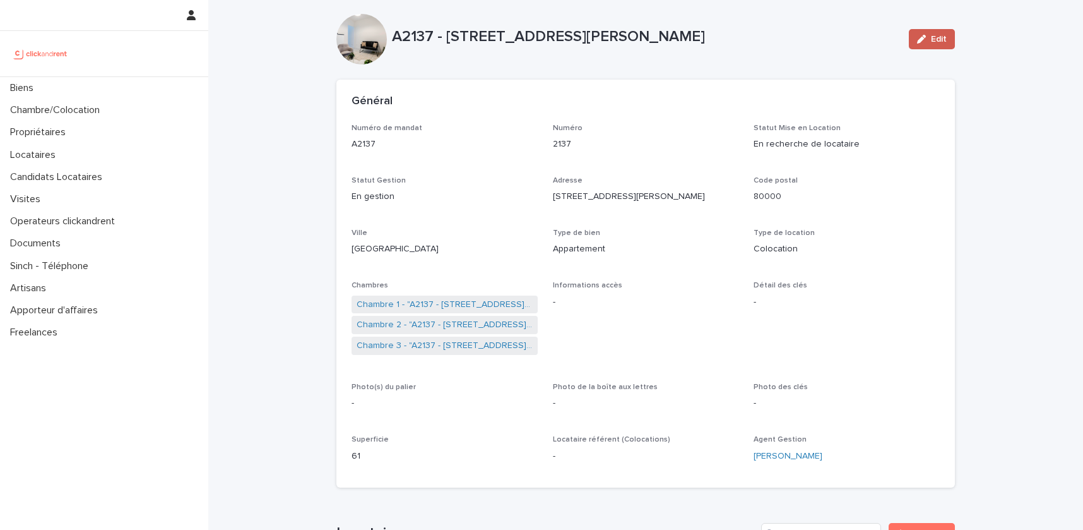
click at [940, 45] on button "Edit" at bounding box center [932, 39] width 46 height 20
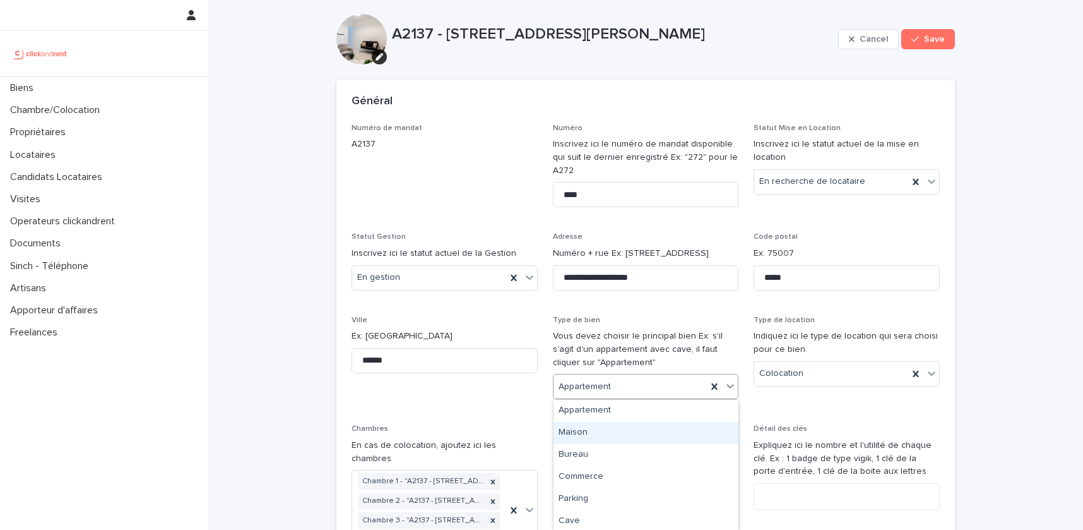
click at [598, 424] on div "Maison" at bounding box center [646, 433] width 185 height 22
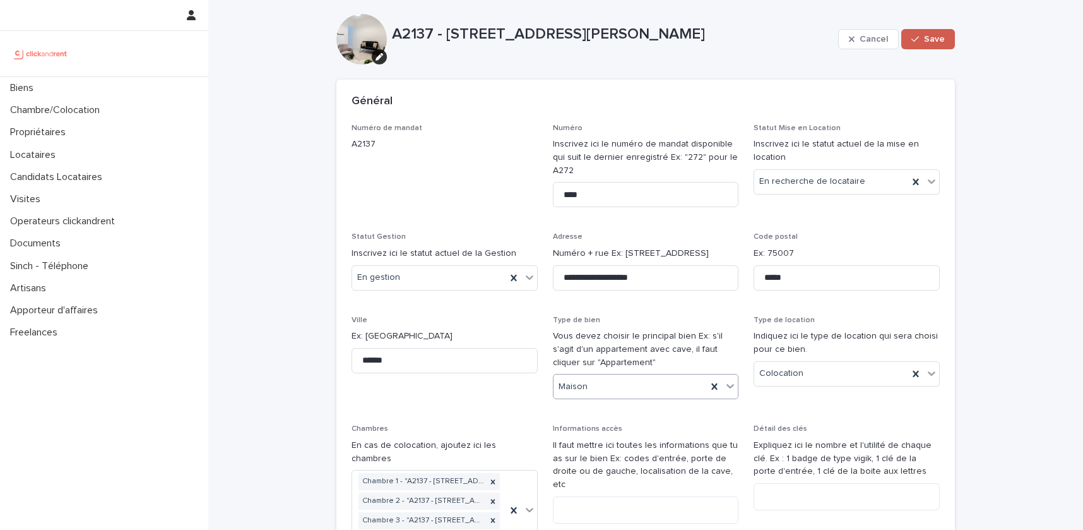
click at [935, 39] on span "Save" at bounding box center [934, 39] width 21 height 9
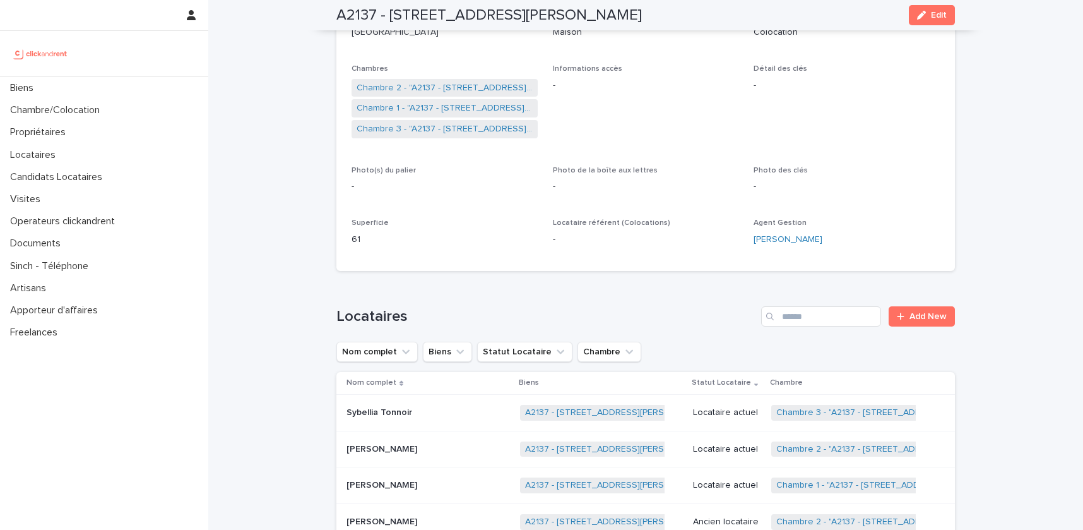
scroll to position [113, 0]
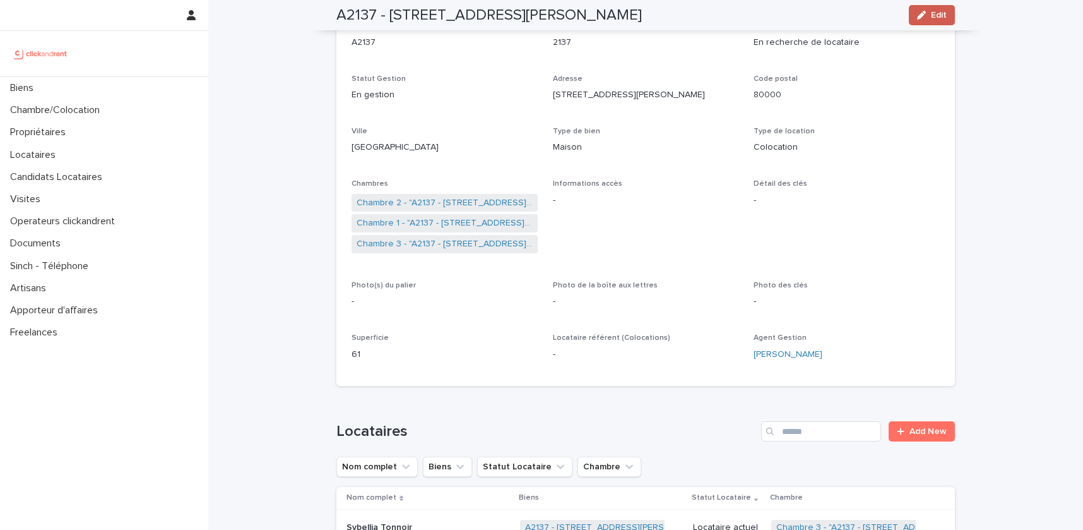
click at [935, 13] on span "Edit" at bounding box center [939, 15] width 16 height 9
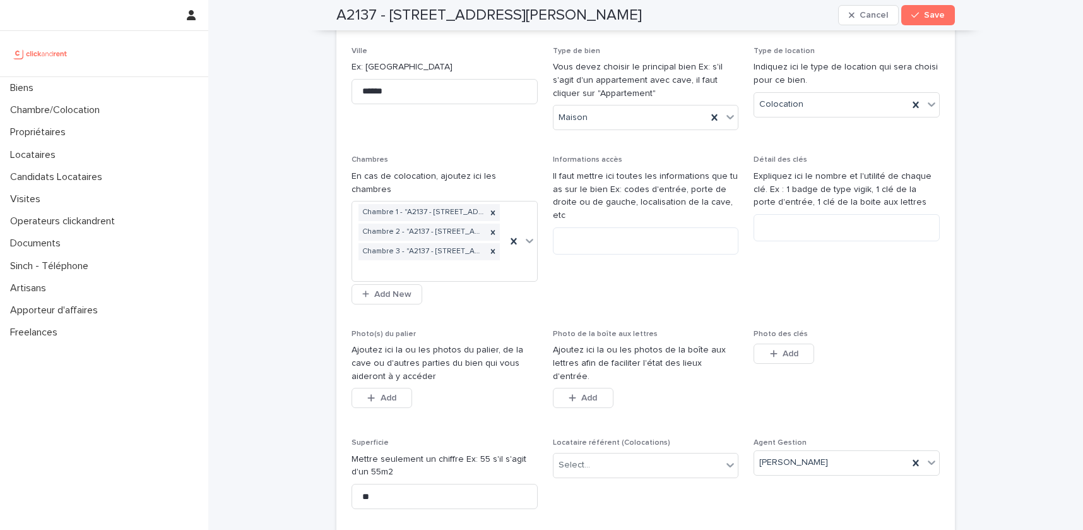
scroll to position [307, 0]
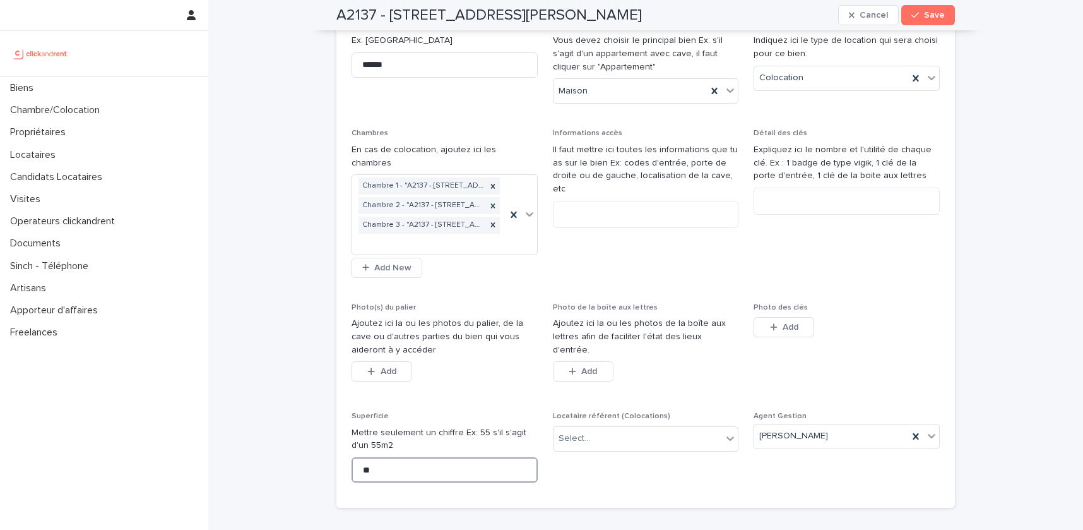
click at [391, 457] on input "**" at bounding box center [445, 469] width 186 height 25
type input "*"
type input "**"
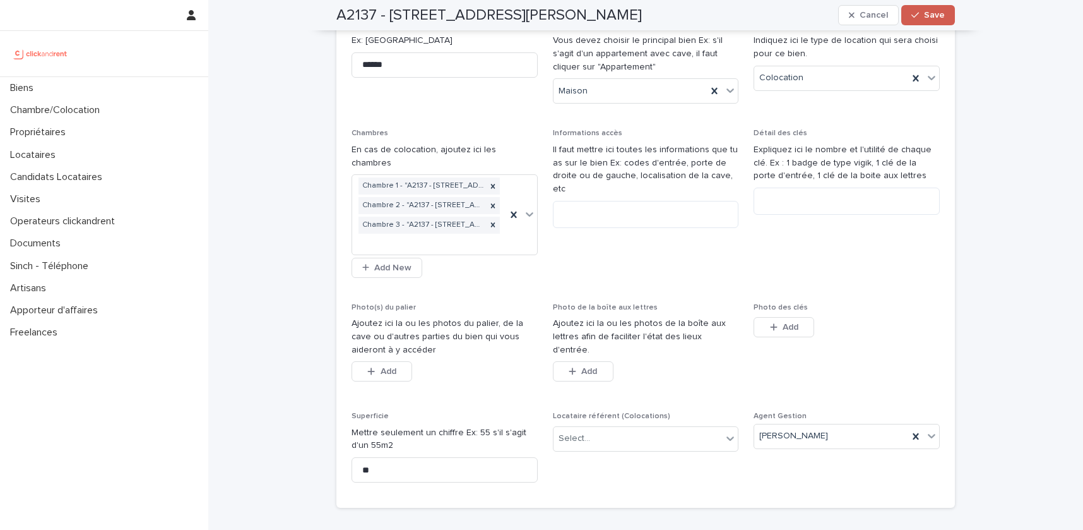
click at [923, 16] on div "button" at bounding box center [917, 15] width 13 height 9
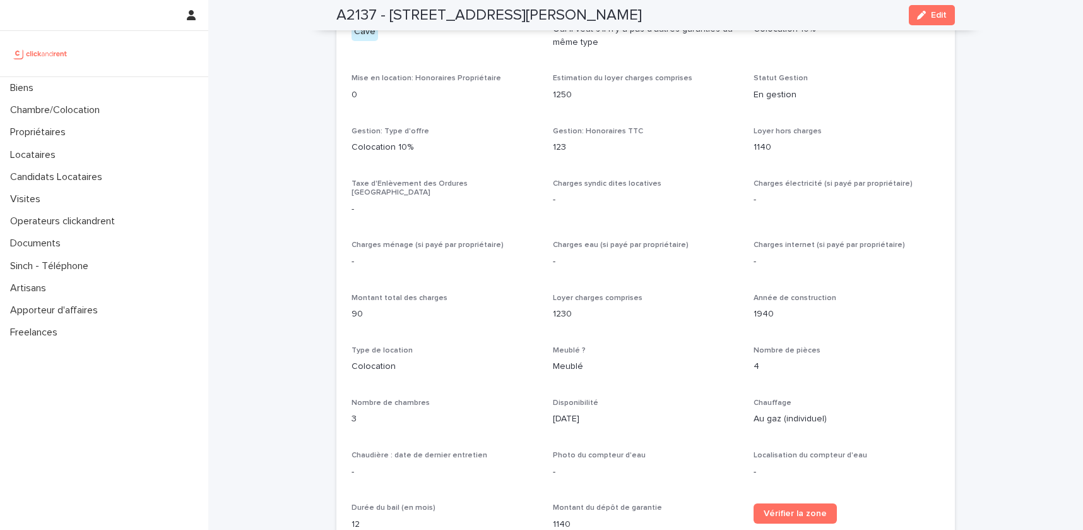
scroll to position [1144, 0]
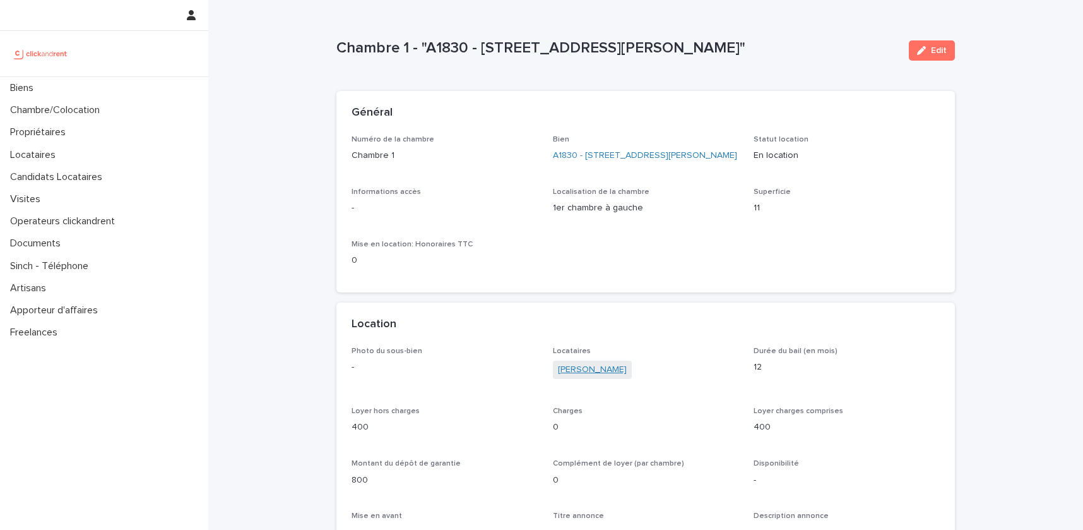
click at [627, 367] on link "[PERSON_NAME]" at bounding box center [592, 369] width 69 height 13
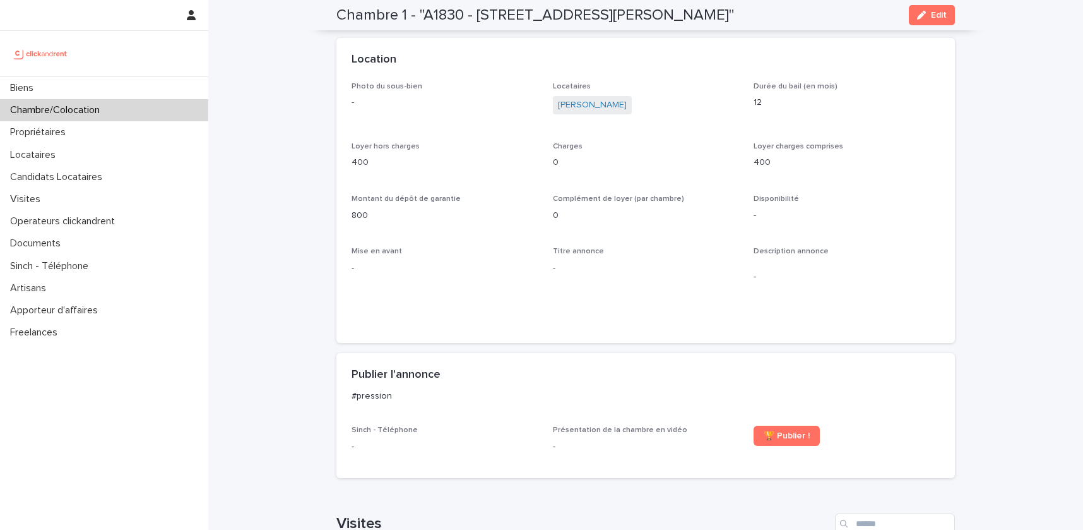
scroll to position [259, 0]
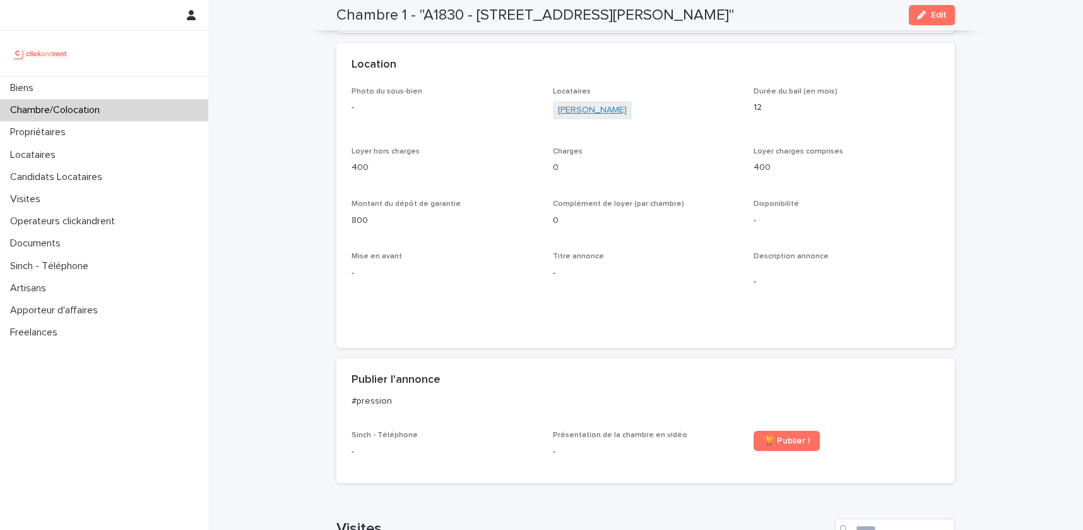
click at [627, 110] on link "Aboudou Ben Kaled Gangary" at bounding box center [592, 110] width 69 height 13
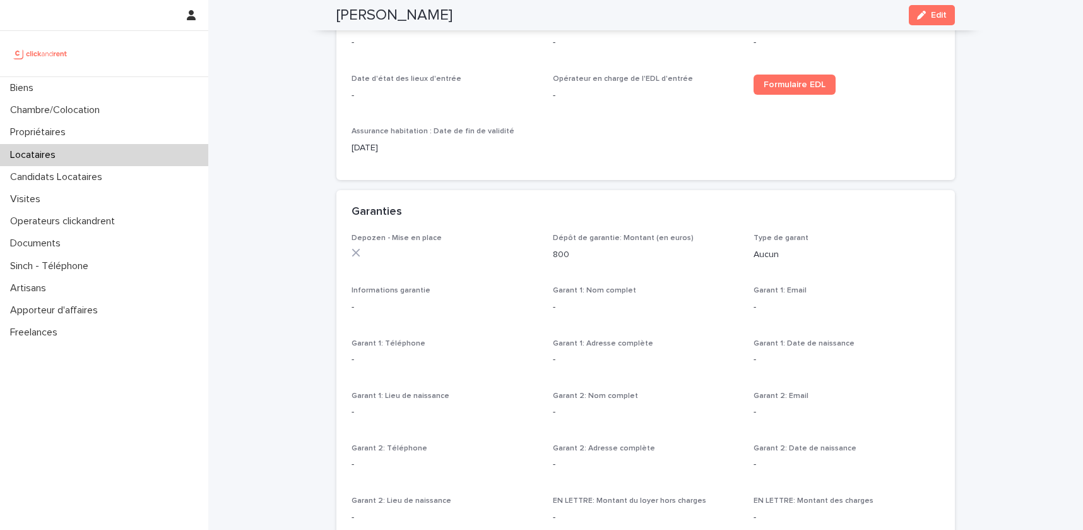
scroll to position [595, 0]
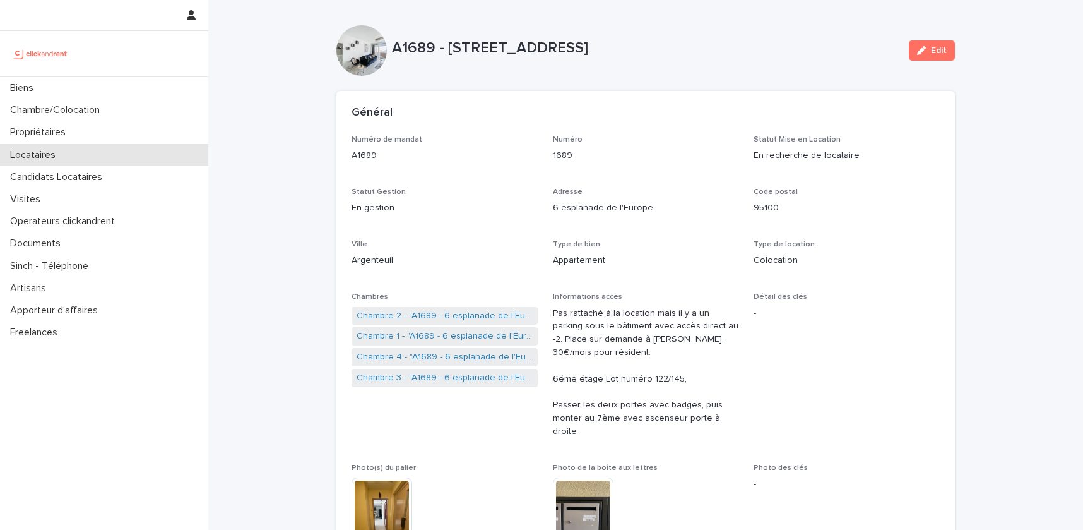
click at [64, 153] on p "Locataires" at bounding box center [35, 155] width 61 height 12
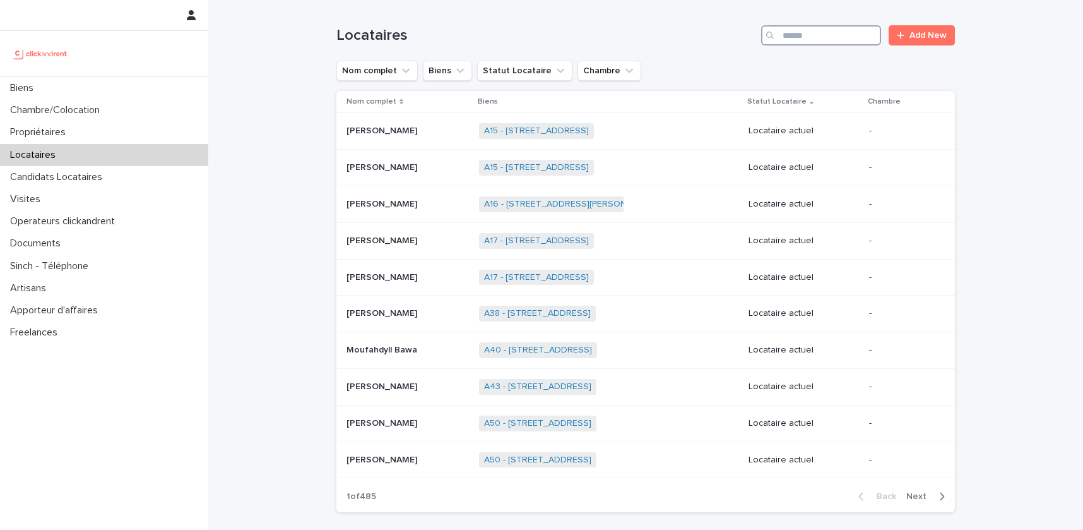
click at [819, 35] on input "Search" at bounding box center [821, 35] width 120 height 20
paste input "********"
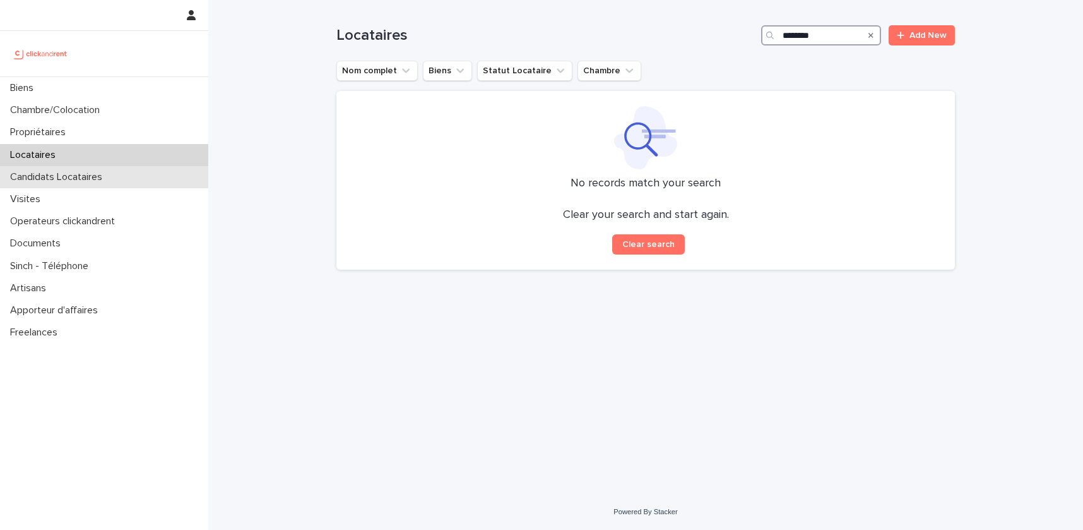
type input "********"
click at [98, 178] on p "Candidats Locataires" at bounding box center [58, 177] width 107 height 12
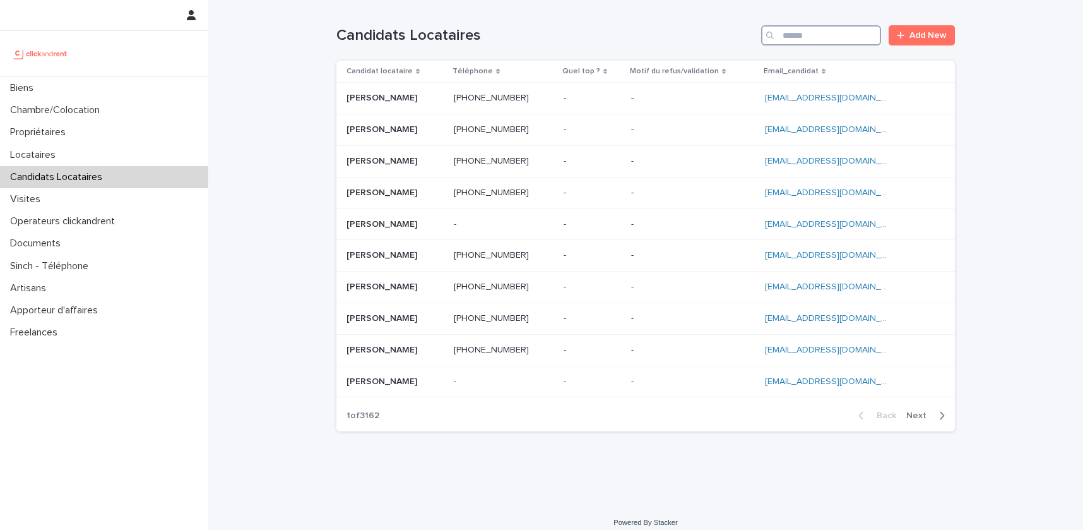
click at [841, 45] on input "Search" at bounding box center [821, 35] width 120 height 20
paste input "********"
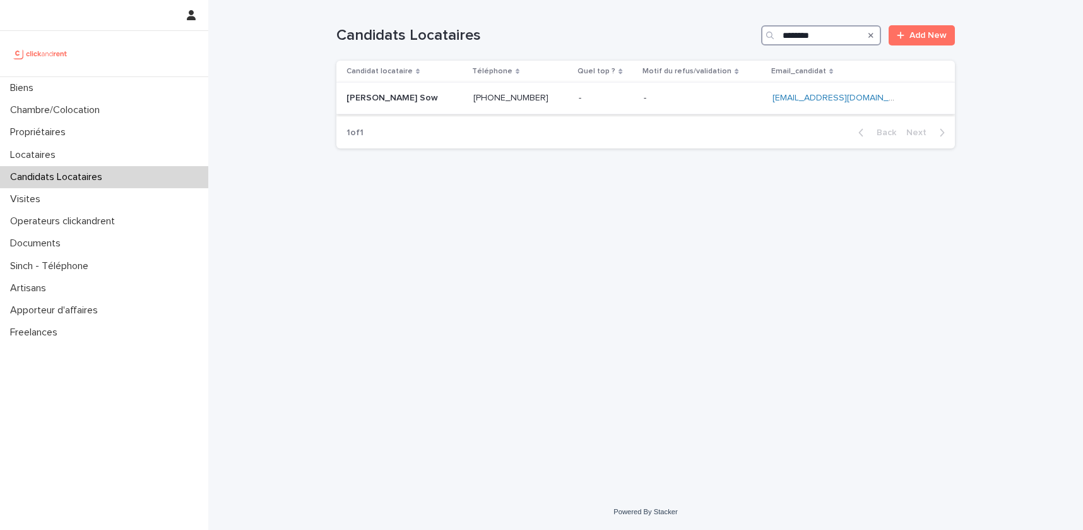
type input "********"
click at [594, 105] on div "- -" at bounding box center [606, 98] width 55 height 21
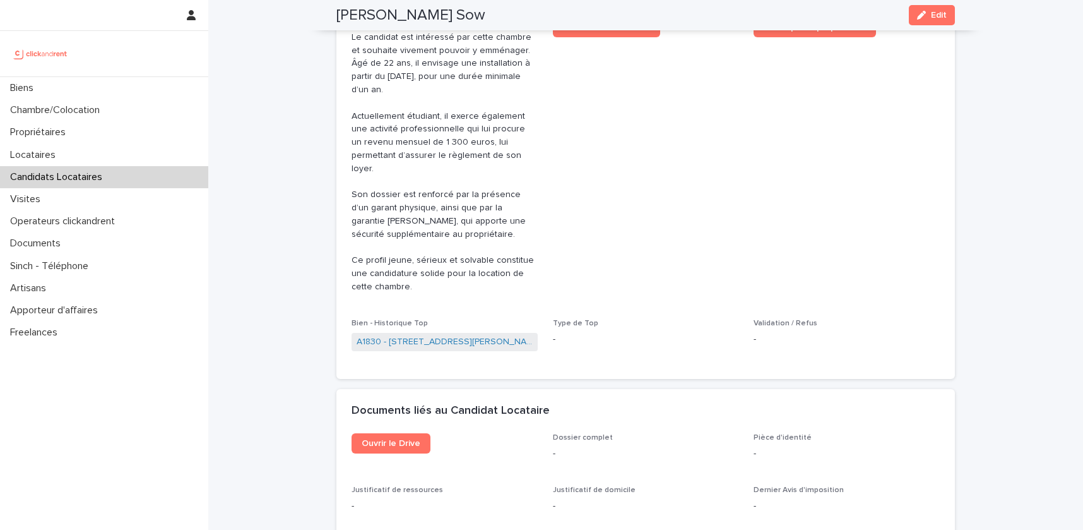
scroll to position [696, 0]
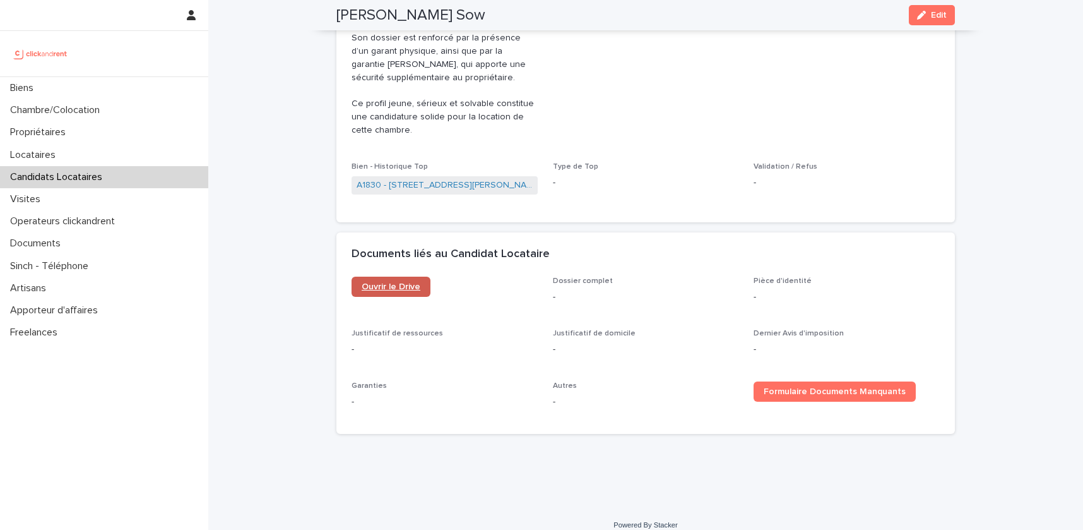
click at [399, 280] on link "Ouvrir le Drive" at bounding box center [391, 286] width 79 height 20
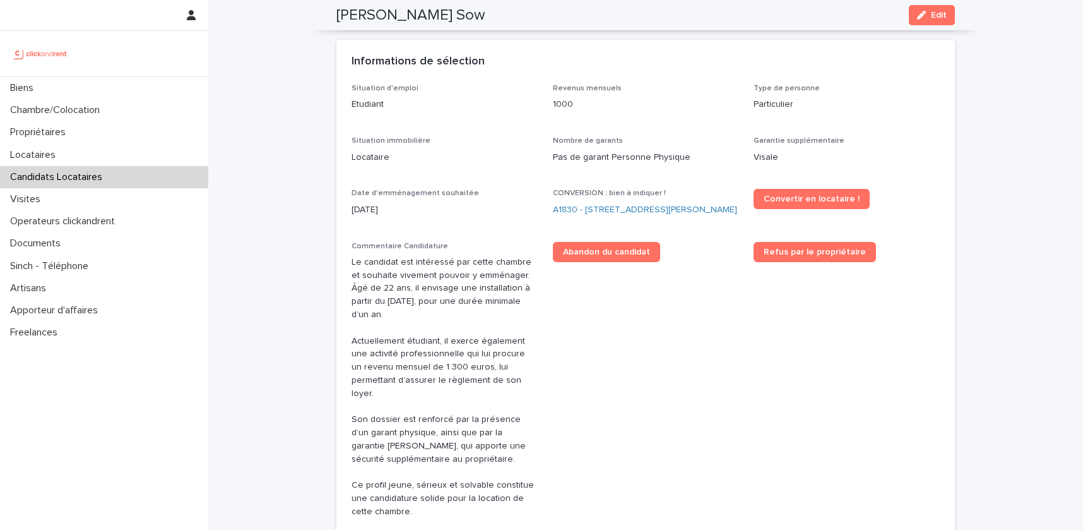
scroll to position [314, 0]
